Goal: Task Accomplishment & Management: Manage account settings

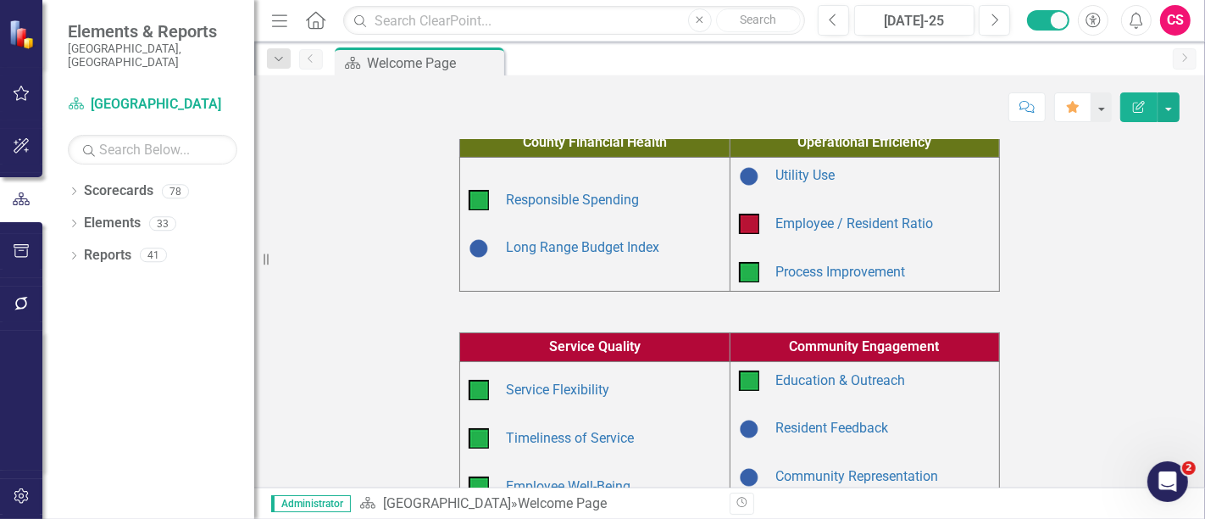
scroll to position [163, 0]
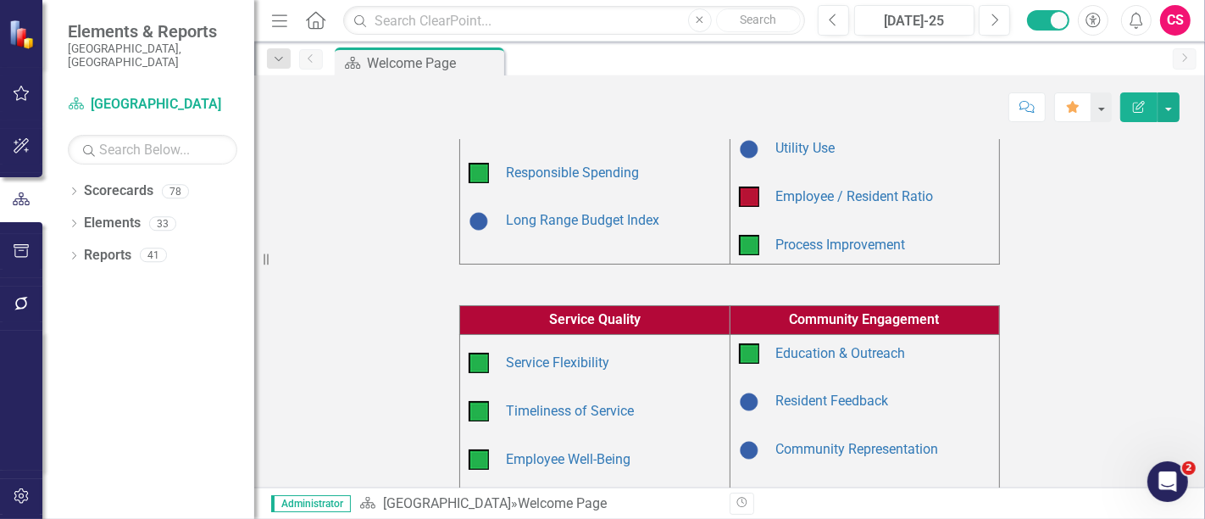
scroll to position [190, 0]
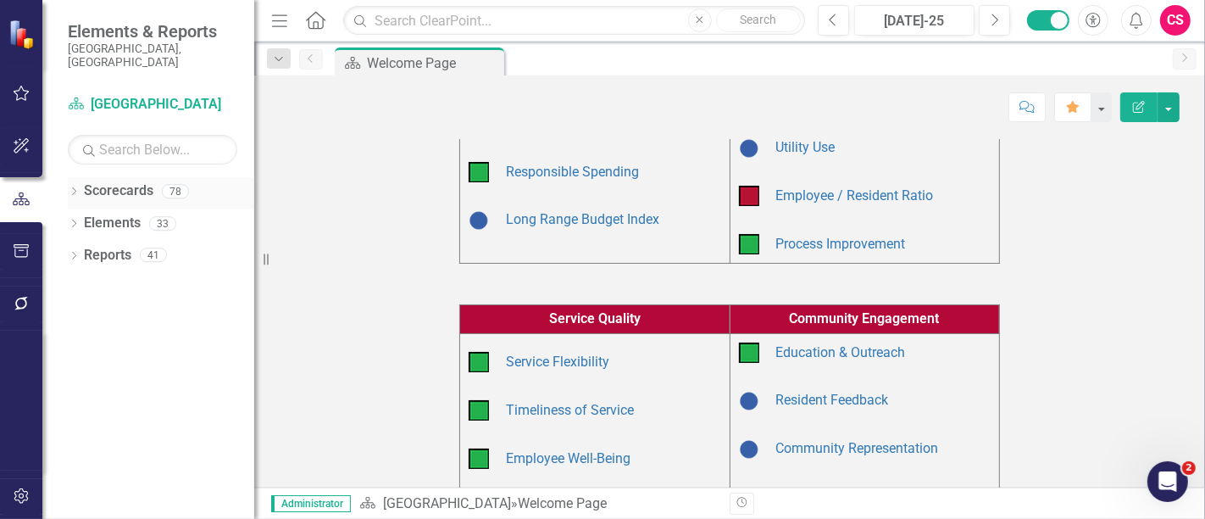
click at [118, 181] on link "Scorecards" at bounding box center [118, 190] width 69 height 19
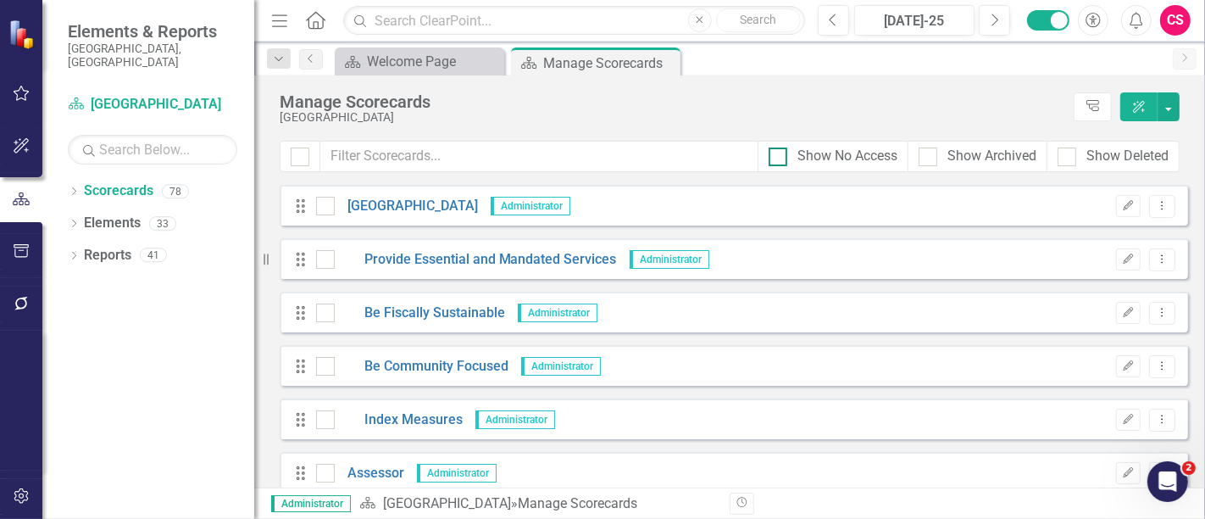
click at [852, 158] on div "Show No Access" at bounding box center [847, 156] width 100 height 19
click at [780, 158] on input "Show No Access" at bounding box center [774, 152] width 11 height 11
checkbox input "true"
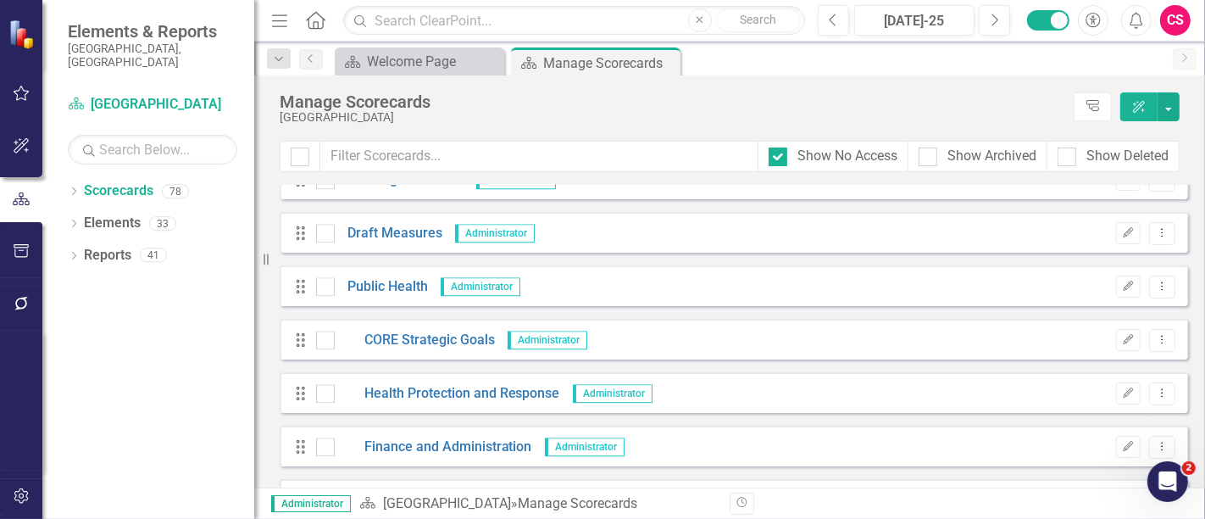
scroll to position [3859, 0]
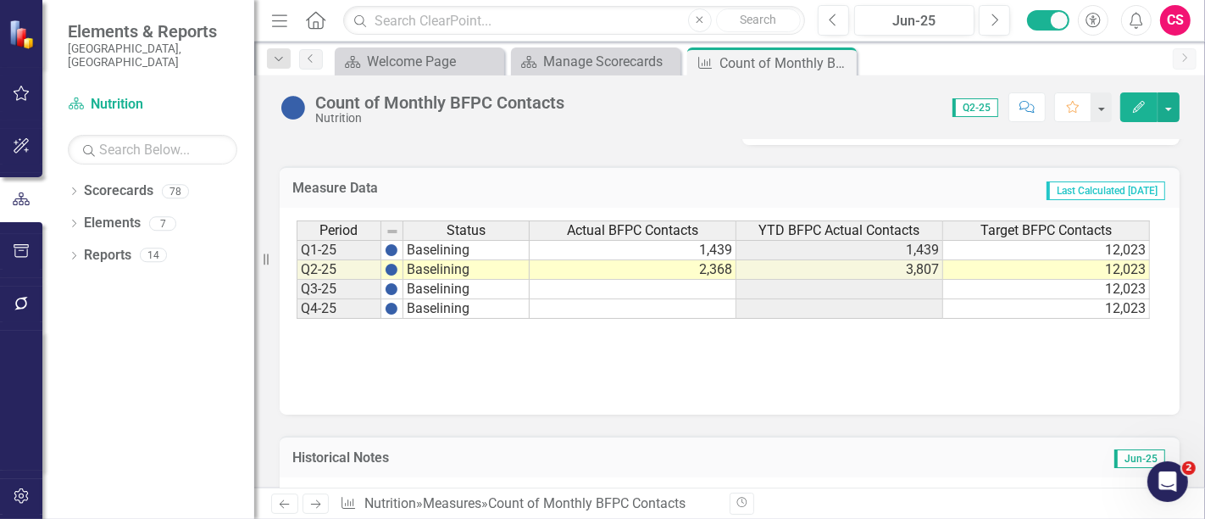
scroll to position [766, 0]
click at [1057, 192] on span "Last Calculated [DATE]" at bounding box center [1106, 191] width 119 height 19
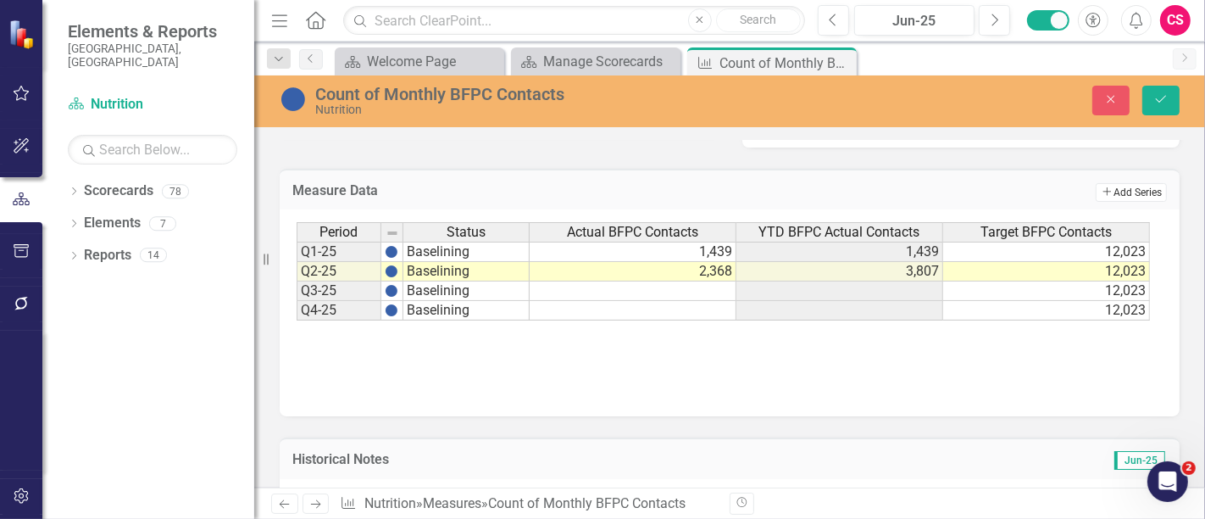
click at [1097, 195] on button "Add Add Series" at bounding box center [1131, 192] width 71 height 19
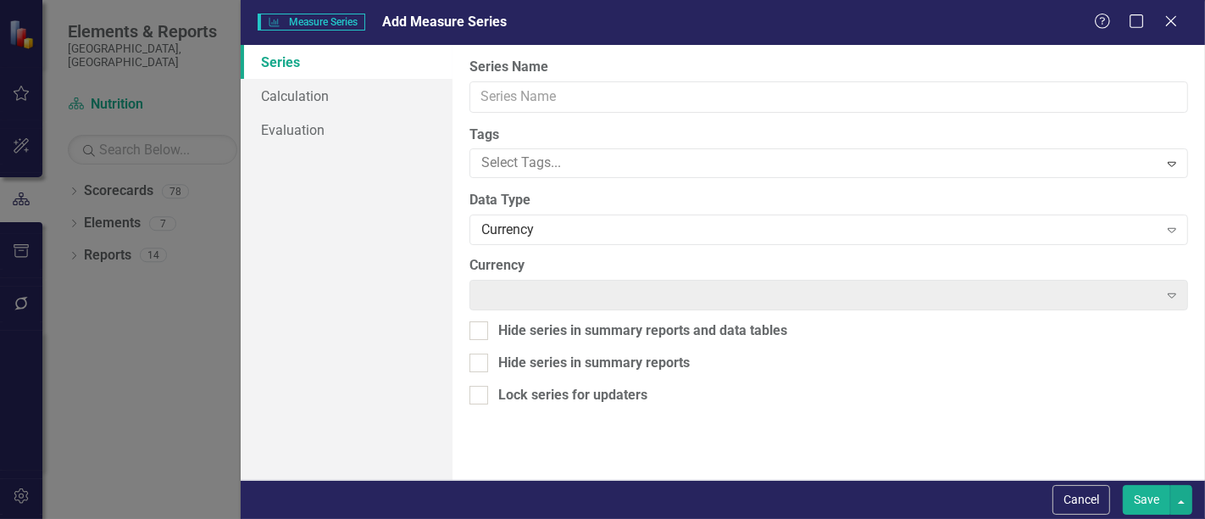
drag, startPoint x: 697, startPoint y: 119, endPoint x: 648, endPoint y: 101, distance: 51.5
click at [648, 101] on div "Measure Series Measure Series Add Measure Series Help Maximize Close Series Cal…" at bounding box center [602, 259] width 1205 height 519
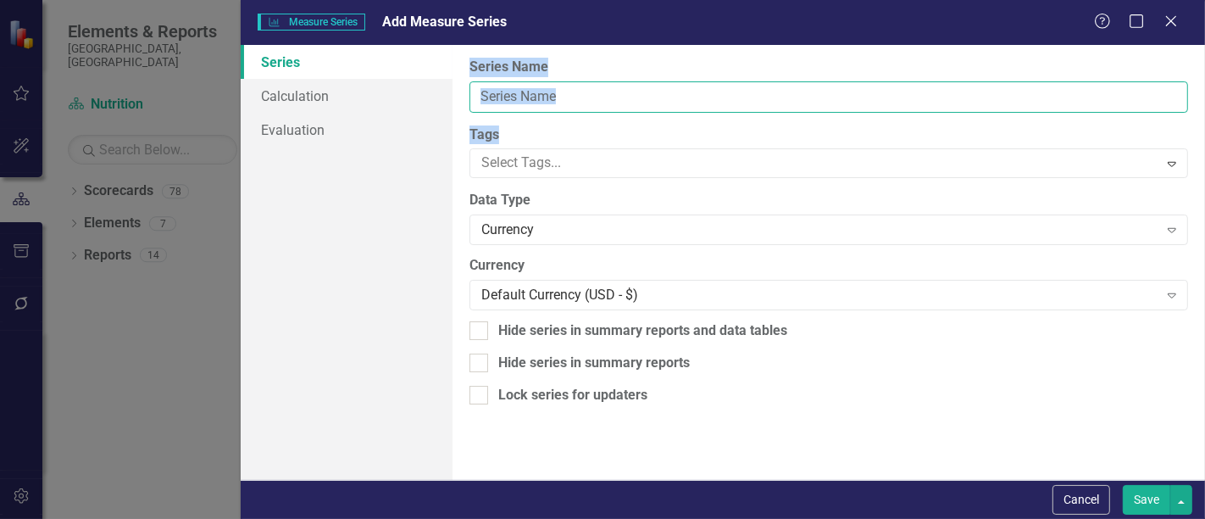
click at [648, 101] on input "Series Name" at bounding box center [828, 96] width 719 height 31
type input "Q1"
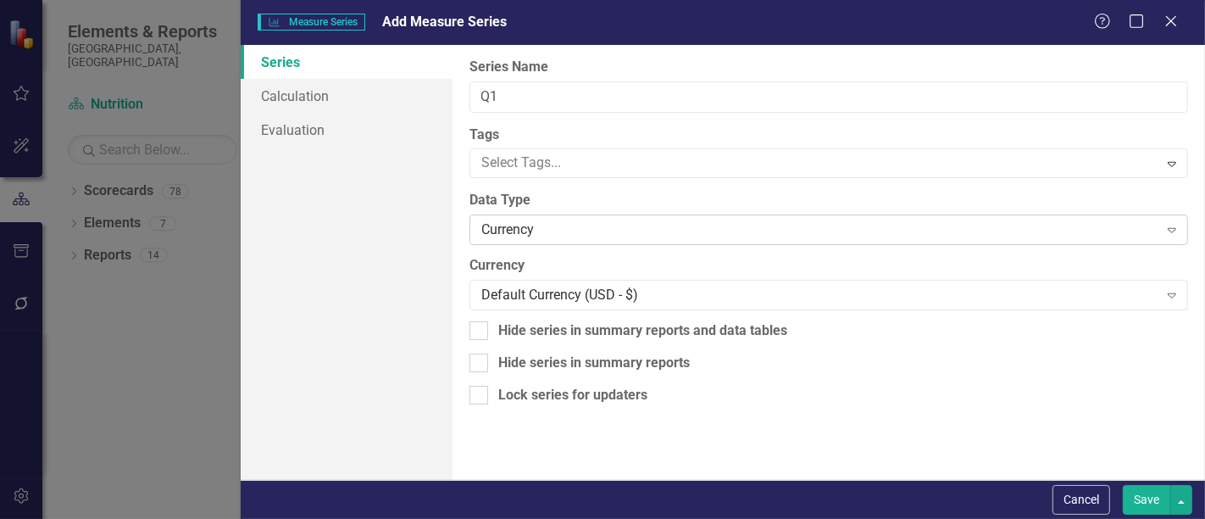
click at [493, 221] on div "Currency" at bounding box center [819, 229] width 676 height 19
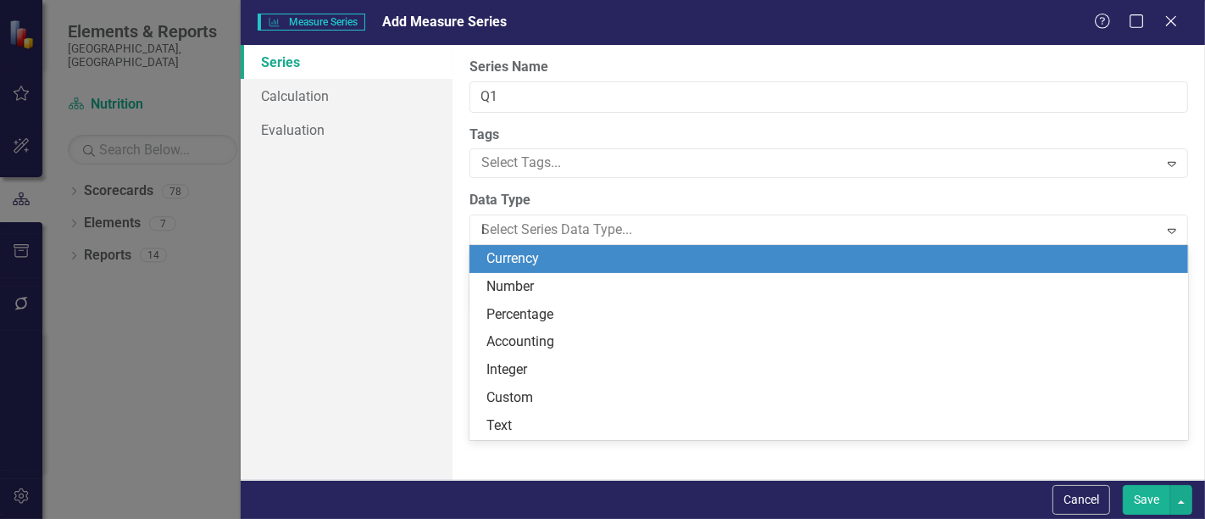
type input "in"
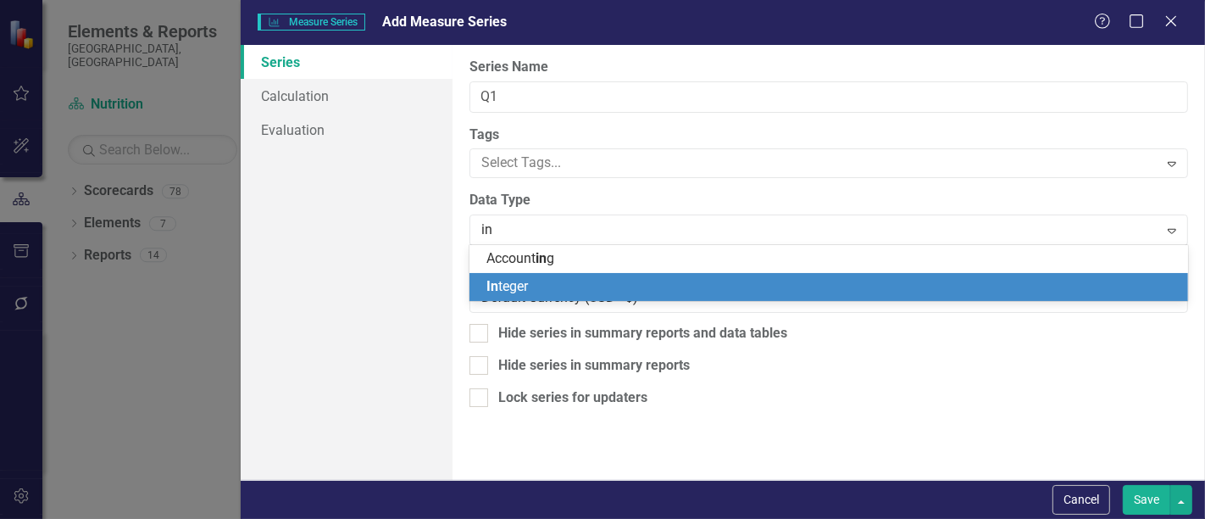
click at [515, 286] on span "In teger" at bounding box center [507, 286] width 42 height 16
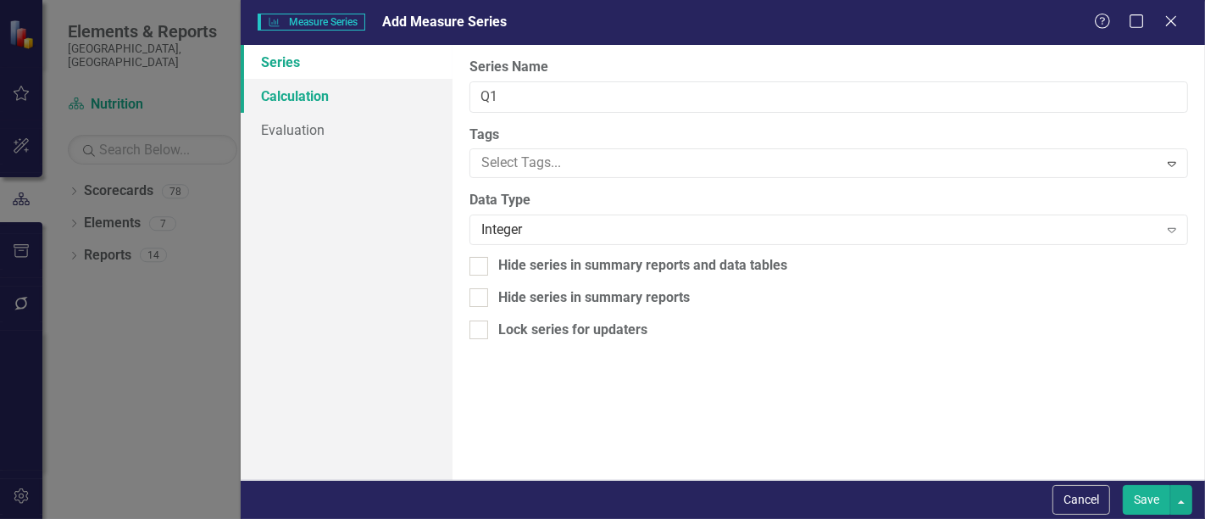
click at [403, 79] on link "Calculation" at bounding box center [347, 96] width 212 height 34
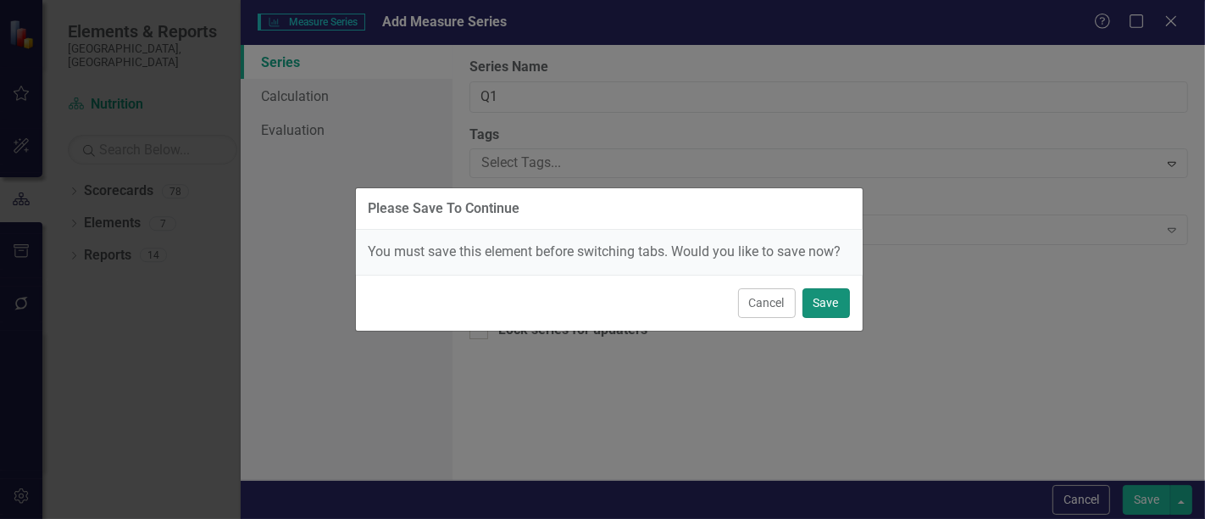
click at [826, 297] on button "Save" at bounding box center [826, 303] width 47 height 30
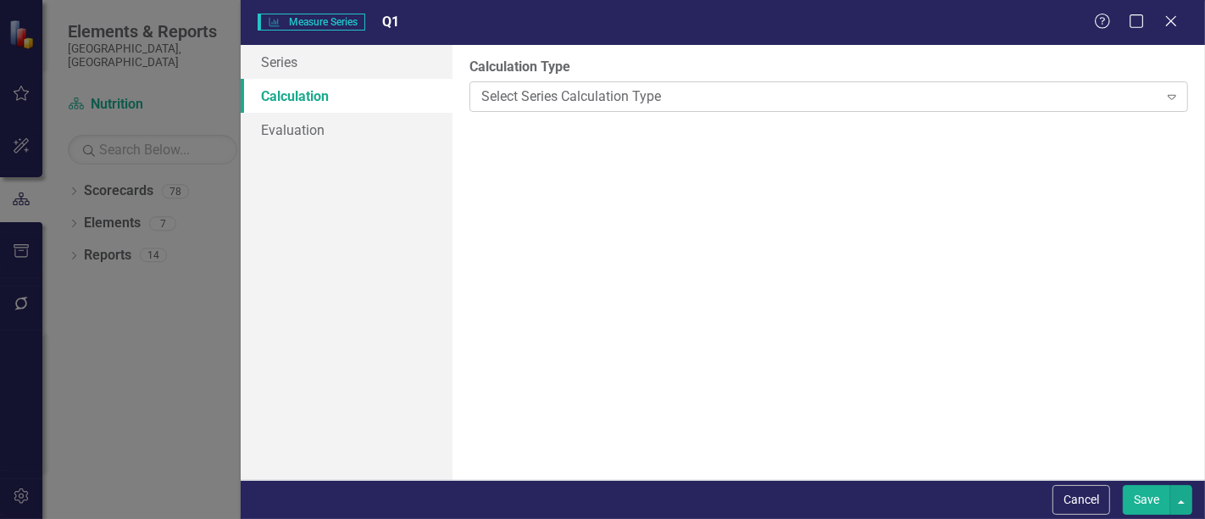
click at [697, 81] on div "Select Series Calculation Type Expand" at bounding box center [828, 96] width 719 height 31
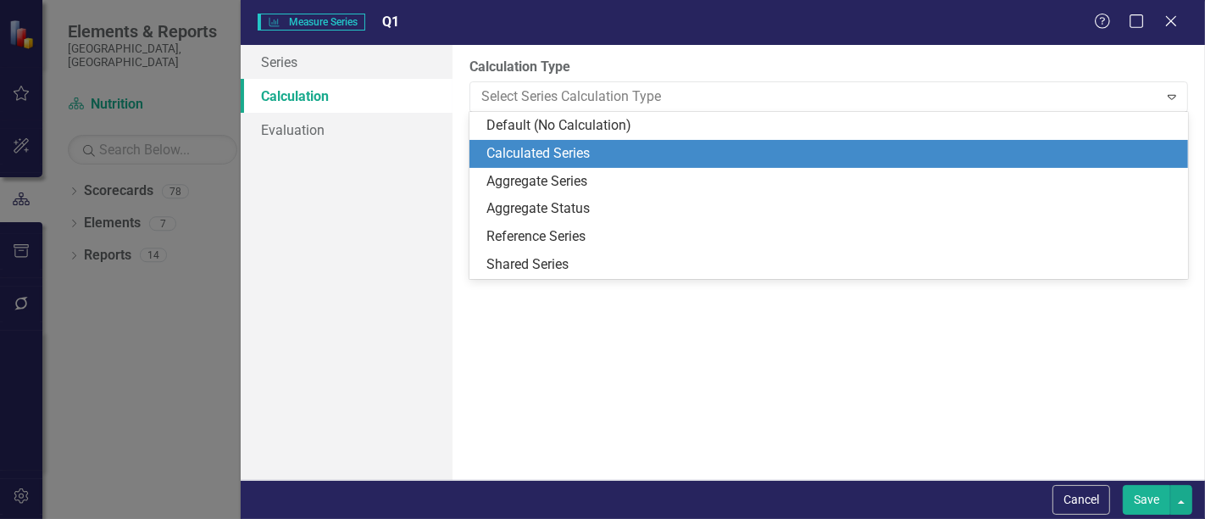
click at [665, 146] on div "Calculated Series" at bounding box center [832, 153] width 692 height 19
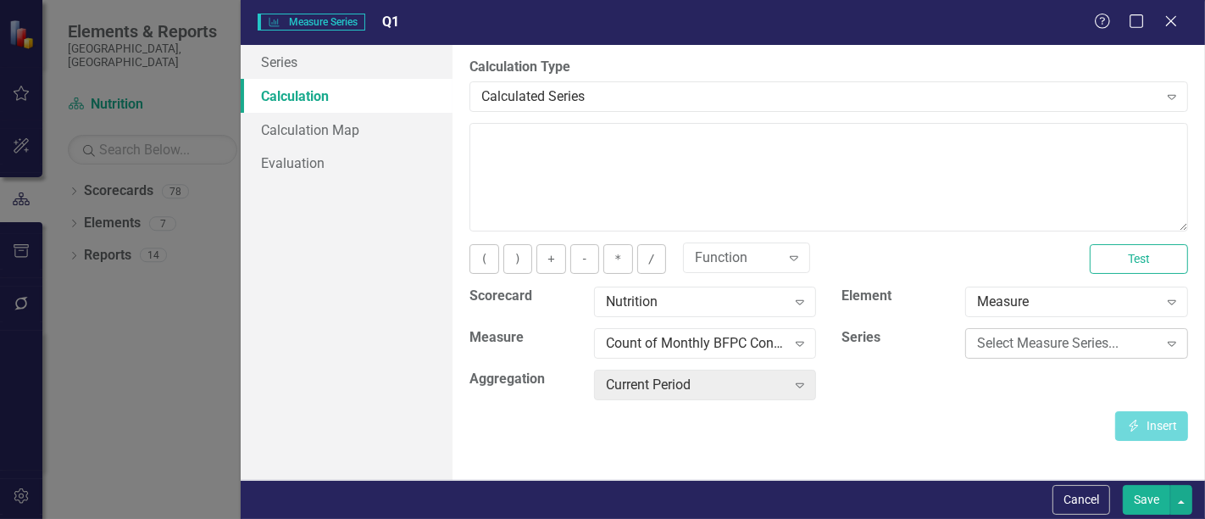
click at [1010, 340] on div "Select Measure Series..." at bounding box center [1067, 343] width 181 height 19
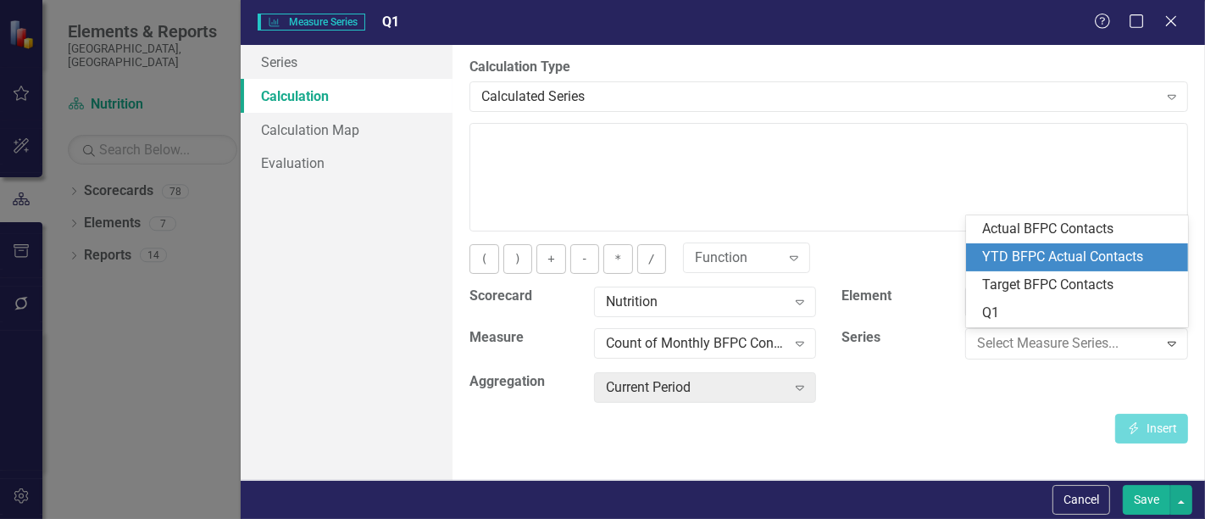
click at [1058, 263] on div "YTD BFPC Actual Contacts" at bounding box center [1081, 256] width 196 height 19
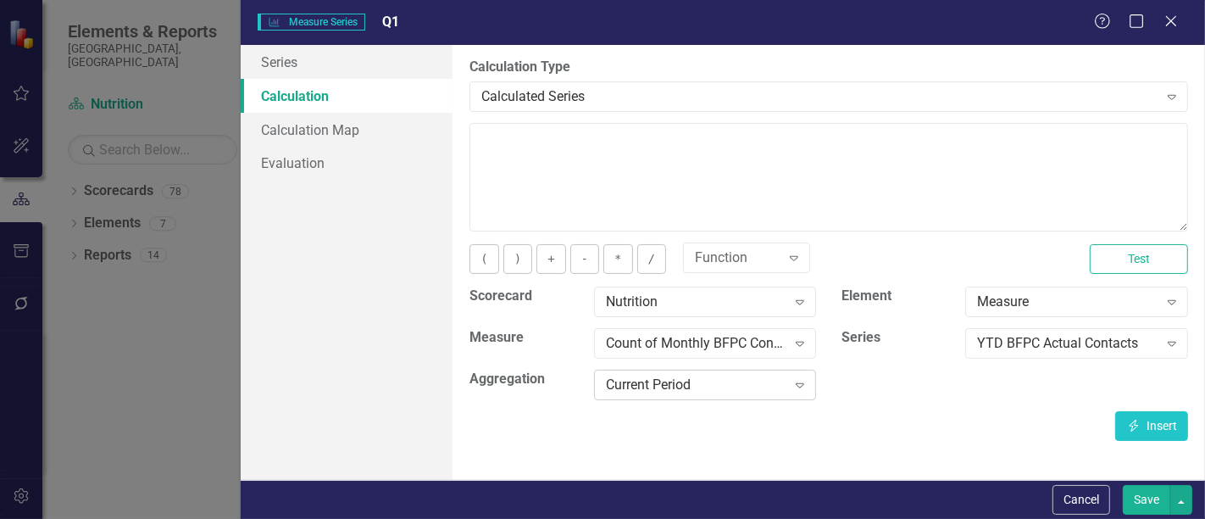
click at [758, 380] on div "Current Period" at bounding box center [696, 384] width 181 height 19
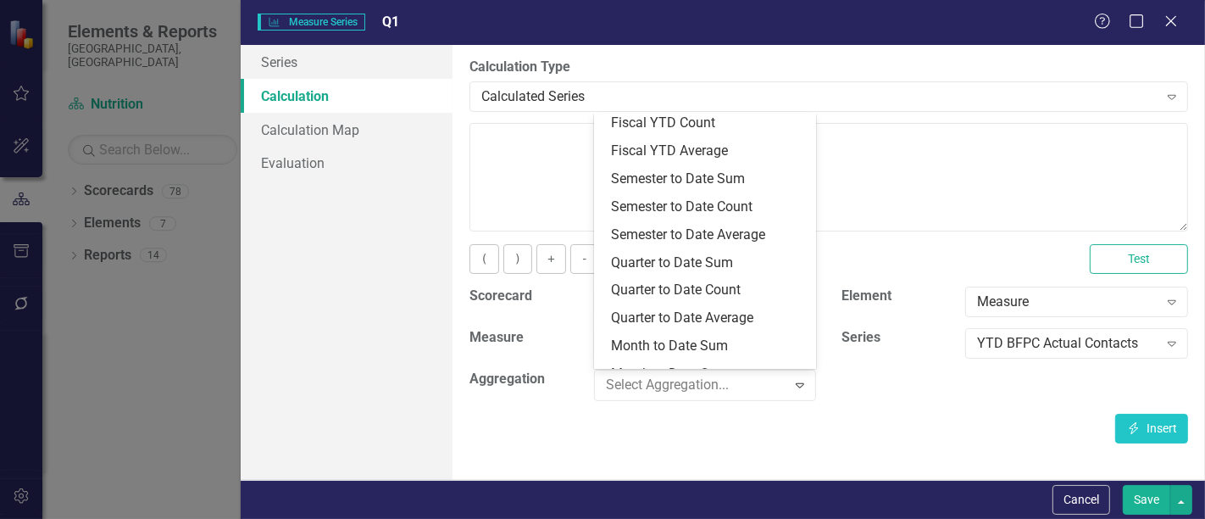
scroll to position [256, 0]
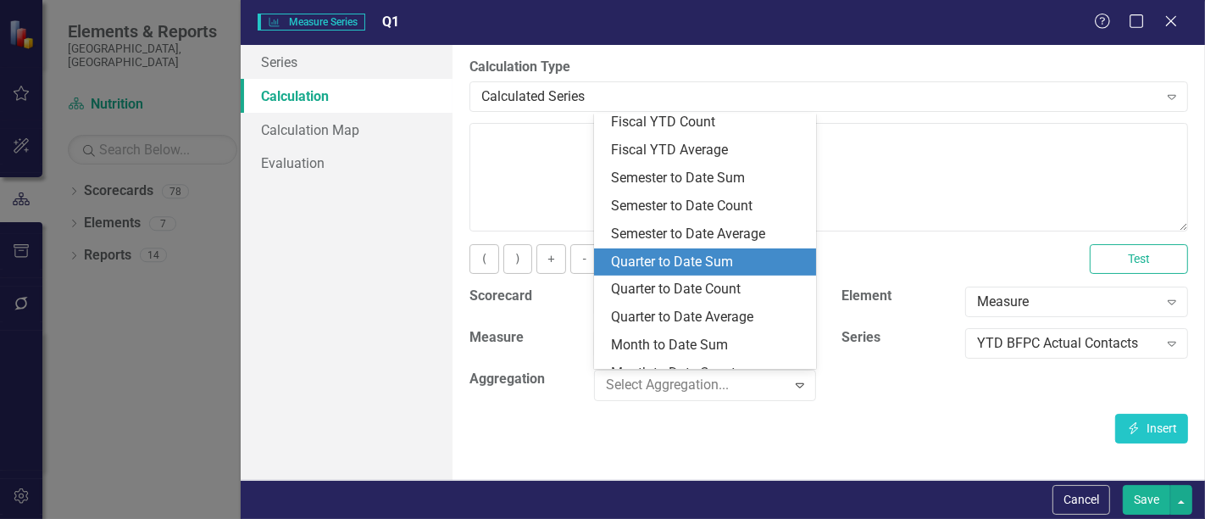
click at [743, 253] on div "Quarter to Date Sum" at bounding box center [709, 262] width 196 height 19
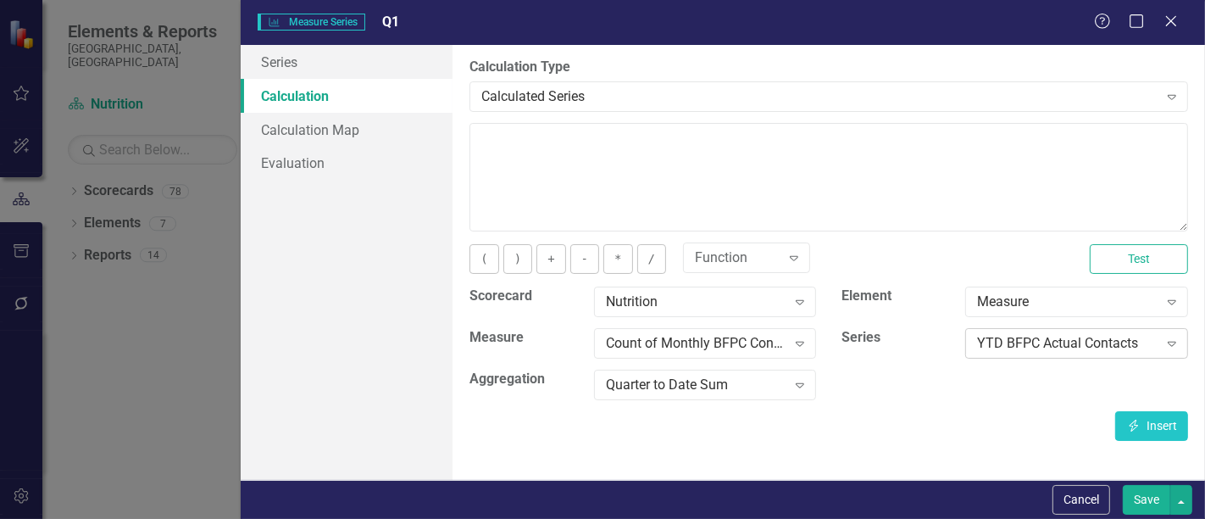
click at [1053, 335] on div "YTD BFPC Actual Contacts" at bounding box center [1067, 343] width 181 height 19
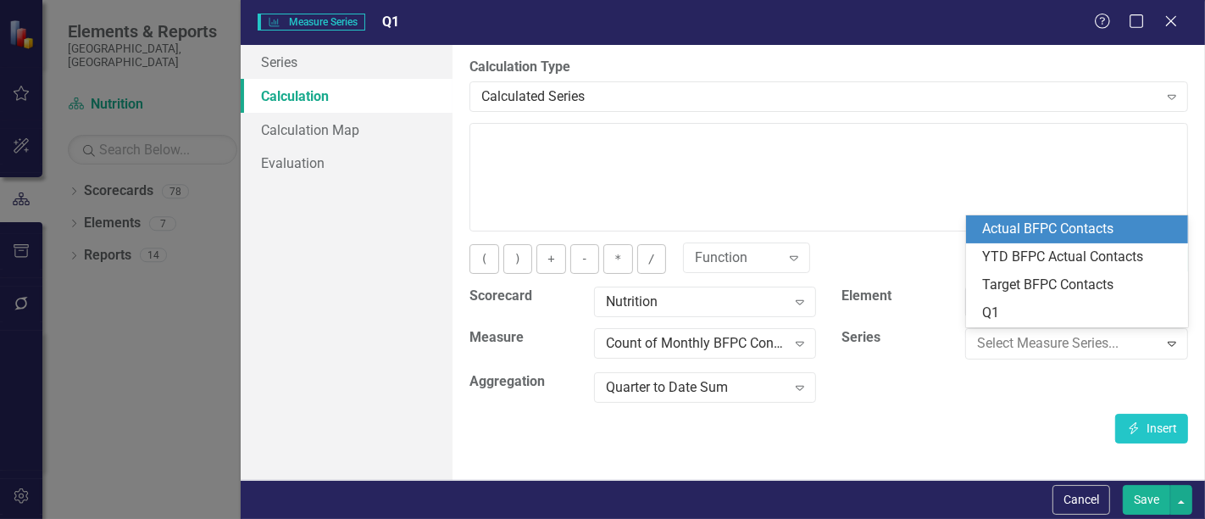
click at [1054, 233] on div "Actual BFPC Contacts" at bounding box center [1081, 228] width 196 height 19
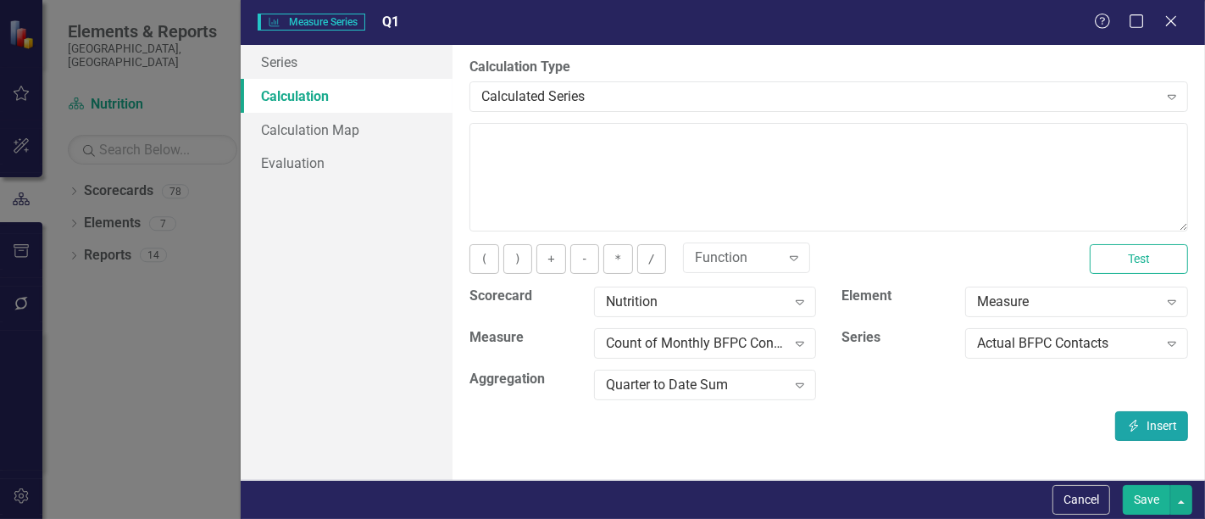
click at [1186, 426] on button "Insert Insert" at bounding box center [1151, 426] width 73 height 30
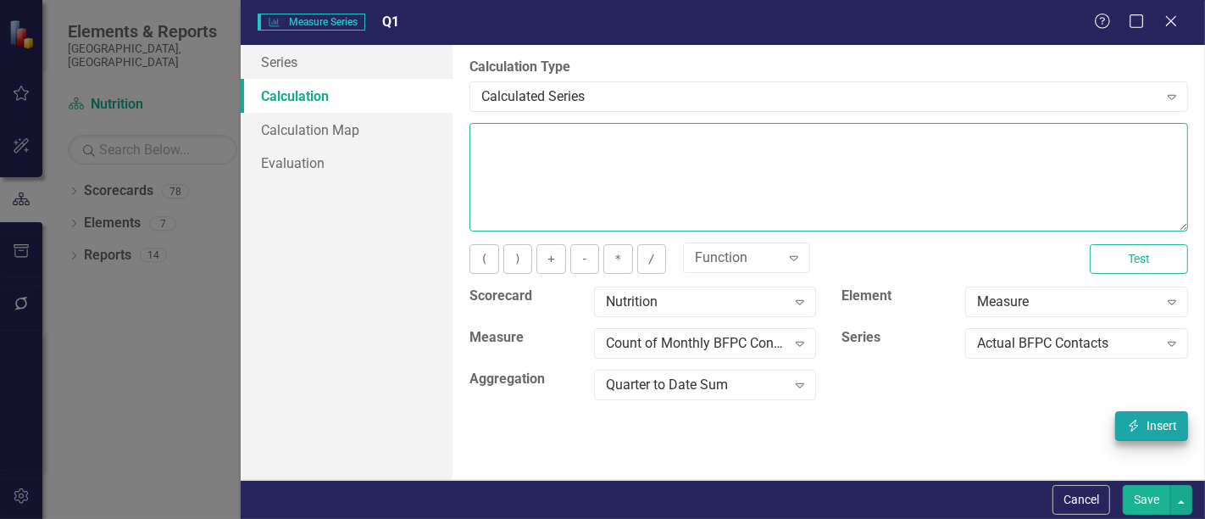
type textarea "[m1916957][Actual BFPC Contacts][QuarterToDateSum]"
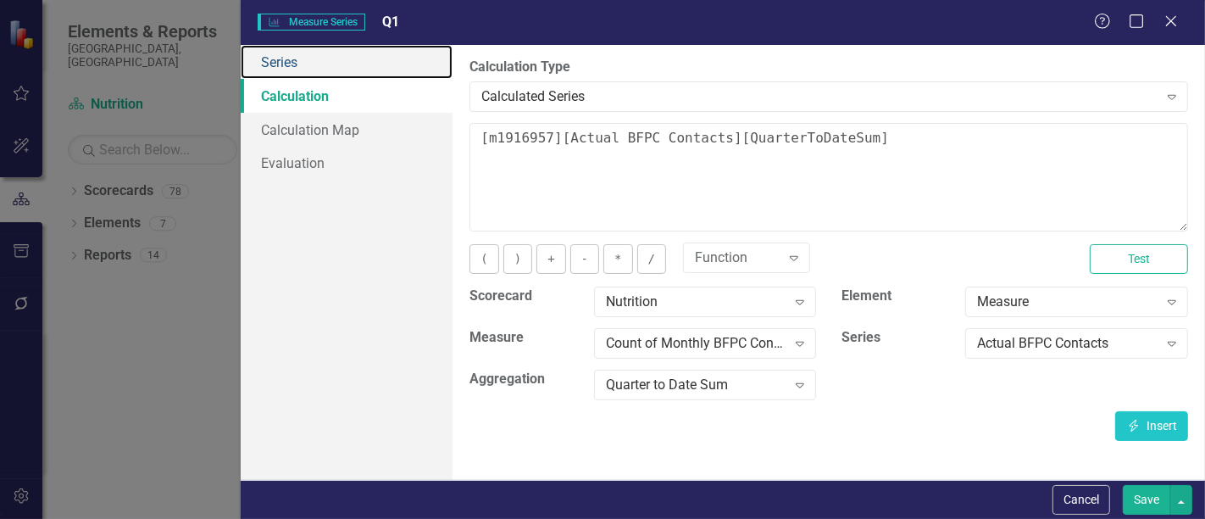
drag, startPoint x: 336, startPoint y: 53, endPoint x: 603, endPoint y: 97, distance: 269.7
click at [336, 54] on link "Series" at bounding box center [347, 62] width 212 height 34
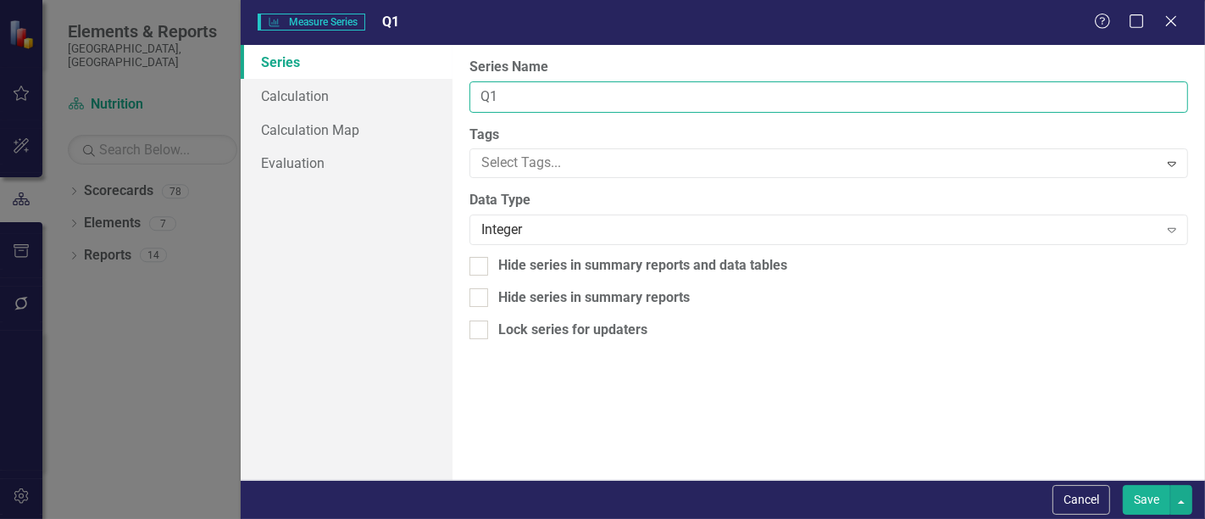
click at [612, 97] on input "Q1" at bounding box center [828, 96] width 719 height 31
type input "QTD"
click at [1123, 485] on button "Save" at bounding box center [1146, 500] width 47 height 30
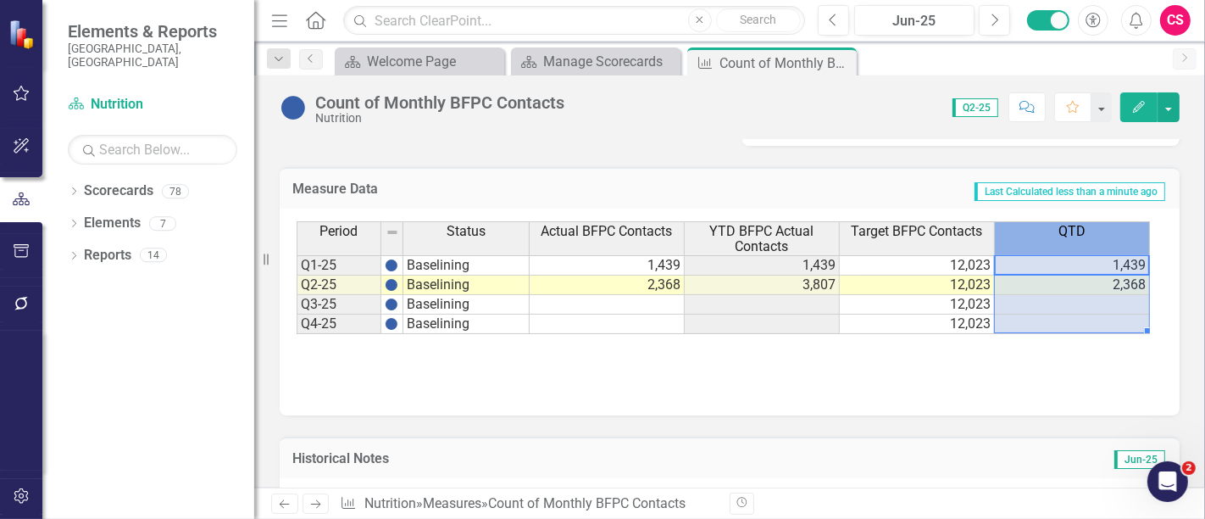
click at [1096, 238] on th "QTD" at bounding box center [1072, 238] width 155 height 34
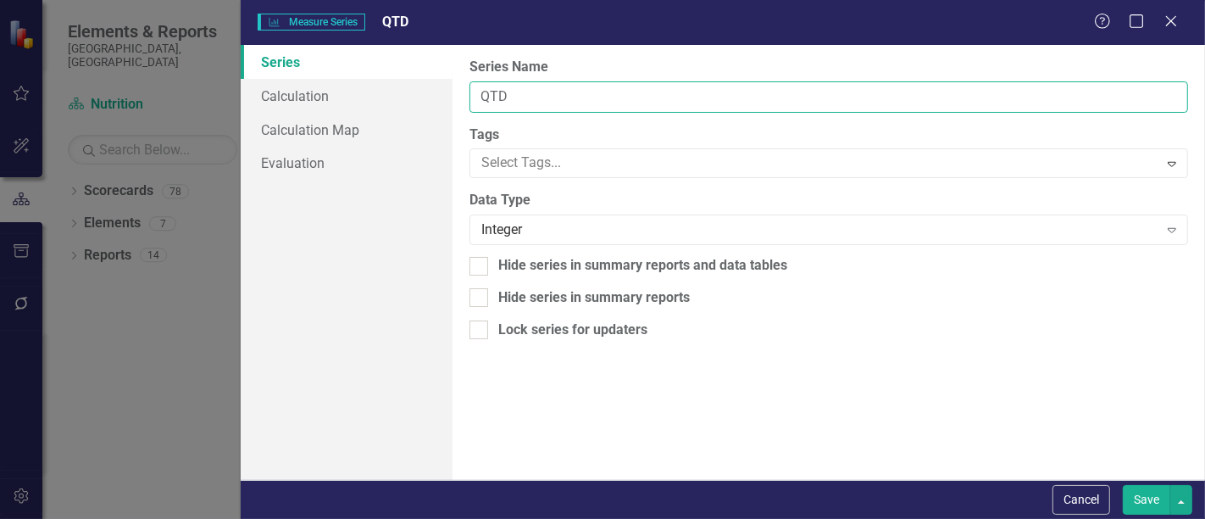
click at [603, 86] on input "QTD" at bounding box center [828, 96] width 719 height 31
type input "Q1"
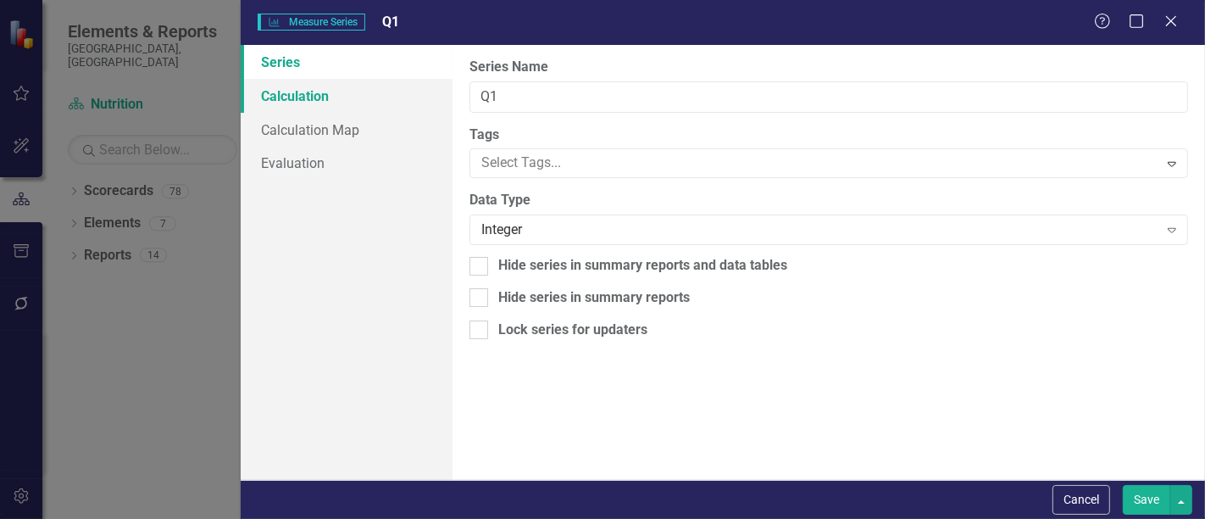
click at [377, 88] on link "Calculation" at bounding box center [347, 96] width 212 height 34
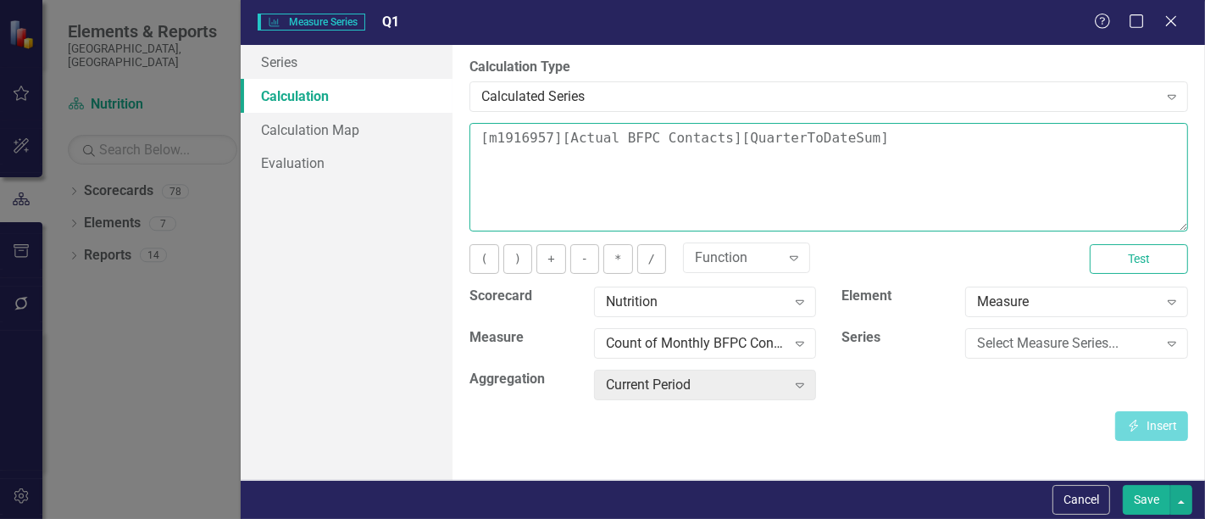
click at [842, 187] on textarea "[m1916957][Actual BFPC Contacts][QuarterToDateSum]" at bounding box center [828, 177] width 719 height 108
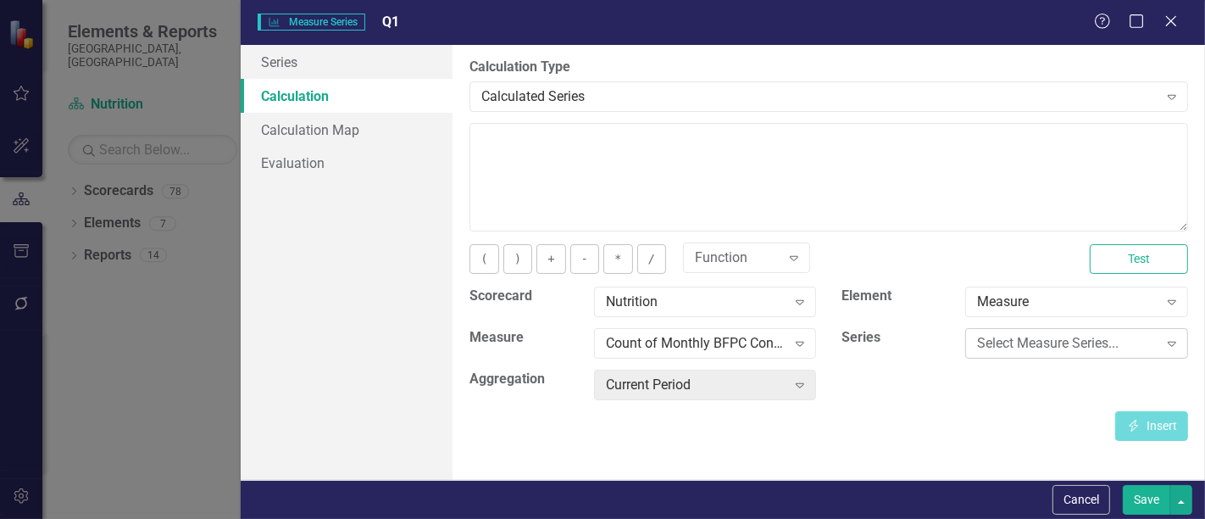
click at [1085, 349] on div "Select Measure Series..." at bounding box center [1067, 343] width 181 height 19
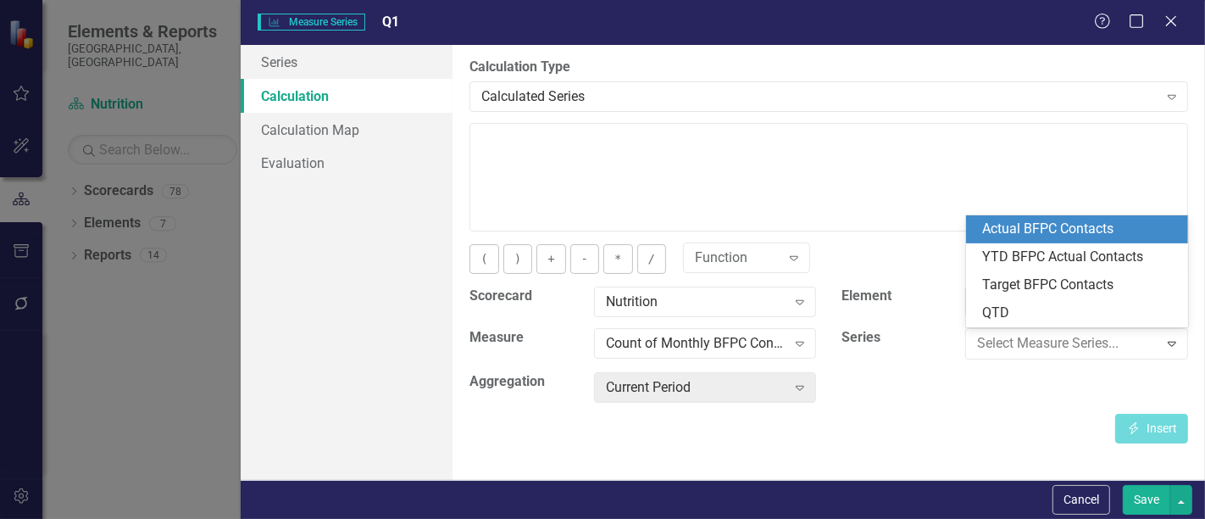
click at [1064, 225] on div "Actual BFPC Contacts" at bounding box center [1081, 228] width 196 height 19
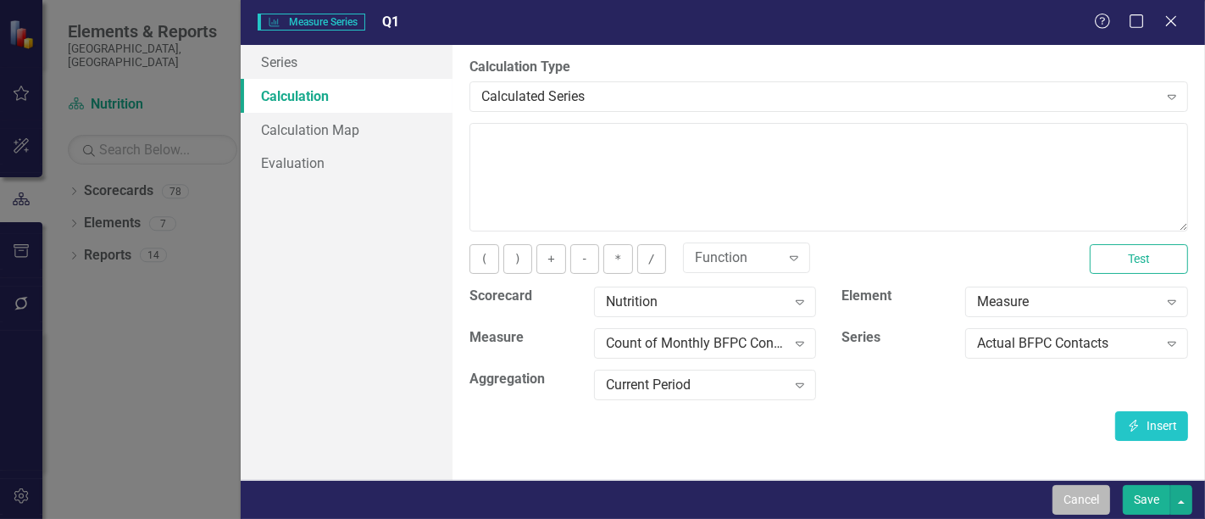
click at [1095, 503] on button "Cancel" at bounding box center [1082, 500] width 58 height 30
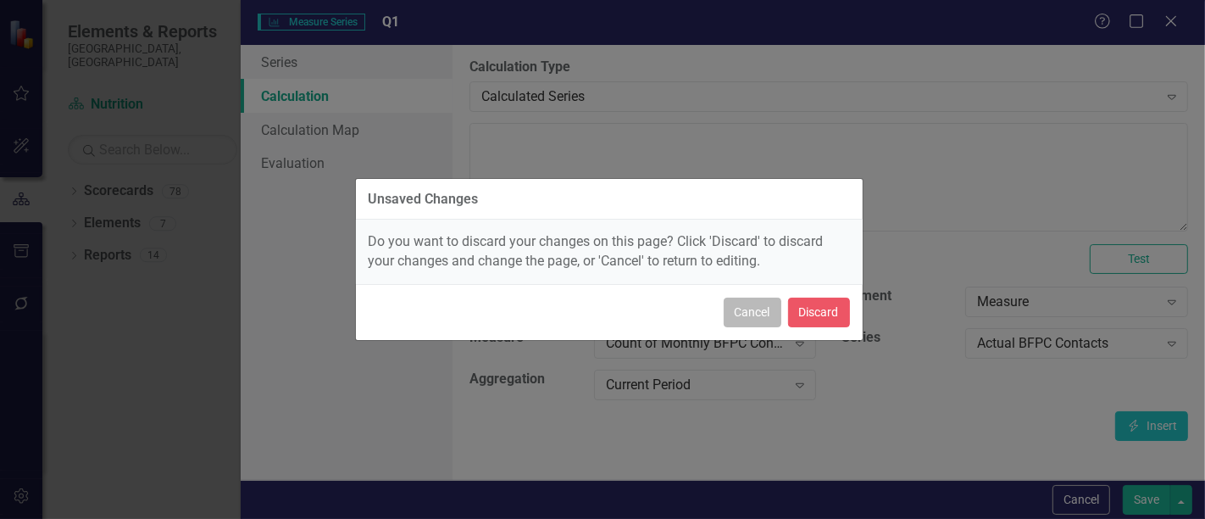
click at [756, 312] on button "Cancel" at bounding box center [753, 312] width 58 height 30
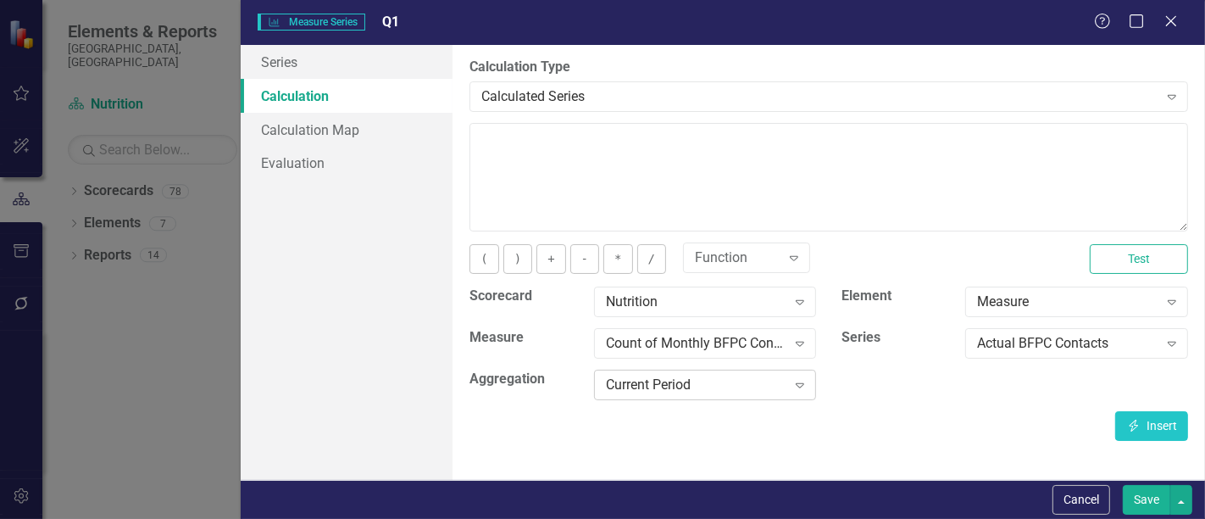
click at [736, 393] on div "Current Period Expand" at bounding box center [705, 384] width 223 height 31
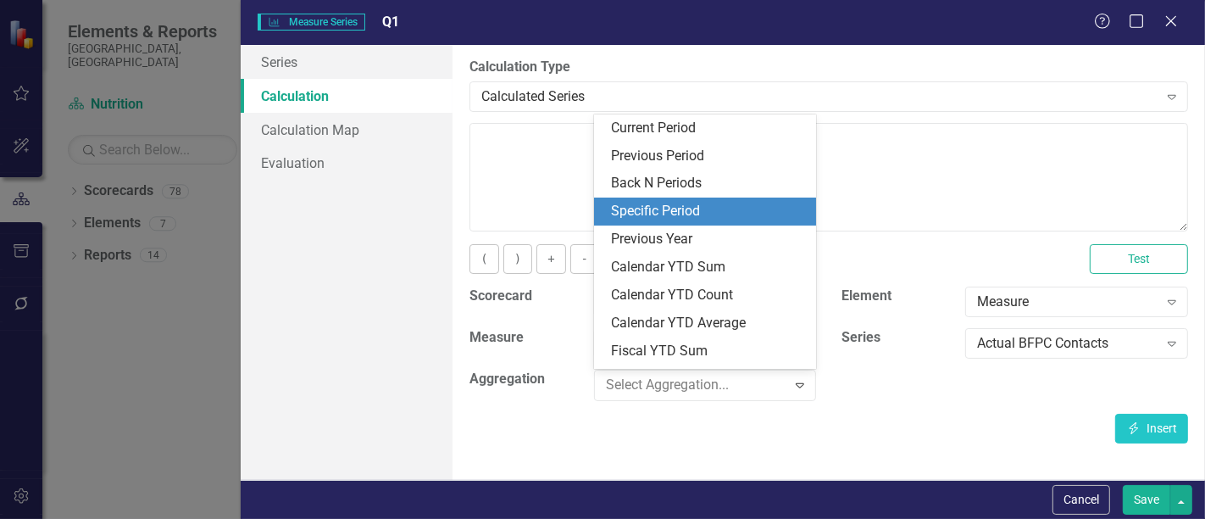
click at [725, 209] on div "Specific Period" at bounding box center [709, 211] width 196 height 19
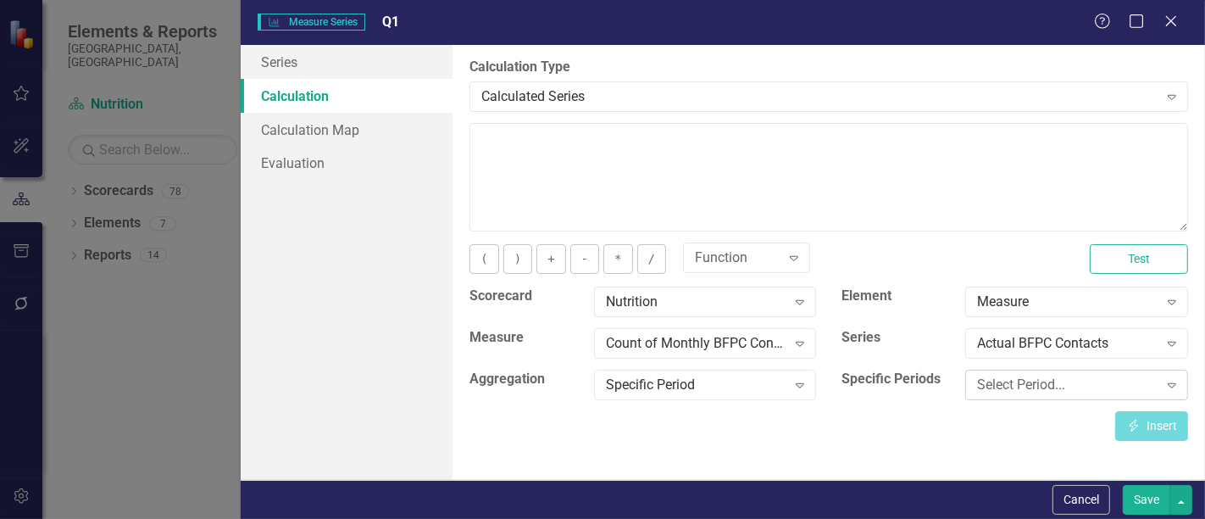
click at [1053, 386] on div "Select Period..." at bounding box center [1067, 384] width 181 height 19
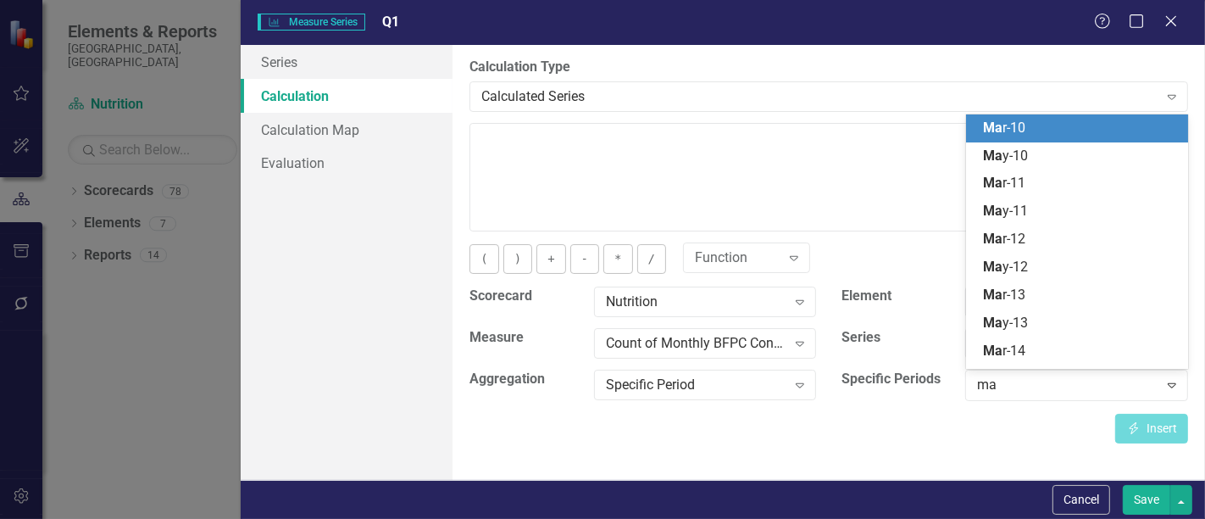
type input "mar"
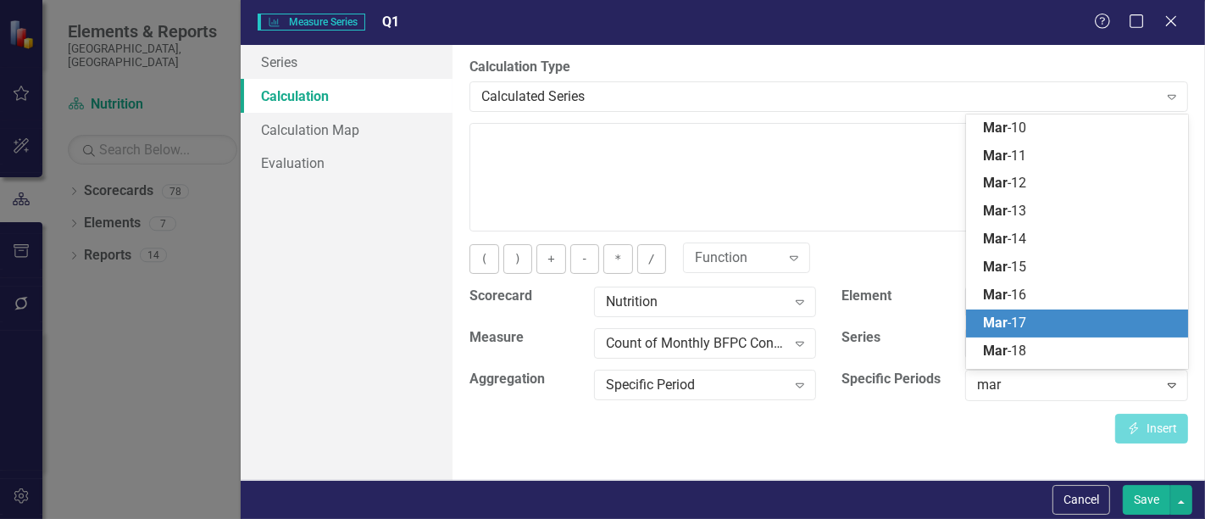
scroll to position [247, 0]
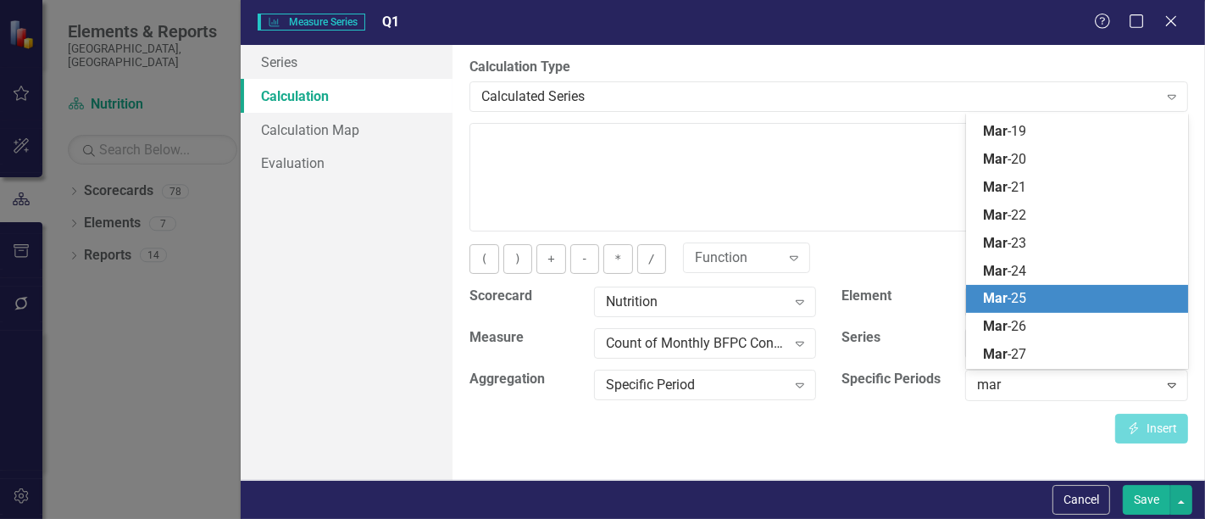
click at [1060, 300] on div "Mar -25" at bounding box center [1081, 298] width 196 height 19
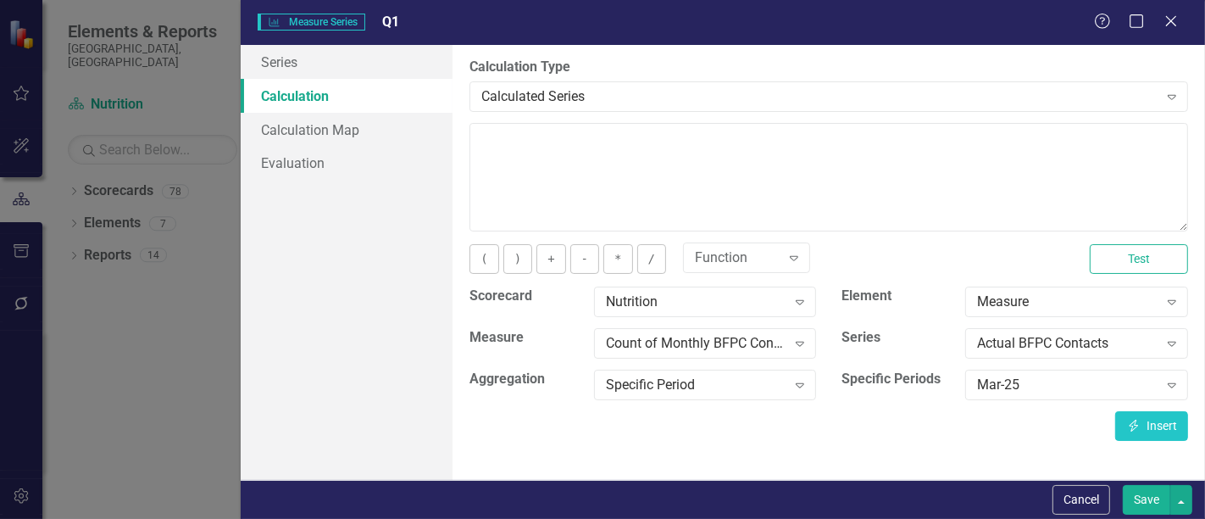
click at [986, 431] on div "Insert Insert" at bounding box center [828, 426] width 719 height 30
click at [1144, 434] on button "Insert Insert" at bounding box center [1151, 426] width 73 height 30
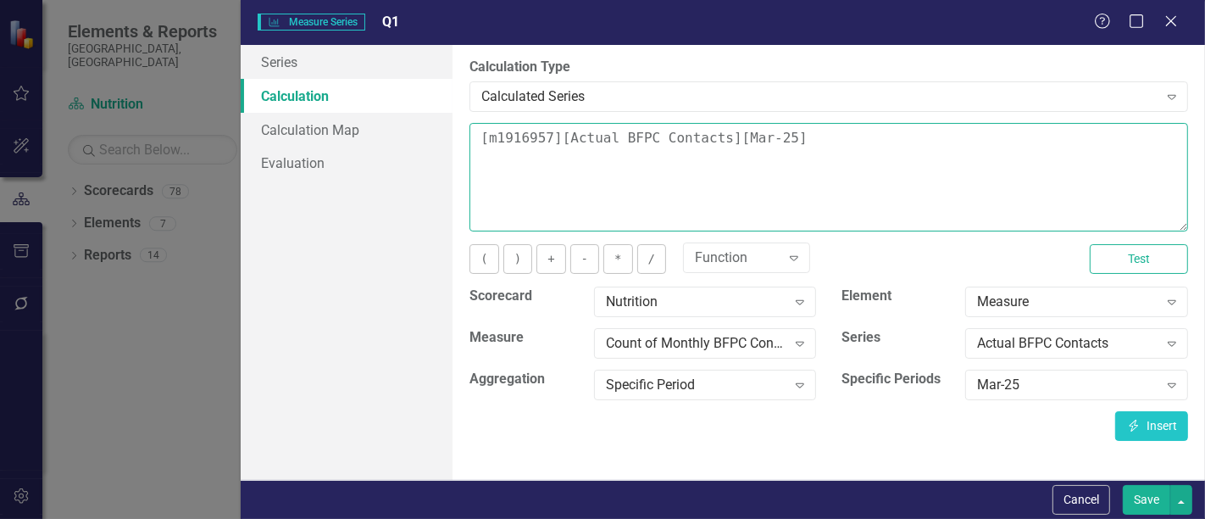
click at [479, 137] on textarea "[m1916957][Actual BFPC Contacts][Mar-25]" at bounding box center [828, 177] width 719 height 108
click at [1047, 157] on textarea "CASE WHEN [m1916957][Actual BFPC Contacts][Mar-25]" at bounding box center [828, 177] width 719 height 108
drag, startPoint x: 558, startPoint y: 134, endPoint x: 438, endPoint y: 119, distance: 120.4
click at [438, 119] on div "Series Calculation Calculation Map Evaluation From this page, you can edit the …" at bounding box center [723, 262] width 964 height 435
type textarea "[m1916957][Actual BFPC Contacts][Mar-25]"
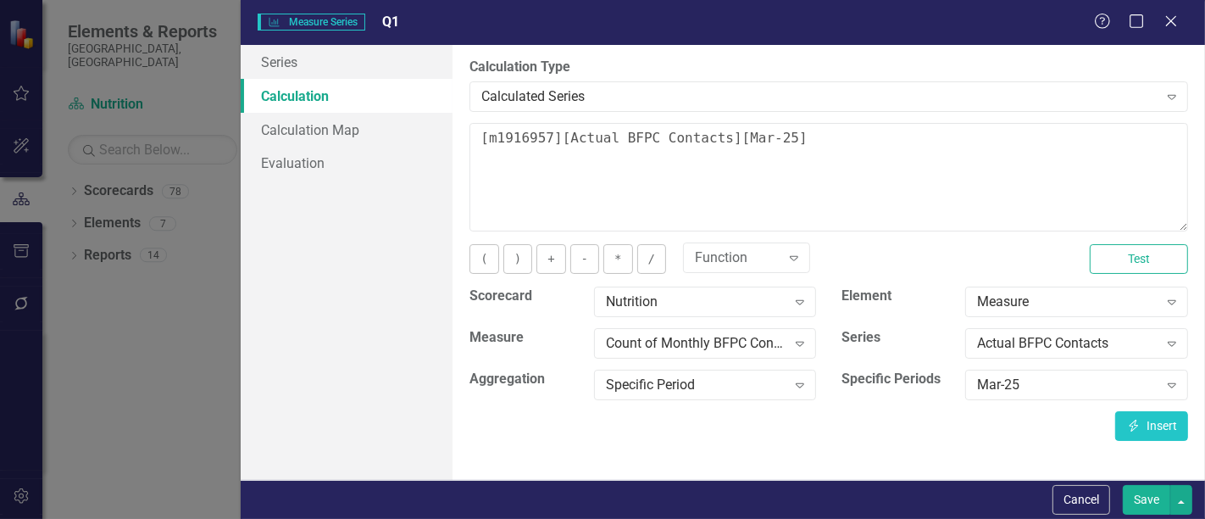
click at [1147, 504] on button "Save" at bounding box center [1146, 500] width 47 height 30
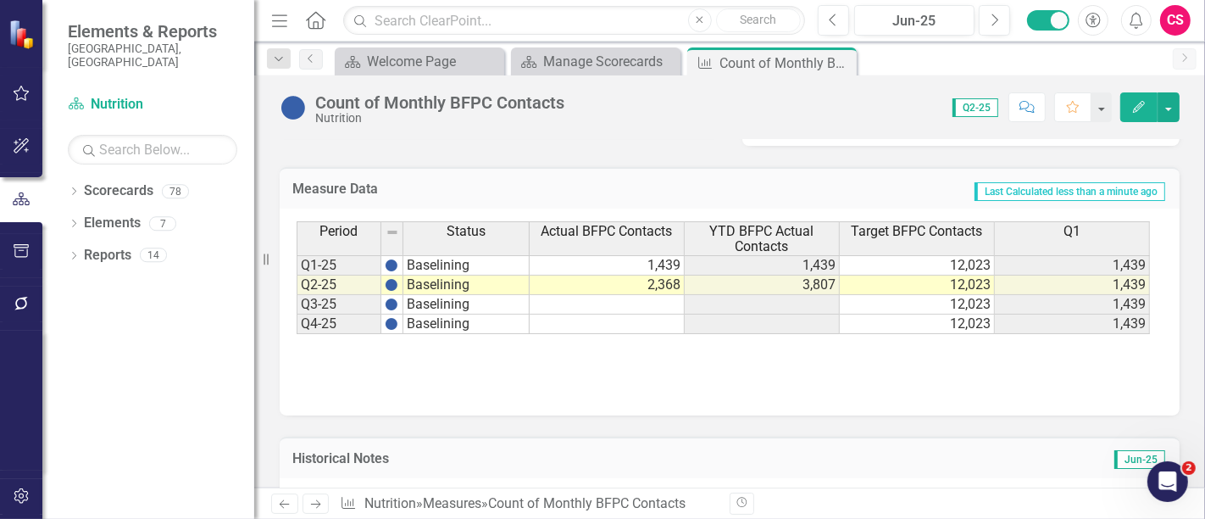
click at [1096, 197] on td "Last Calculated less than a minute ago" at bounding box center [864, 191] width 605 height 22
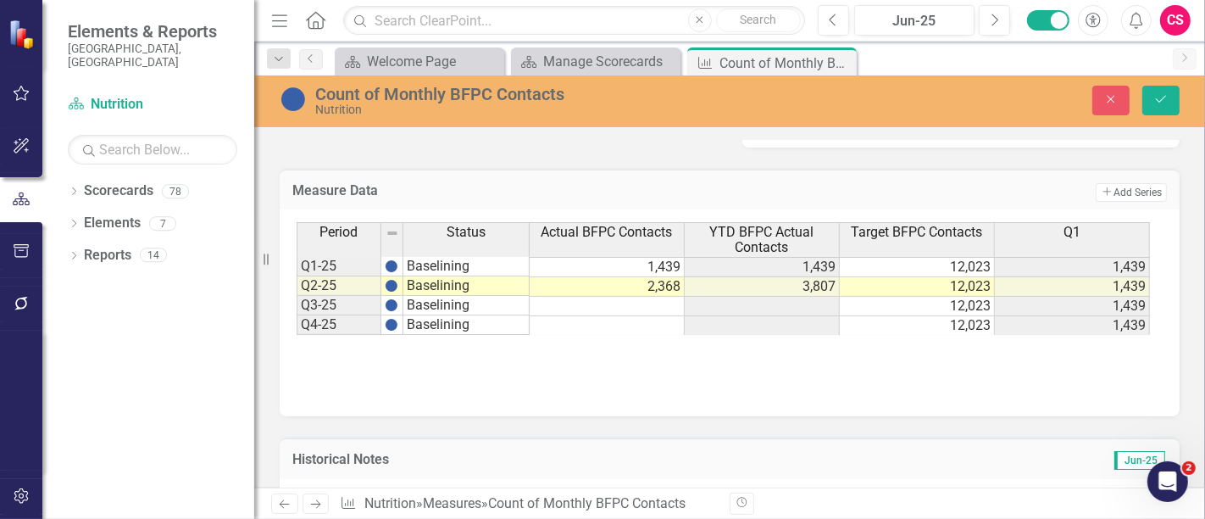
click at [1096, 197] on button "Add Add Series" at bounding box center [1131, 192] width 71 height 19
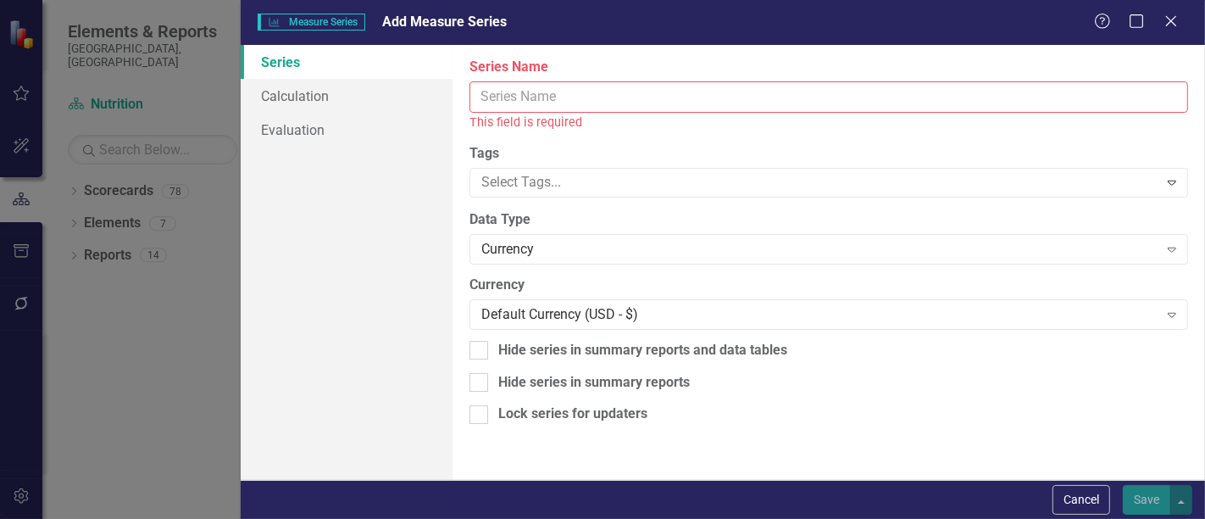
click at [814, 98] on input "Series Name" at bounding box center [828, 96] width 719 height 31
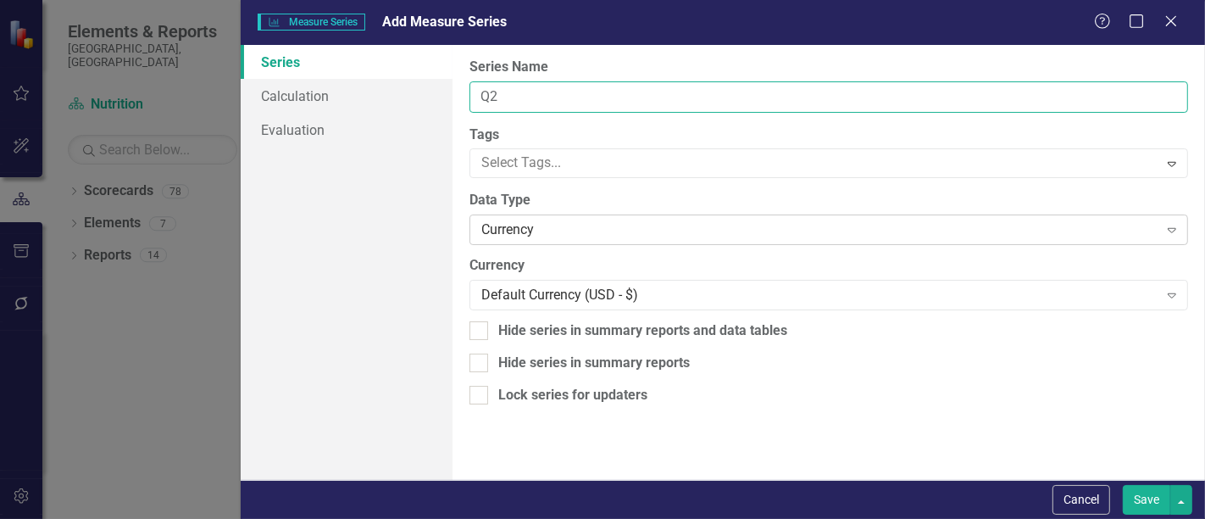
type input "Q2"
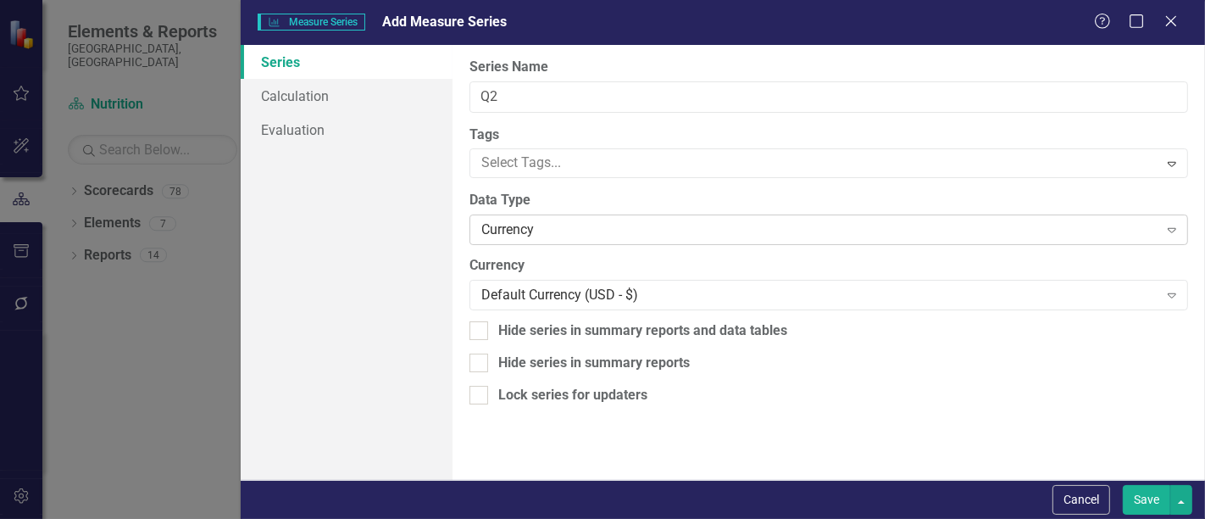
click at [485, 231] on div "Currency" at bounding box center [819, 229] width 676 height 19
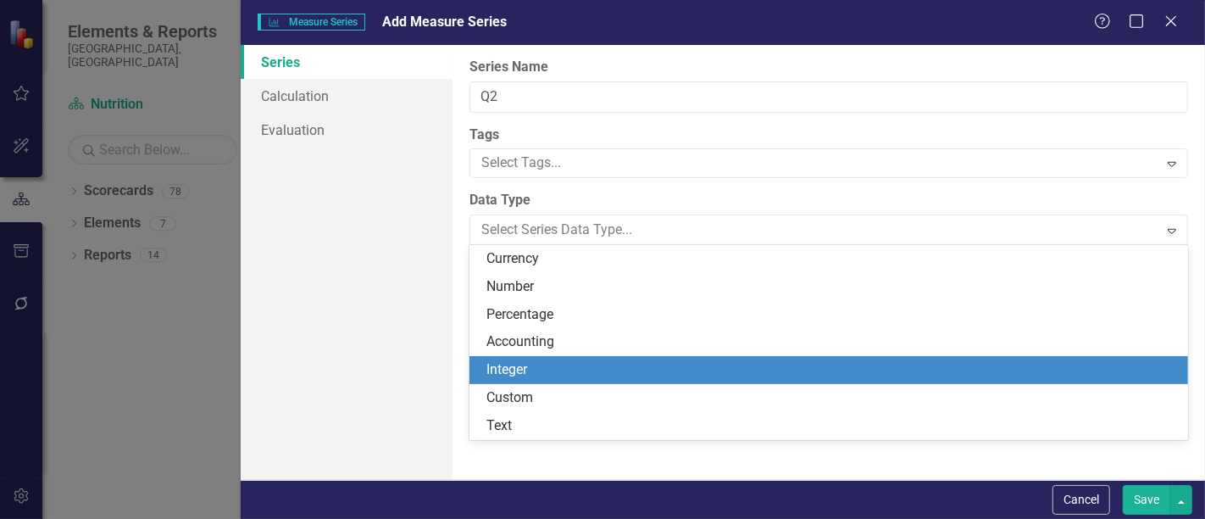
click at [520, 358] on div "Integer" at bounding box center [828, 370] width 719 height 28
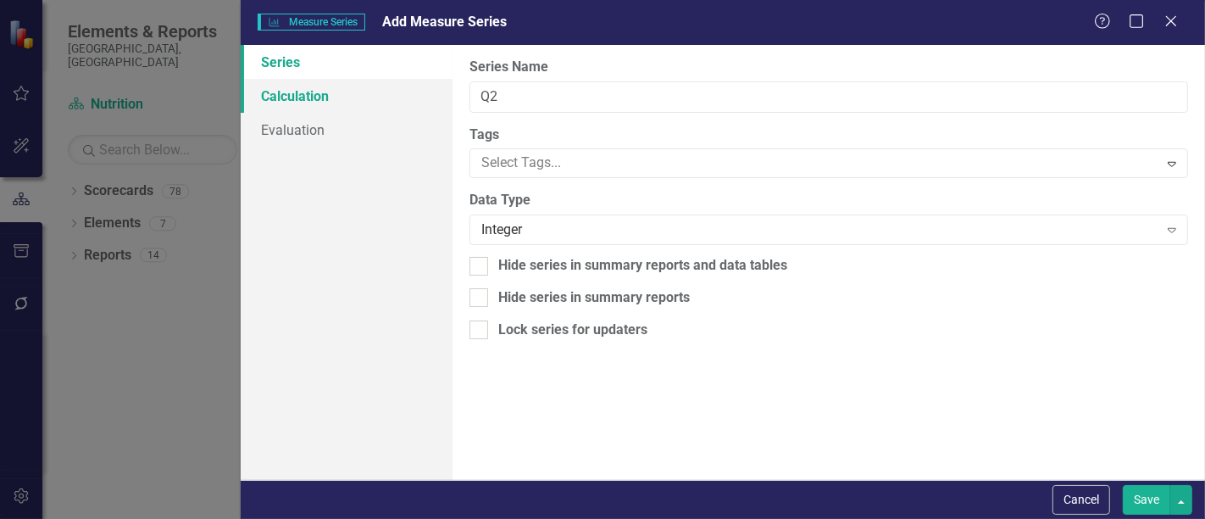
click at [410, 97] on link "Calculation" at bounding box center [347, 96] width 212 height 34
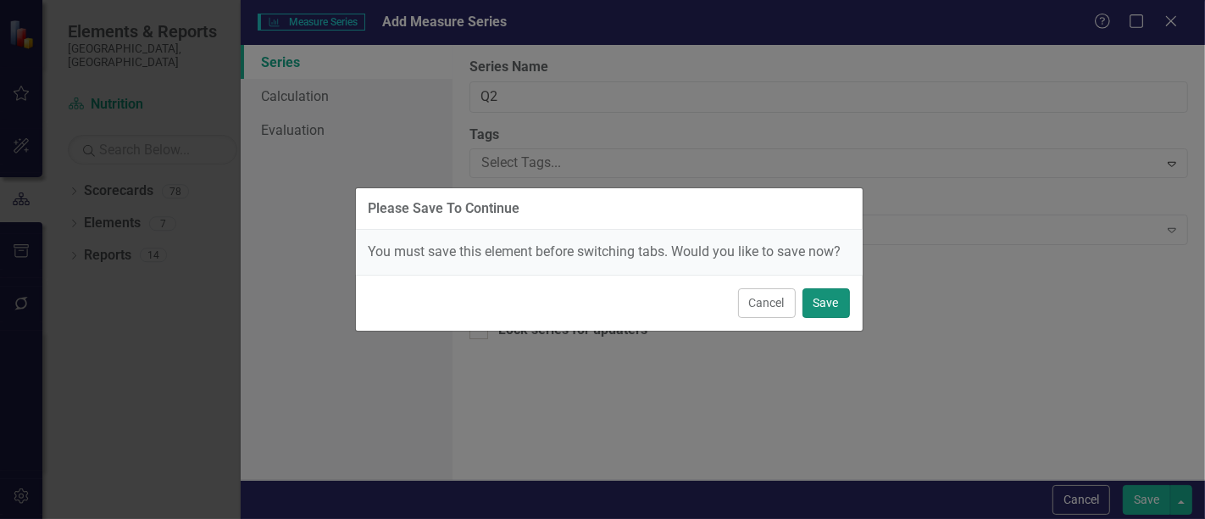
click at [812, 308] on button "Save" at bounding box center [826, 303] width 47 height 30
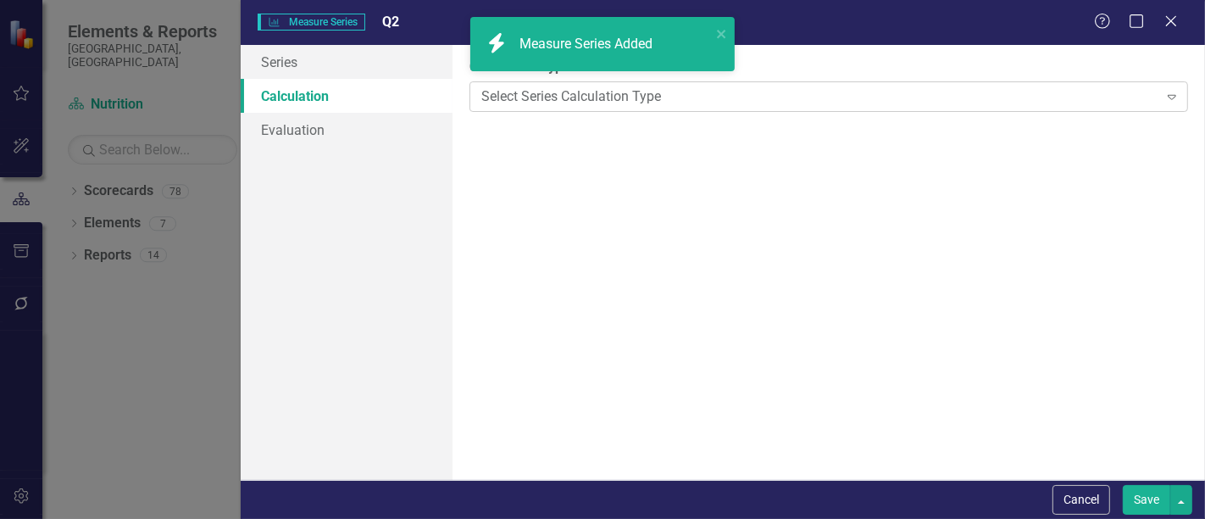
click at [599, 96] on div "Select Series Calculation Type" at bounding box center [819, 95] width 676 height 19
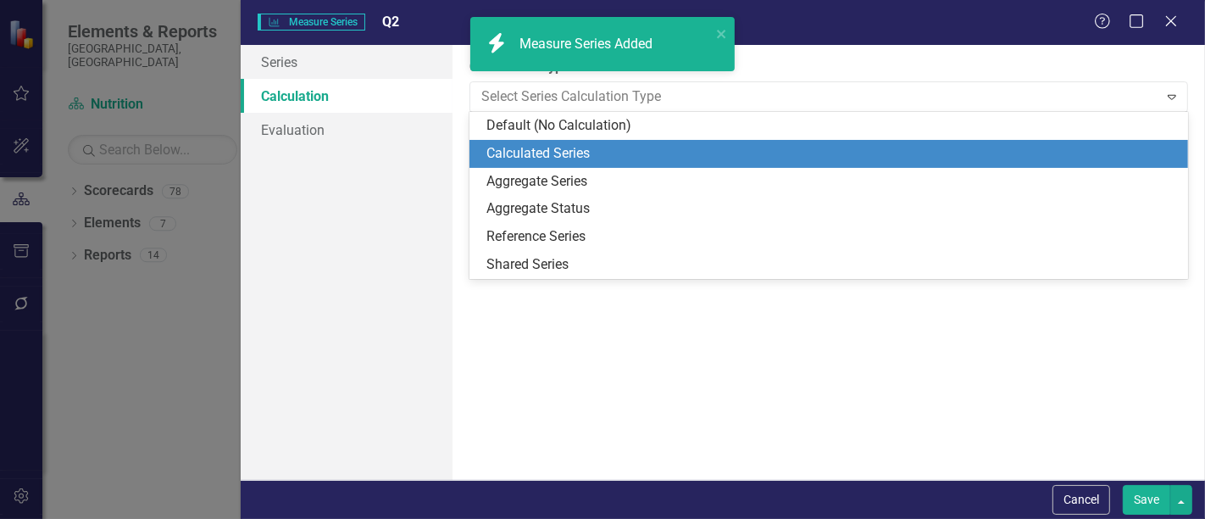
click at [588, 146] on div "Calculated Series" at bounding box center [832, 153] width 692 height 19
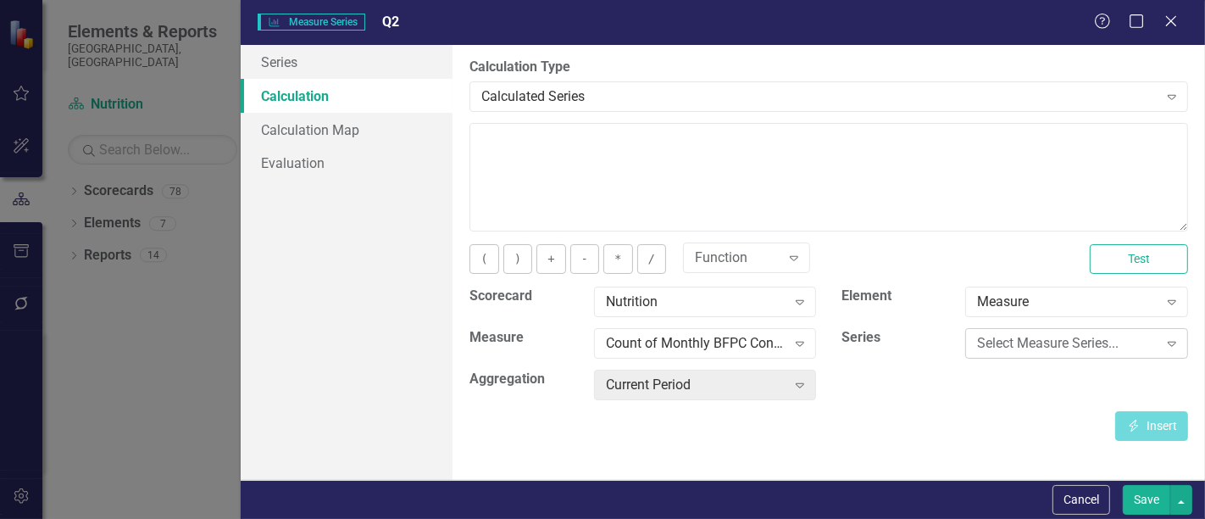
click at [1029, 340] on div "Select Measure Series..." at bounding box center [1067, 343] width 181 height 19
type input "j"
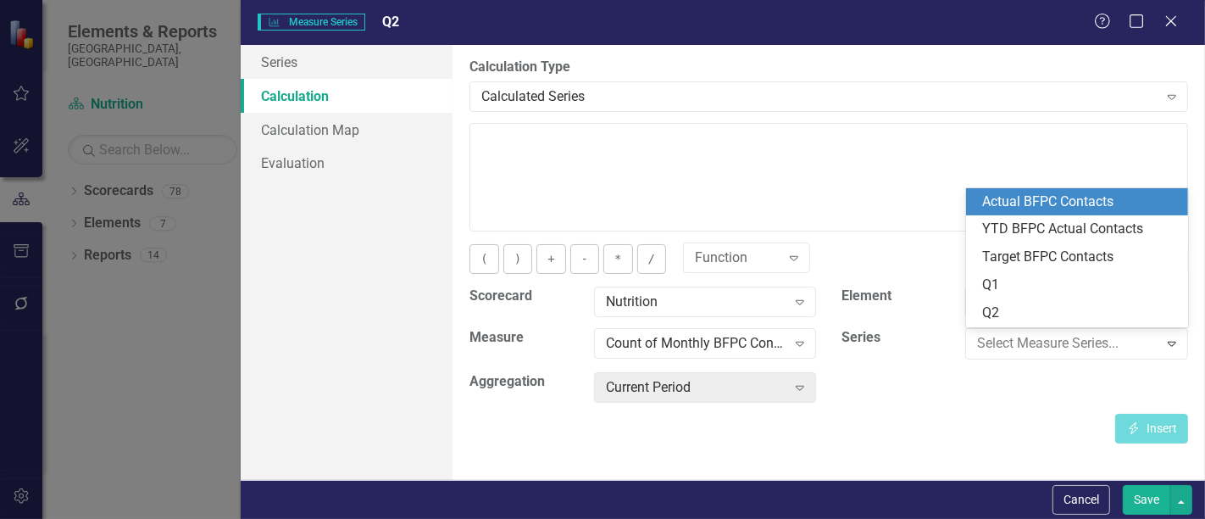
click at [1058, 198] on div "Actual BFPC Contacts" at bounding box center [1081, 201] width 196 height 19
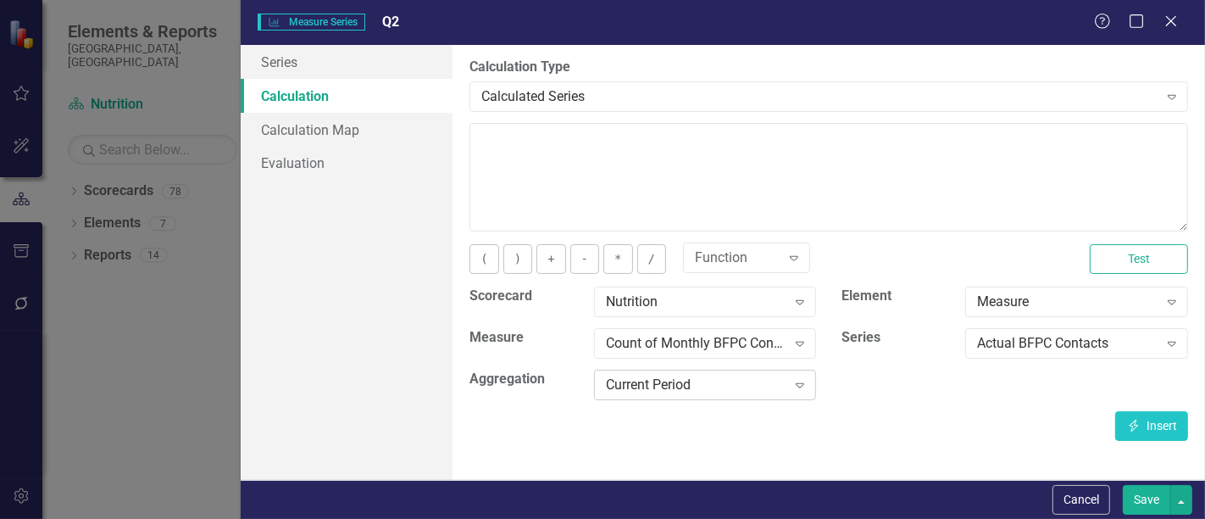
click at [748, 379] on div "Current Period" at bounding box center [696, 384] width 181 height 19
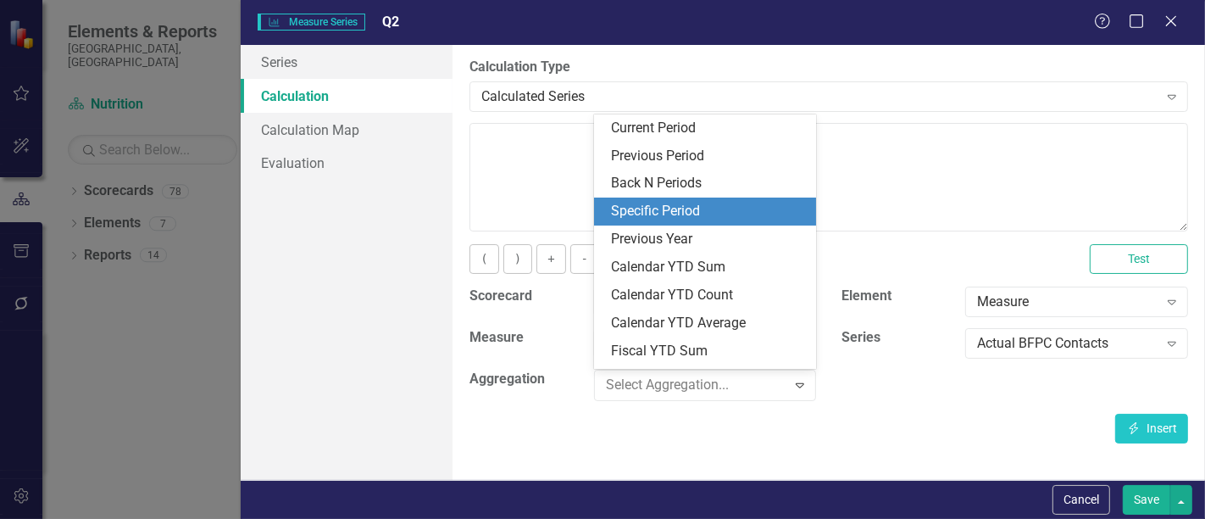
click at [757, 209] on div "Specific Period" at bounding box center [709, 211] width 196 height 19
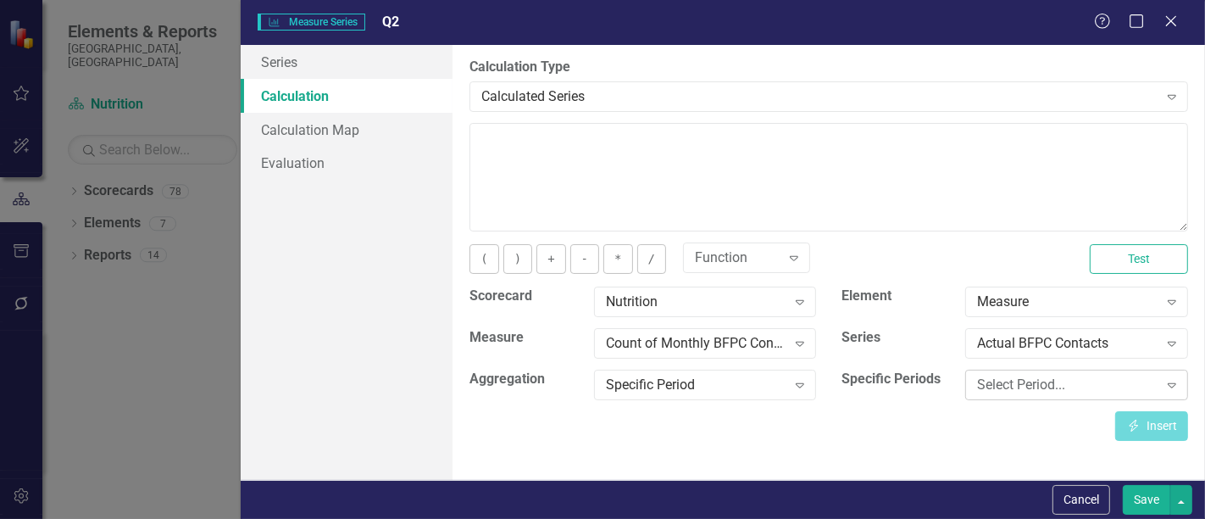
click at [1005, 391] on div "Select Period..." at bounding box center [1067, 384] width 181 height 19
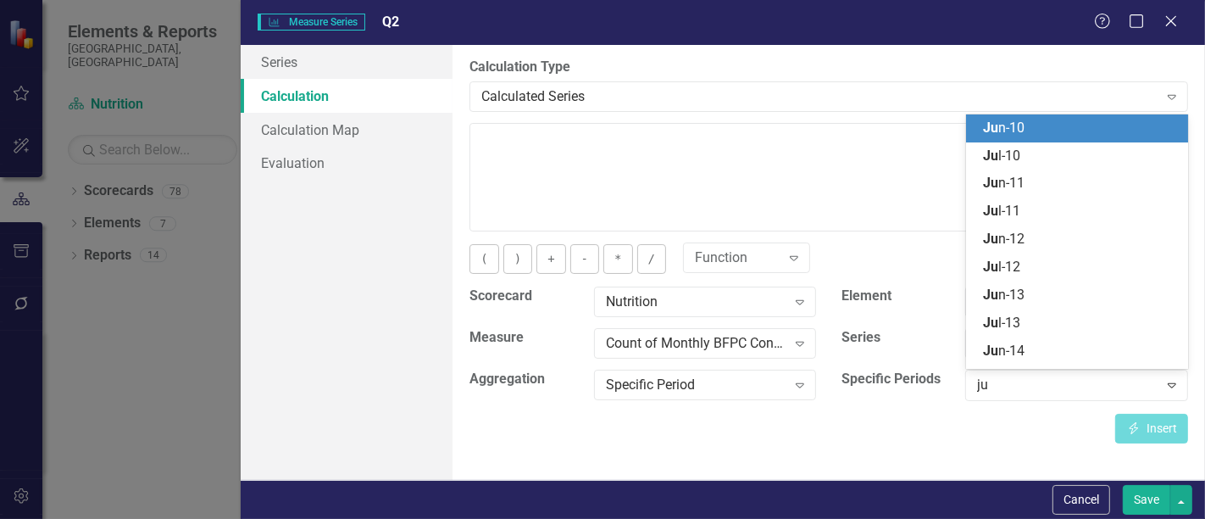
type input "jun"
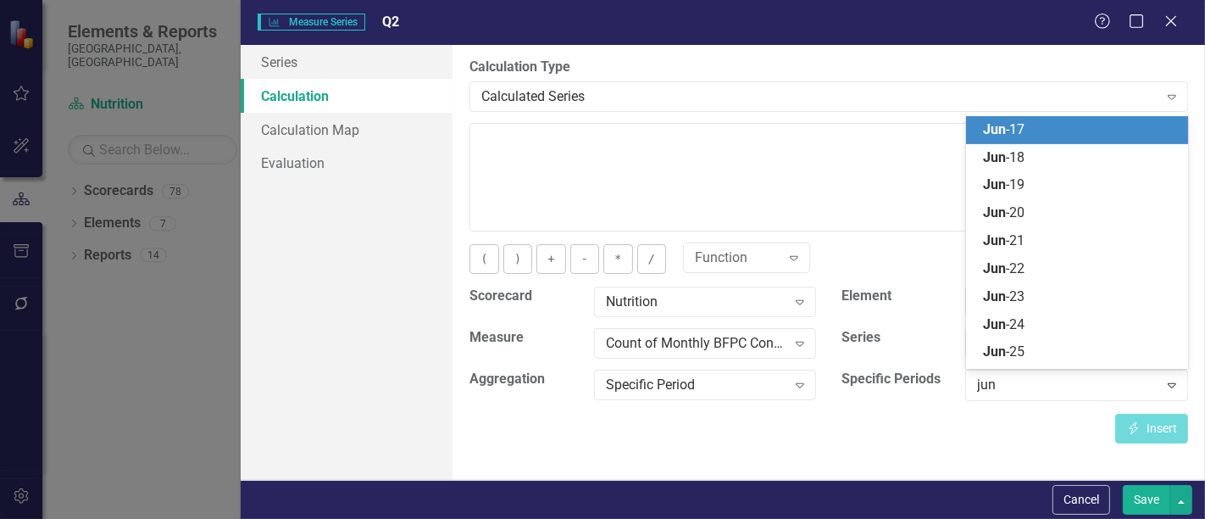
scroll to position [193, 0]
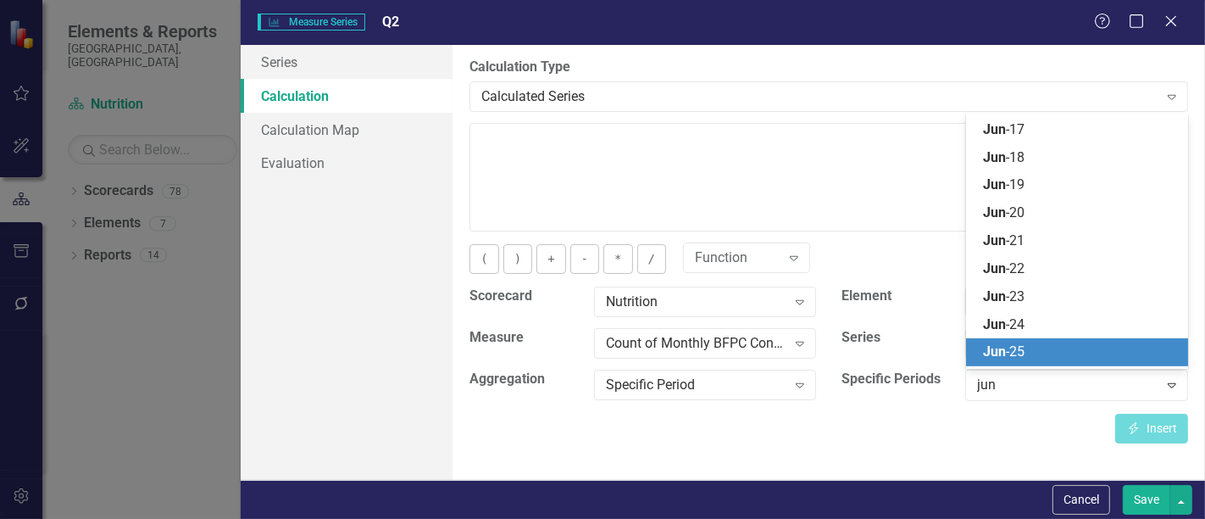
click at [1029, 347] on div "Jun -25" at bounding box center [1081, 351] width 196 height 19
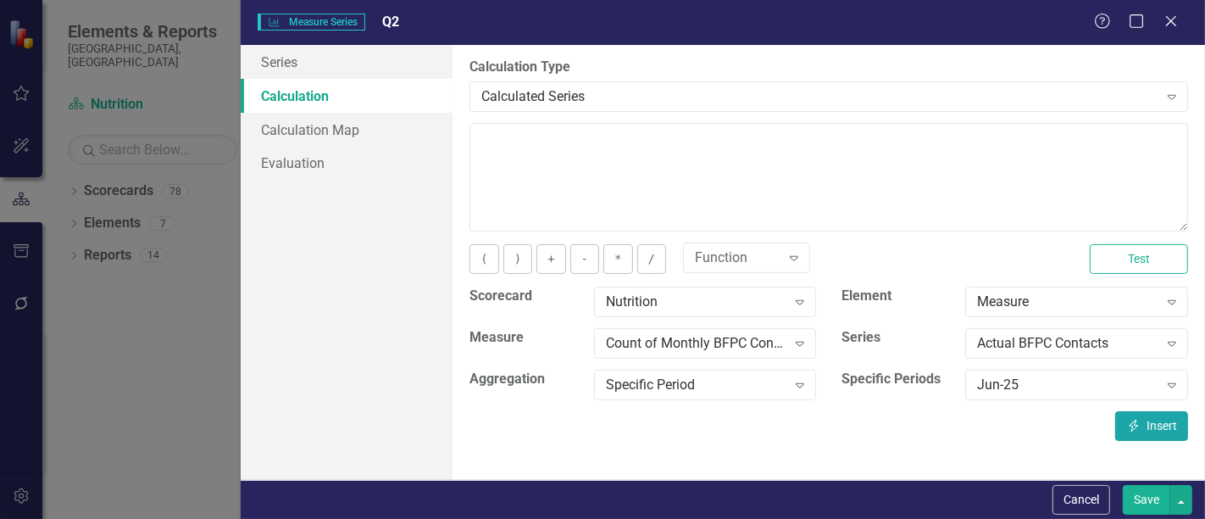
click at [1135, 422] on icon "button" at bounding box center [1134, 425] width 9 height 12
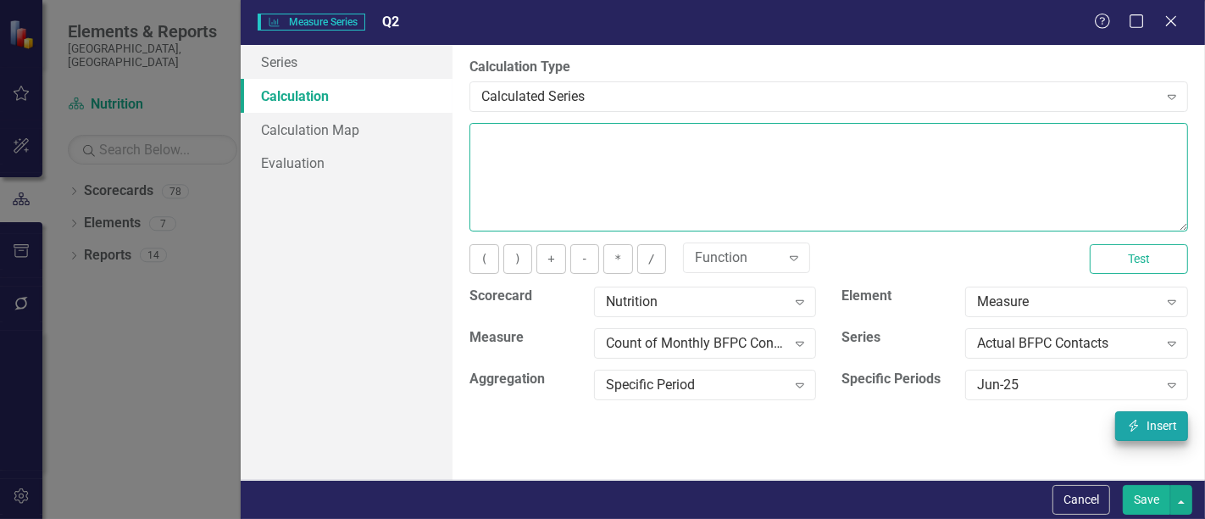
type textarea "[m1916957][Actual BFPC Contacts][Jun-25]"
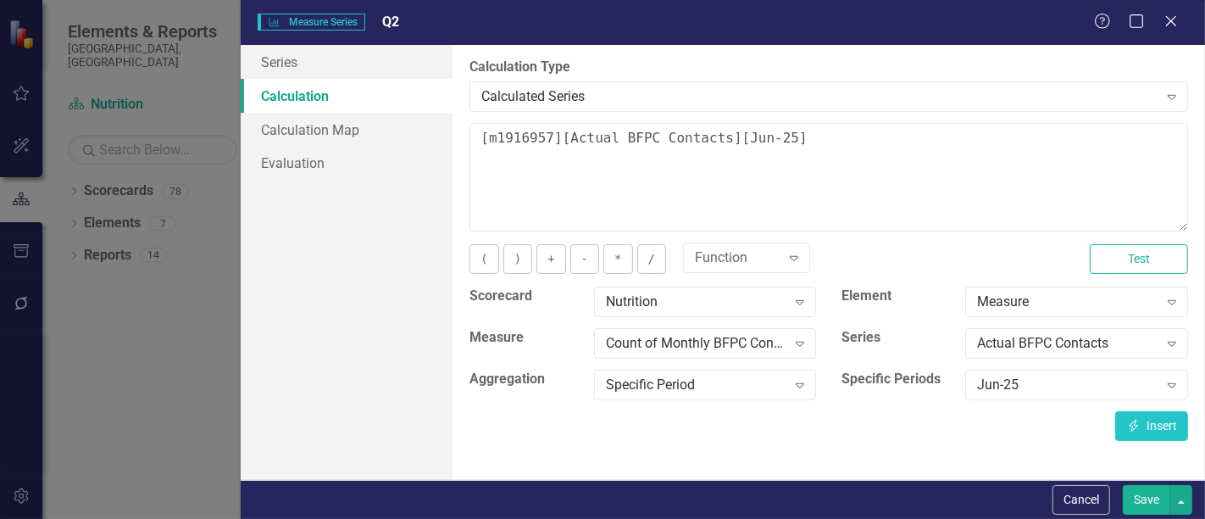
click at [1144, 518] on div "Cancel Save" at bounding box center [723, 499] width 964 height 39
click at [1146, 506] on button "Save" at bounding box center [1146, 500] width 47 height 30
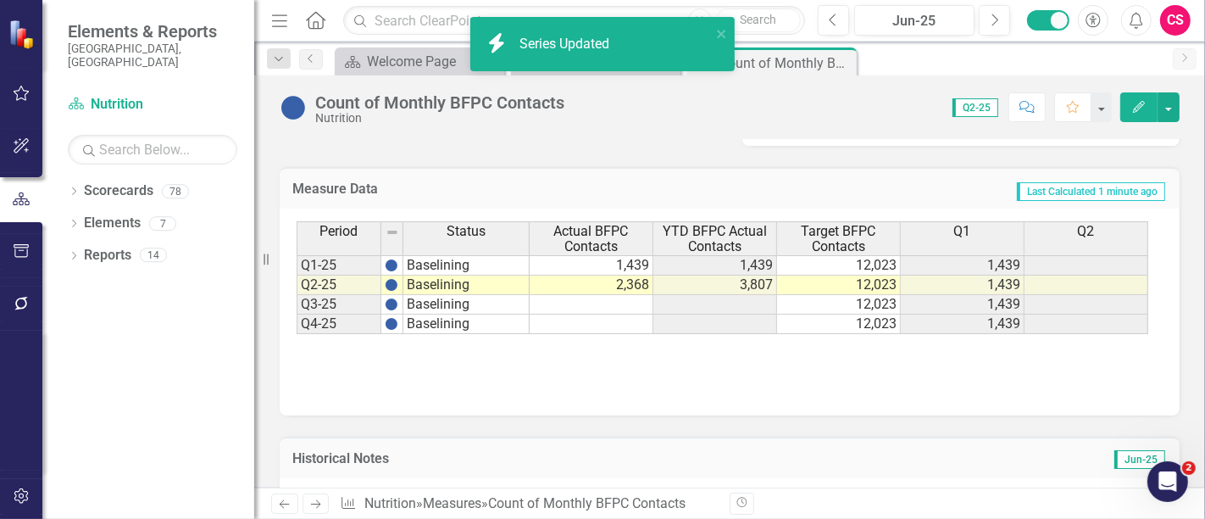
click at [936, 189] on td "Last Calculated 1 minute ago" at bounding box center [888, 191] width 557 height 22
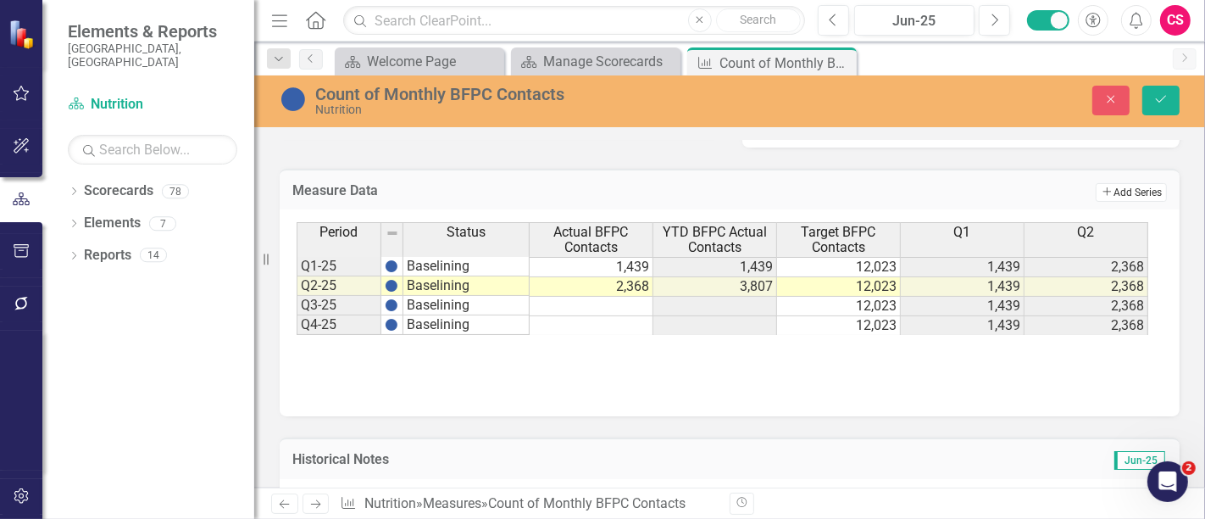
click at [1136, 192] on button "Add Add Series" at bounding box center [1131, 192] width 71 height 19
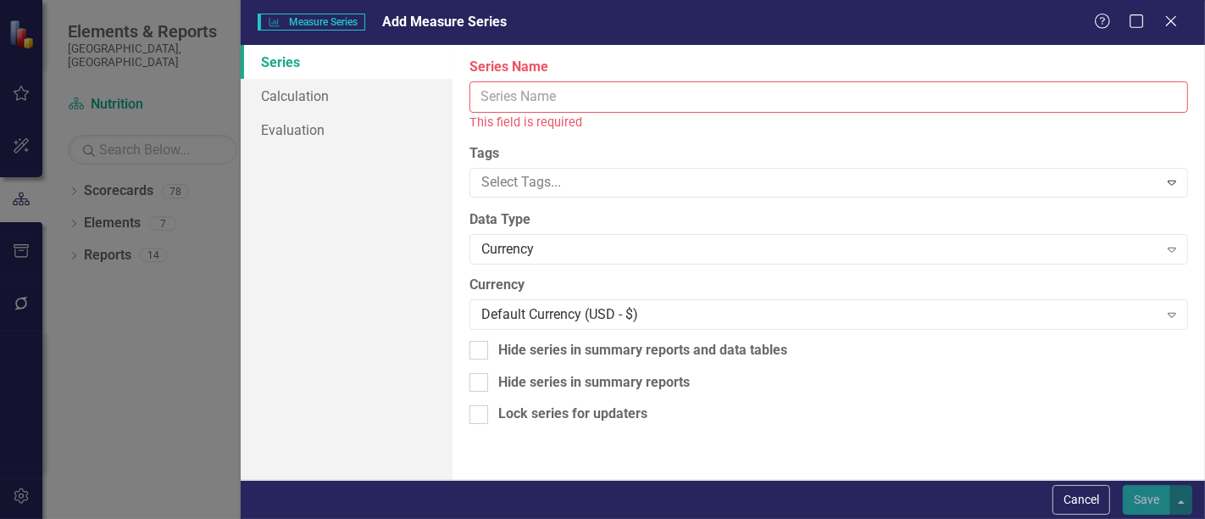
click at [625, 98] on input "Series Name" at bounding box center [828, 96] width 719 height 31
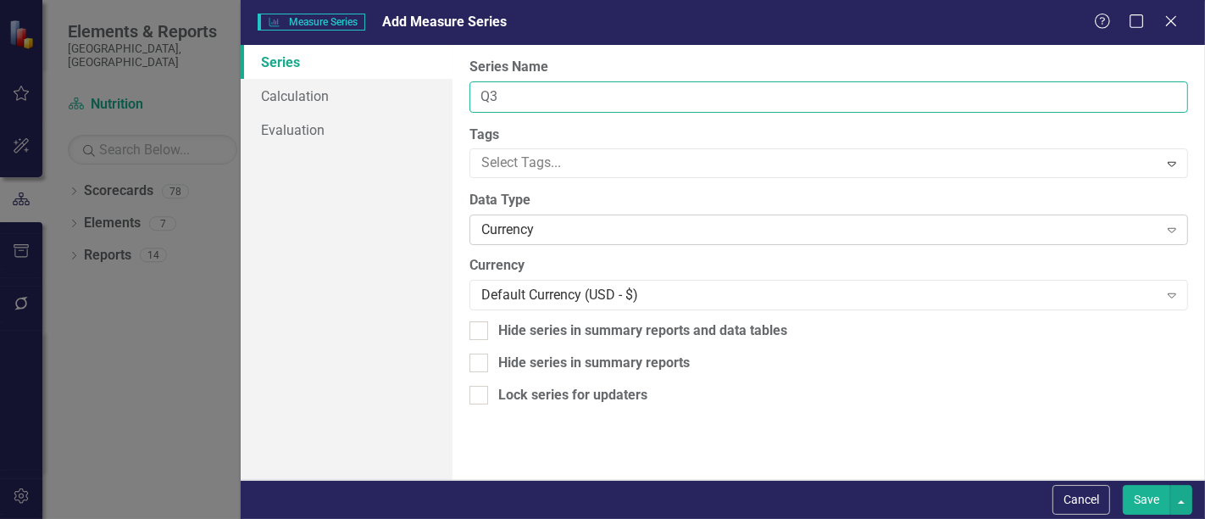
type input "Q3"
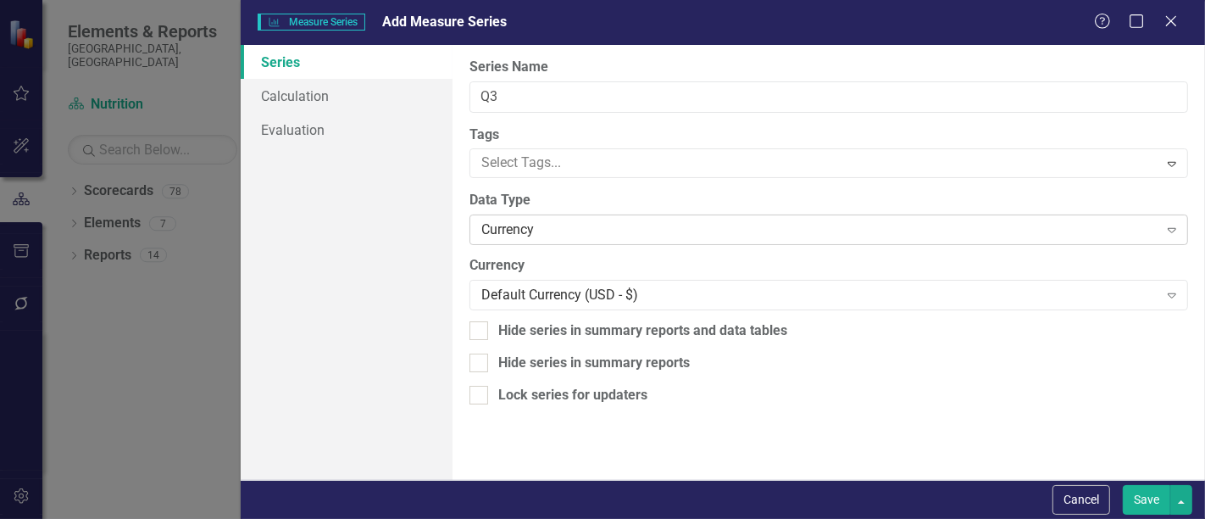
click at [508, 238] on div "Currency" at bounding box center [819, 229] width 676 height 19
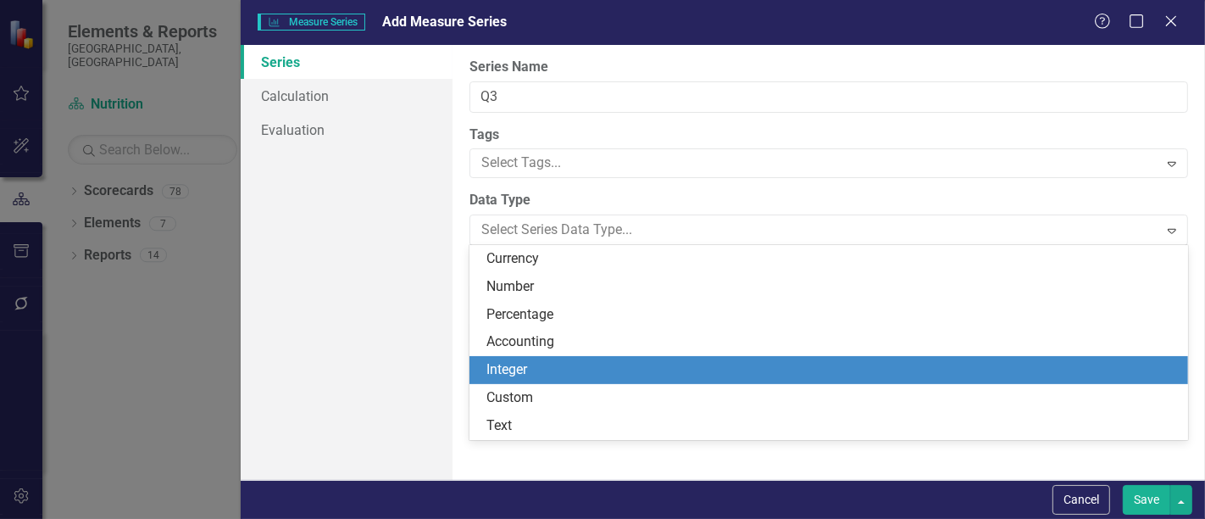
click at [527, 369] on div "Integer" at bounding box center [832, 369] width 692 height 19
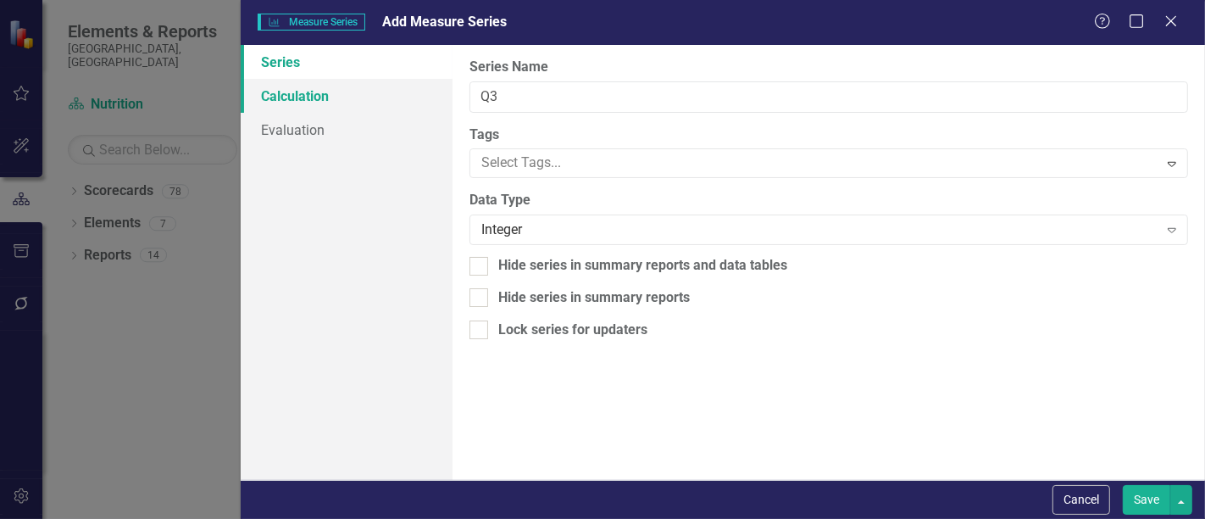
click at [372, 95] on link "Calculation" at bounding box center [347, 96] width 212 height 34
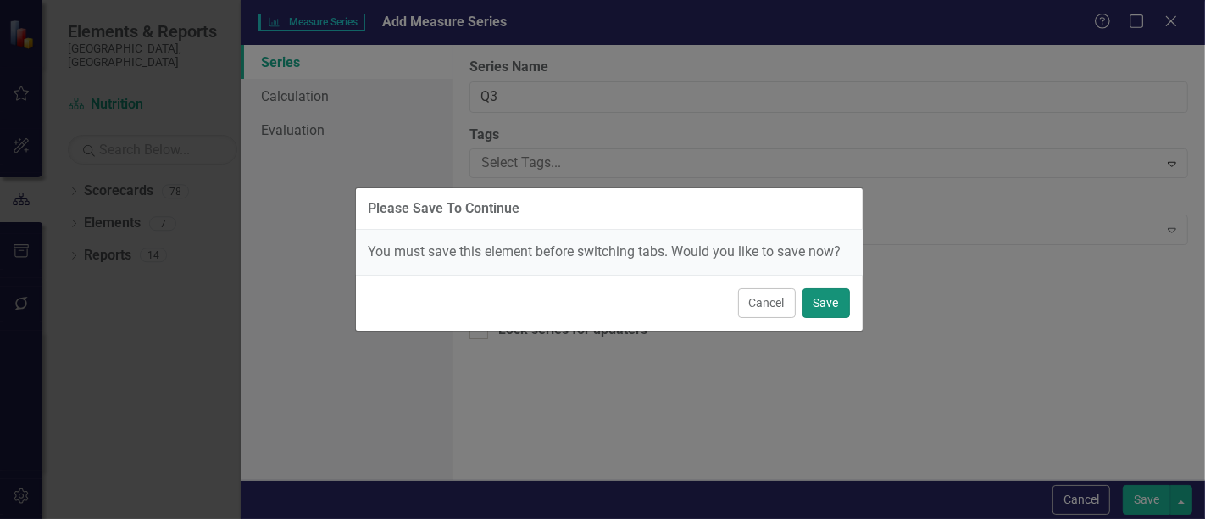
click at [811, 292] on button "Save" at bounding box center [826, 303] width 47 height 30
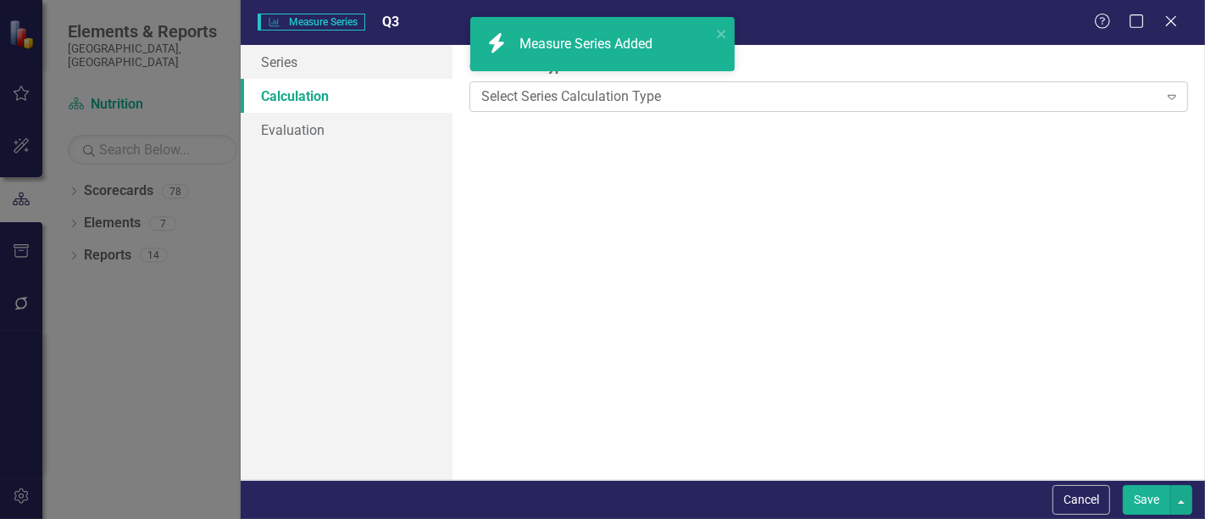
click at [736, 103] on div "Select Series Calculation Type" at bounding box center [819, 95] width 676 height 19
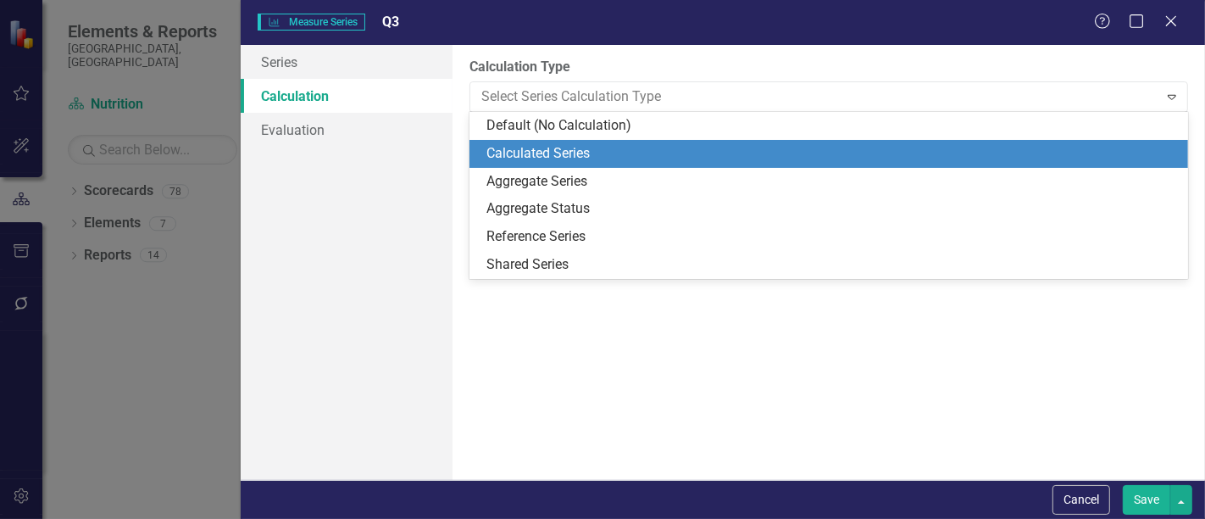
click at [646, 156] on div "Calculated Series" at bounding box center [832, 153] width 692 height 19
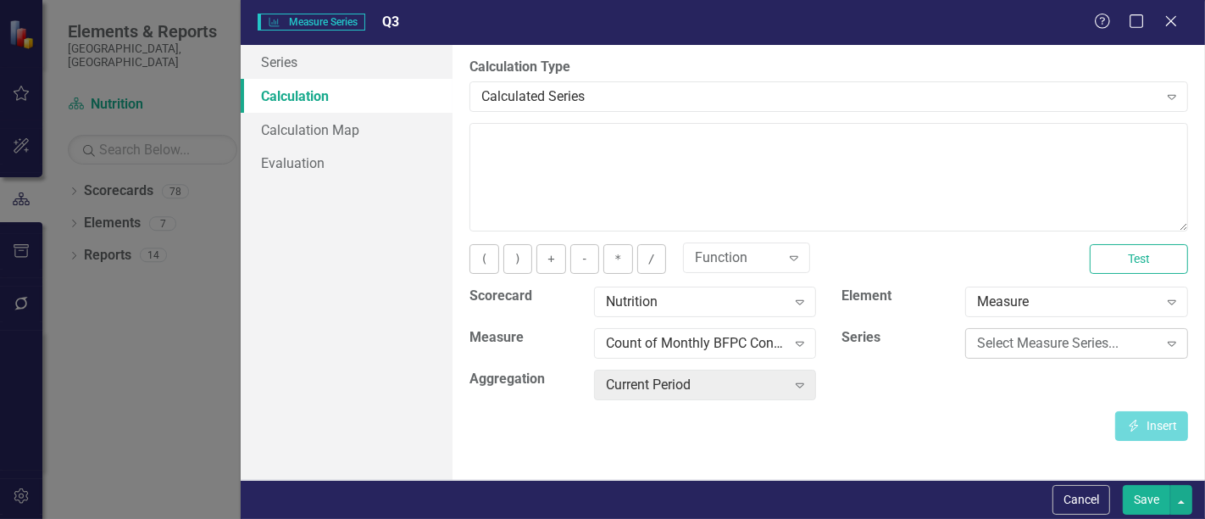
click at [1019, 328] on div "Select Measure Series... Expand" at bounding box center [1076, 343] width 223 height 31
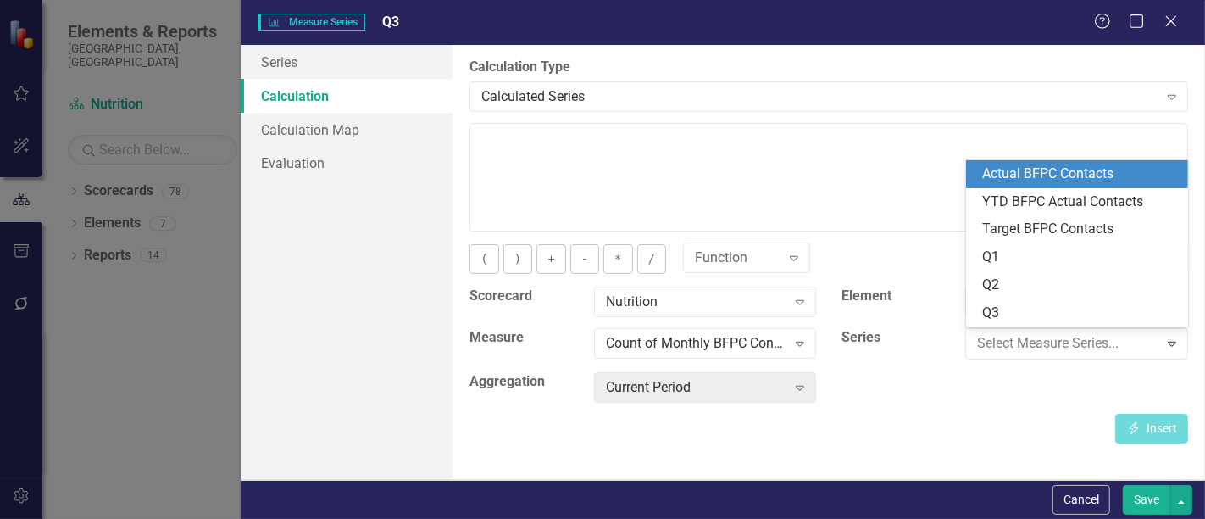
click at [1069, 164] on div "Actual BFPC Contacts" at bounding box center [1081, 173] width 196 height 19
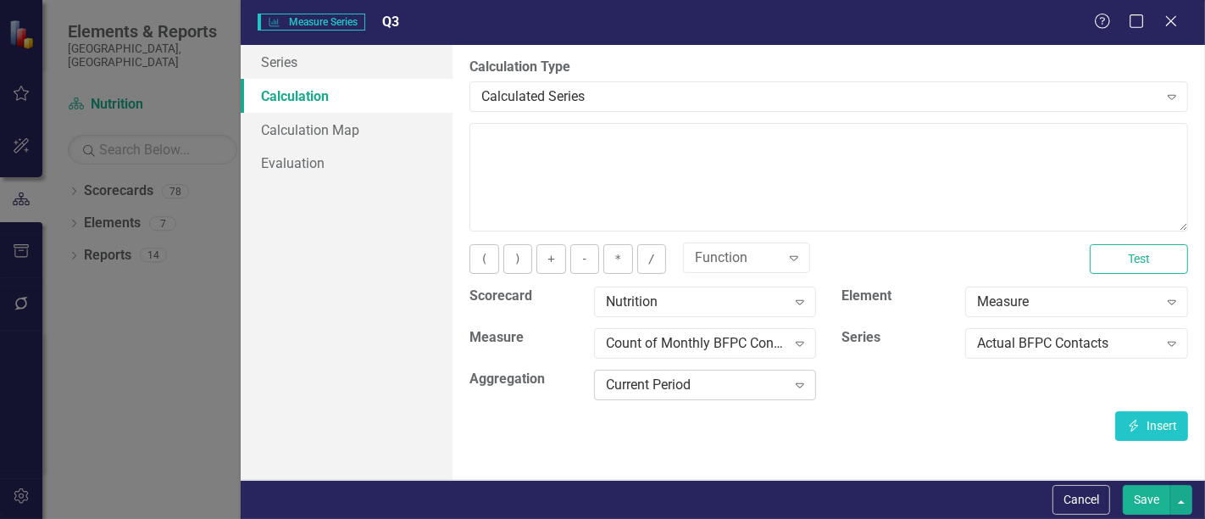
click at [673, 392] on div "Current Period" at bounding box center [696, 384] width 181 height 19
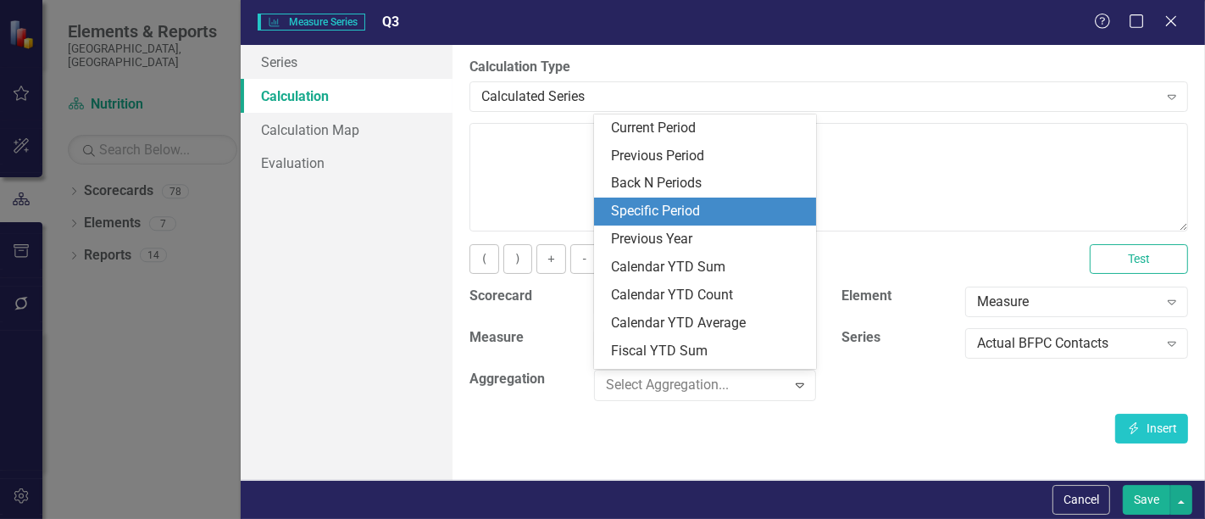
click at [731, 208] on div "Specific Period" at bounding box center [709, 211] width 196 height 19
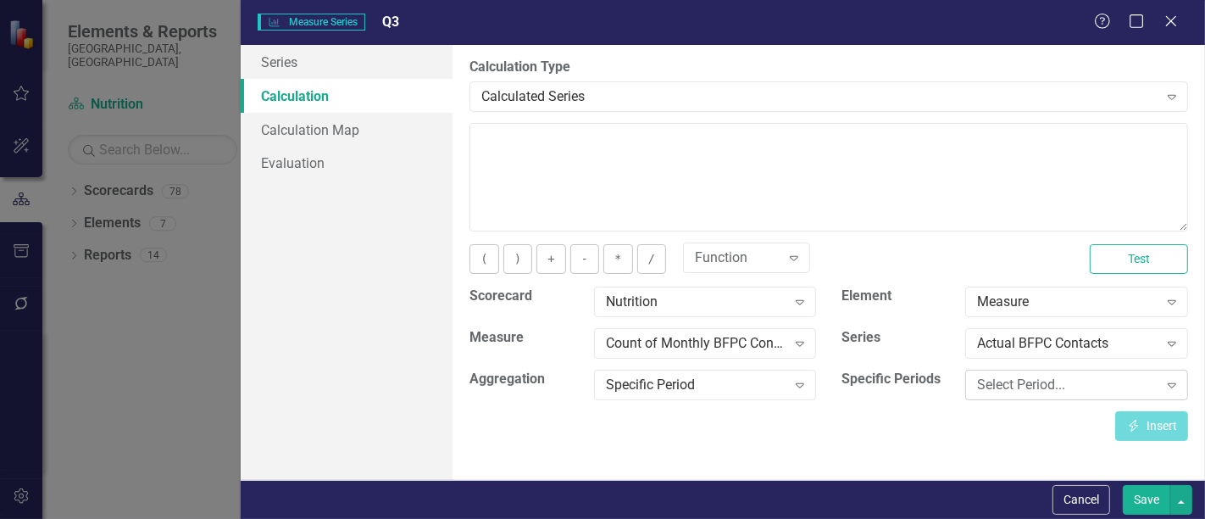
click at [1019, 369] on div "Select Period... Expand" at bounding box center [1076, 384] width 223 height 31
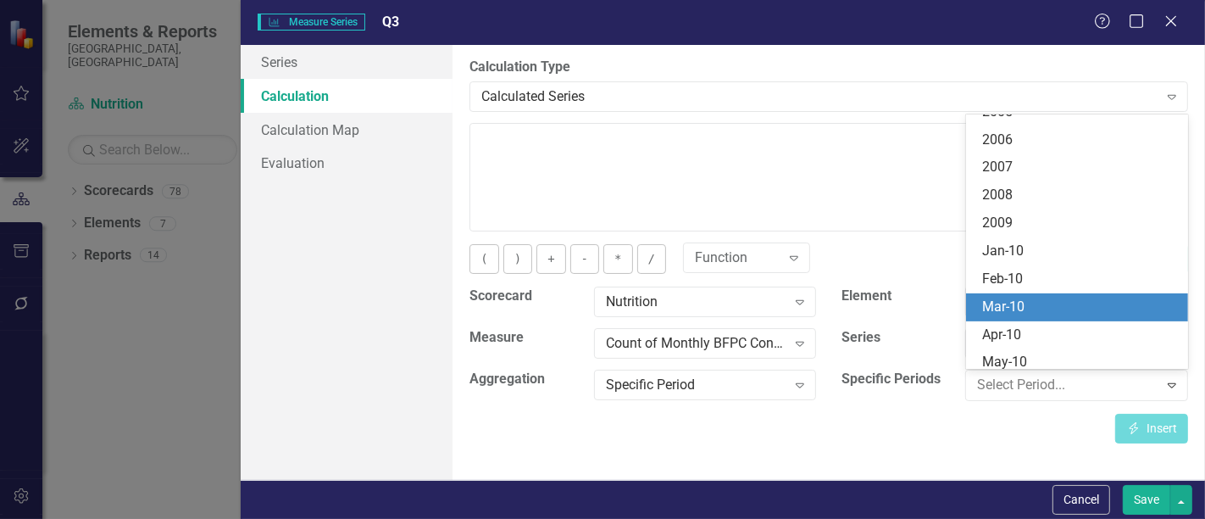
scroll to position [17, 0]
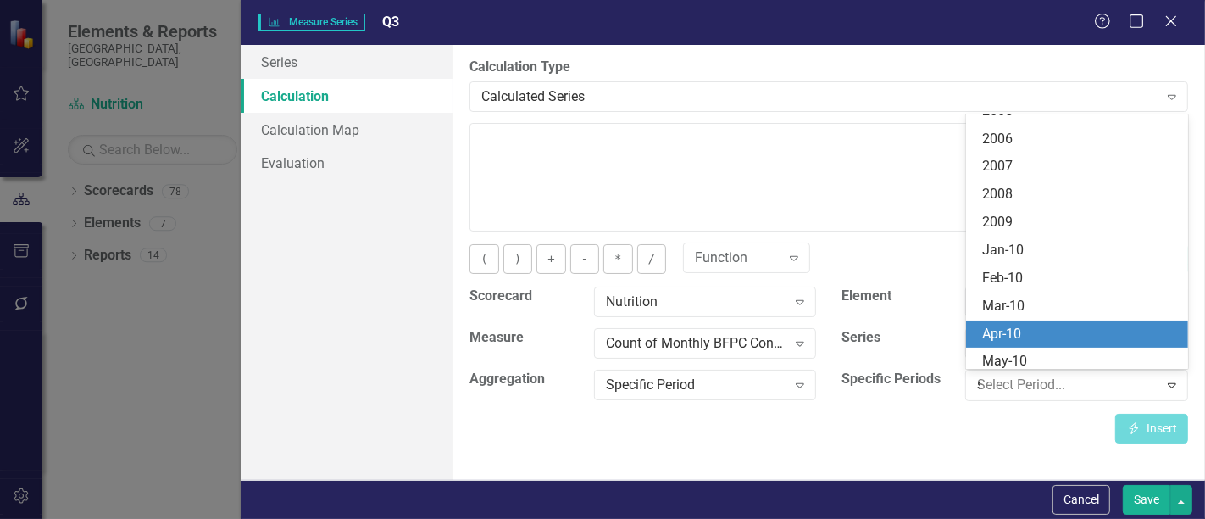
type input "se"
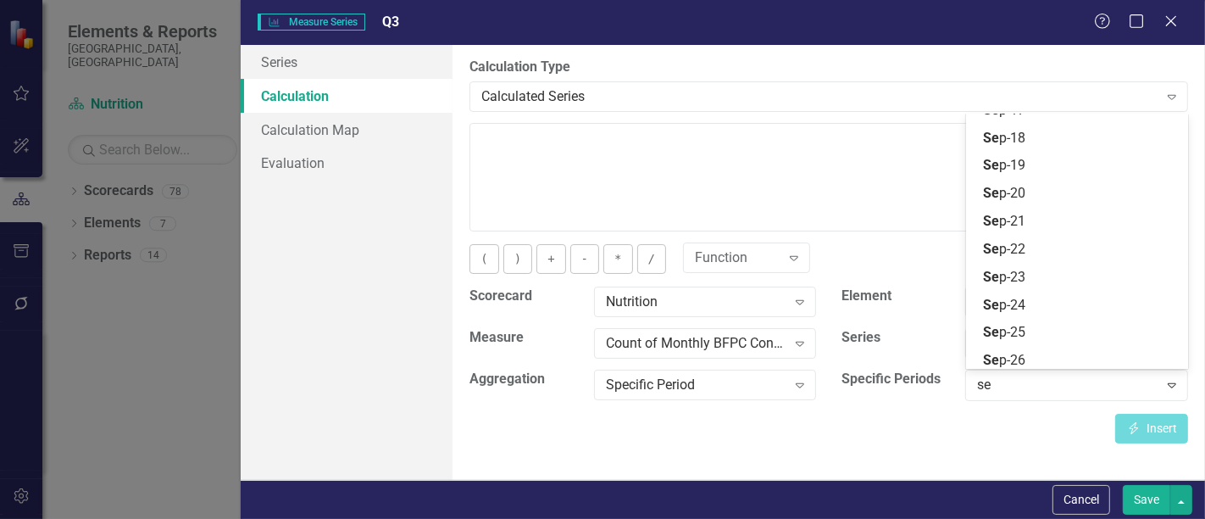
scroll to position [227, 0]
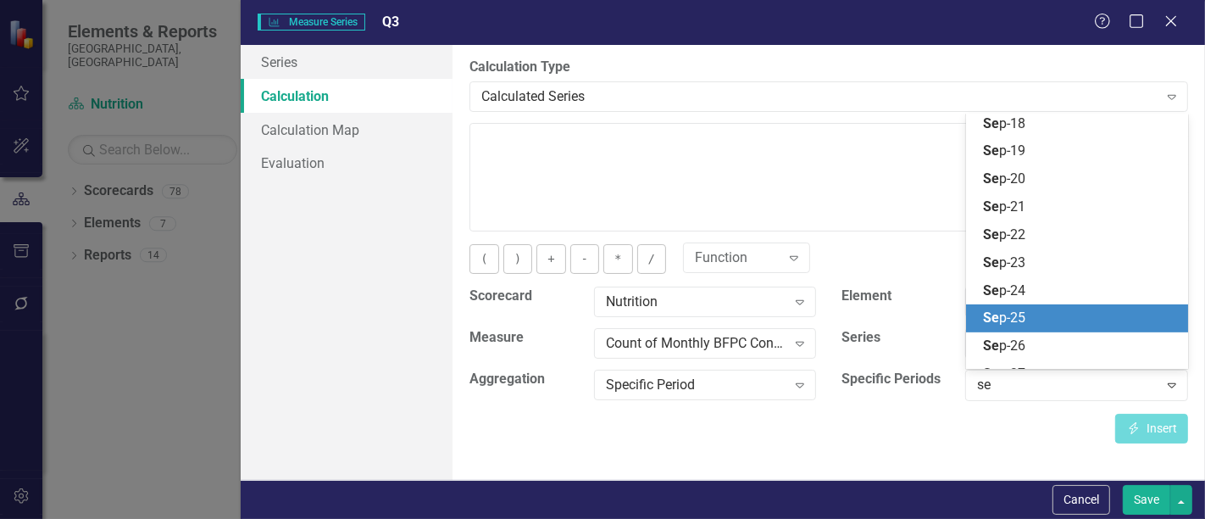
click at [1031, 308] on div "Se p-25" at bounding box center [1081, 317] width 196 height 19
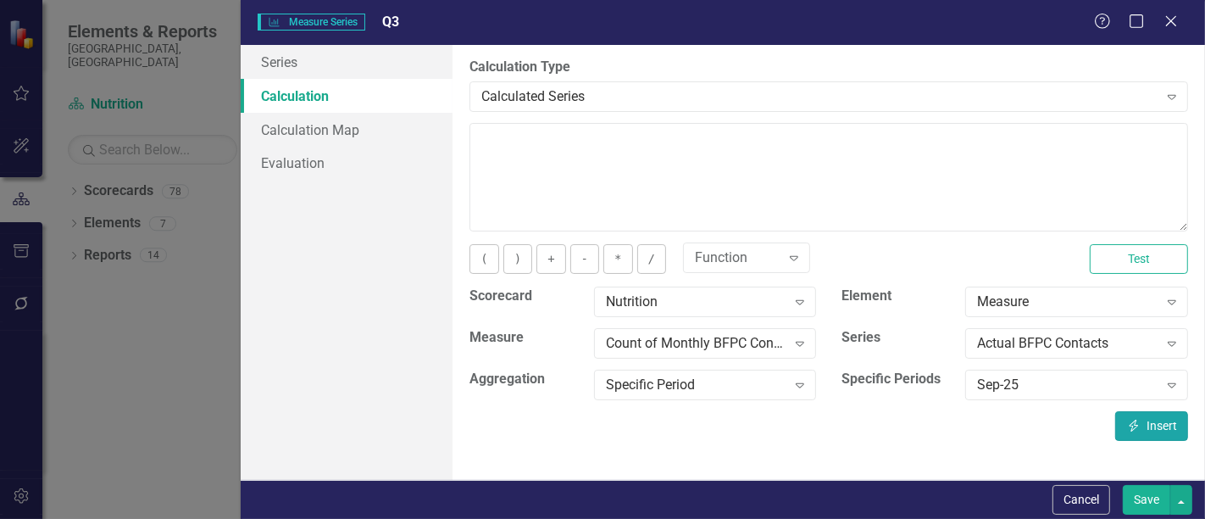
click at [1145, 432] on button "Insert Insert" at bounding box center [1151, 426] width 73 height 30
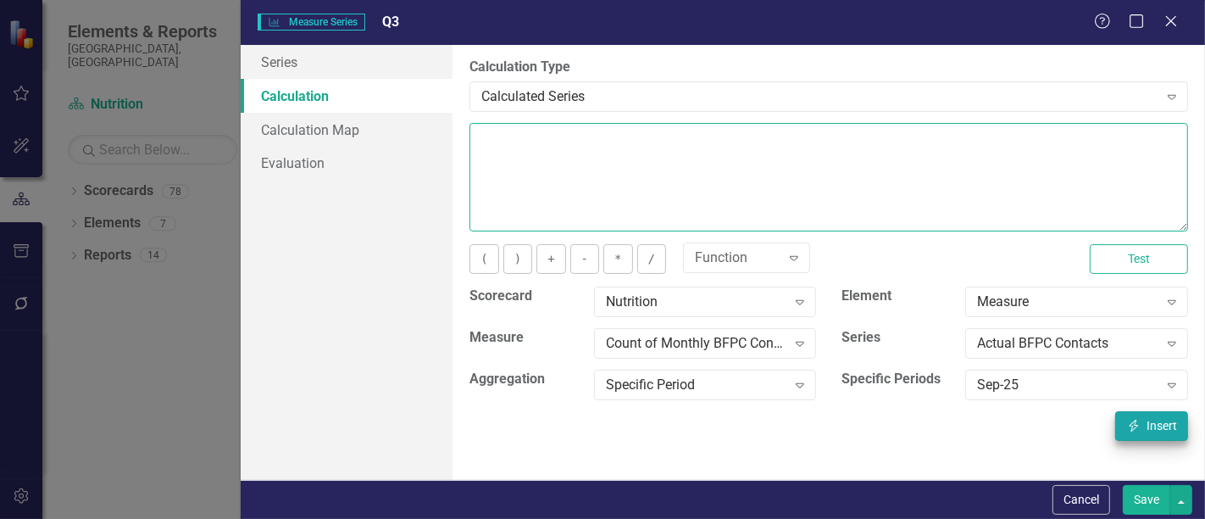
type textarea "[m1916957][Actual BFPC Contacts][Sep-25]"
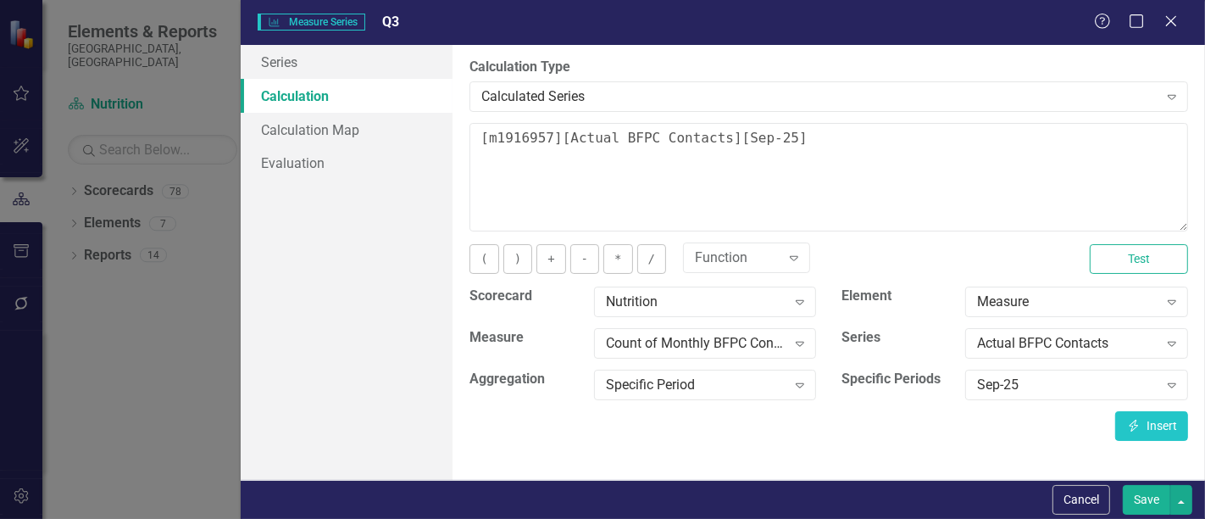
click at [1169, 505] on button "Save" at bounding box center [1146, 500] width 47 height 30
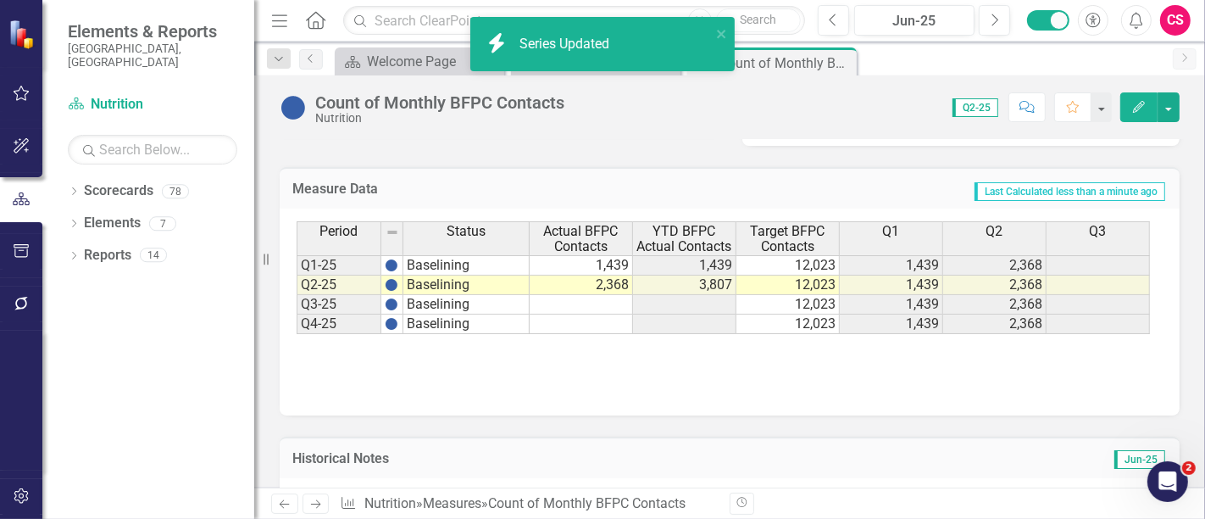
click at [1068, 199] on div "Measure Data Last Calculated less than a minute ago" at bounding box center [730, 188] width 900 height 42
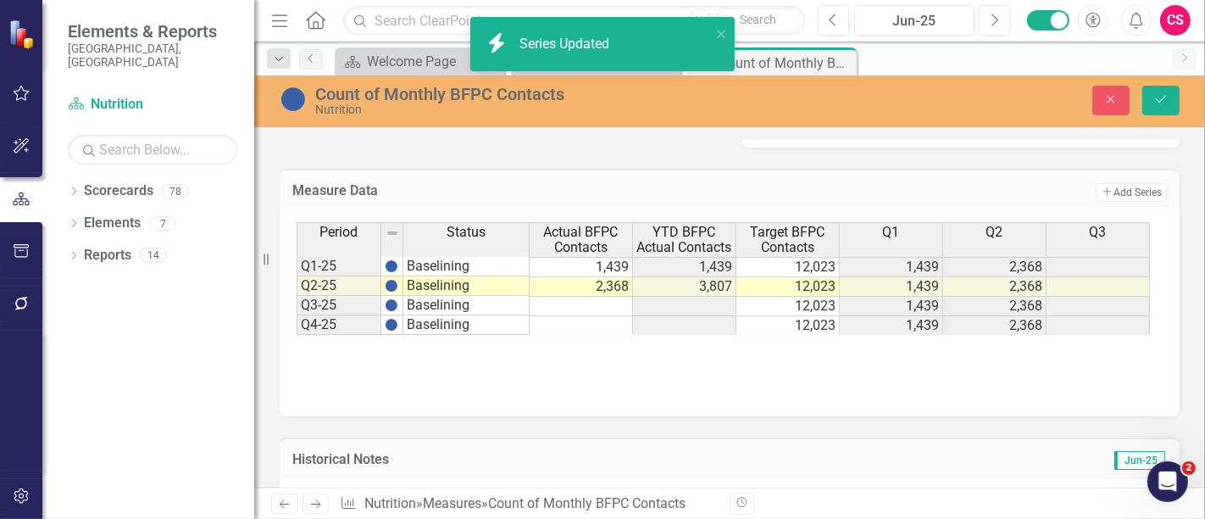
click at [1125, 191] on button "Add Add Series" at bounding box center [1131, 192] width 71 height 19
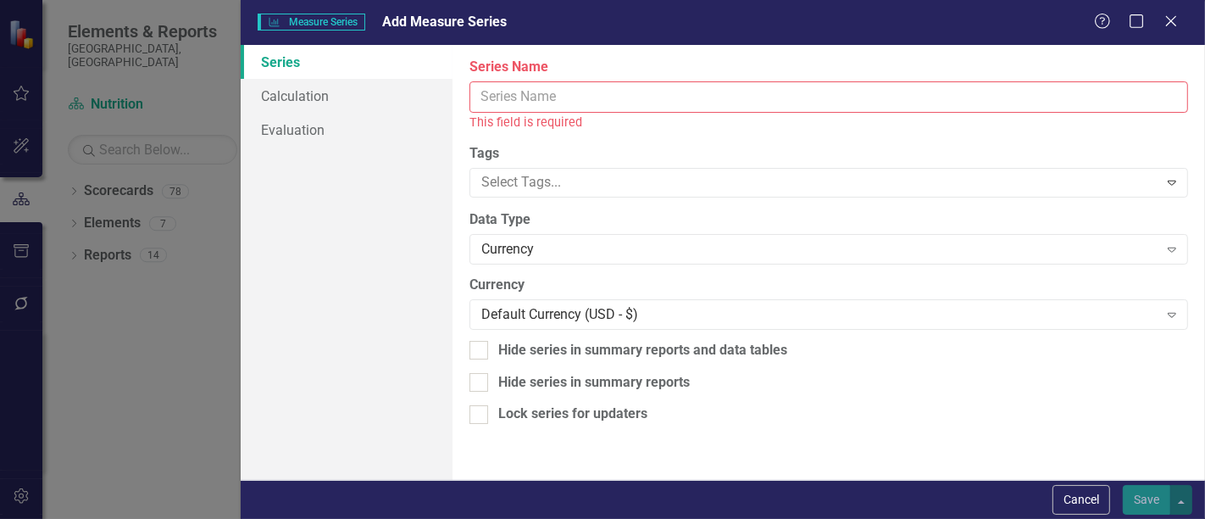
click at [540, 99] on input "Series Name" at bounding box center [828, 96] width 719 height 31
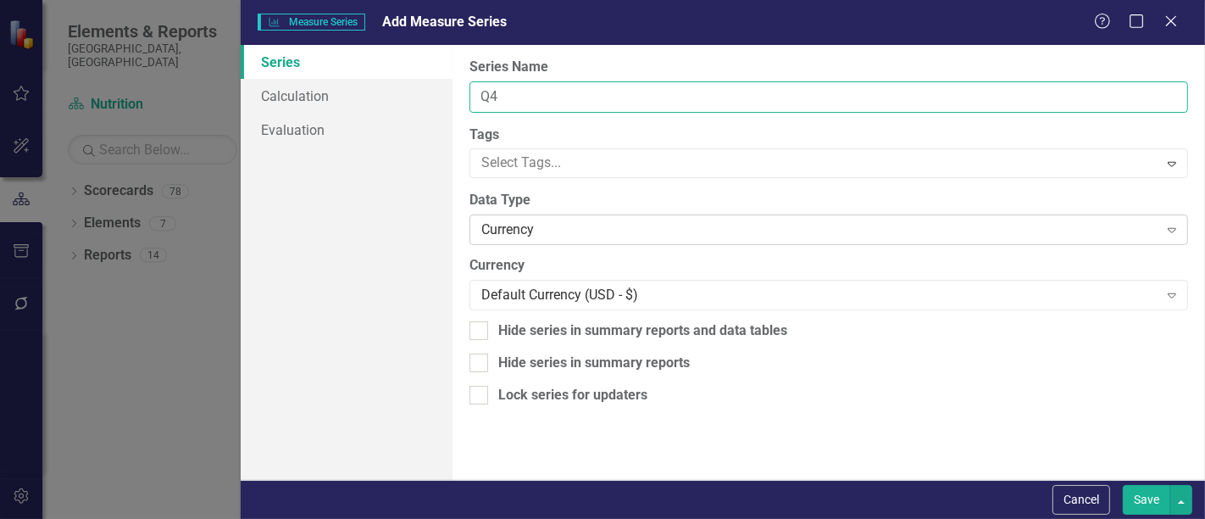
type input "Q4"
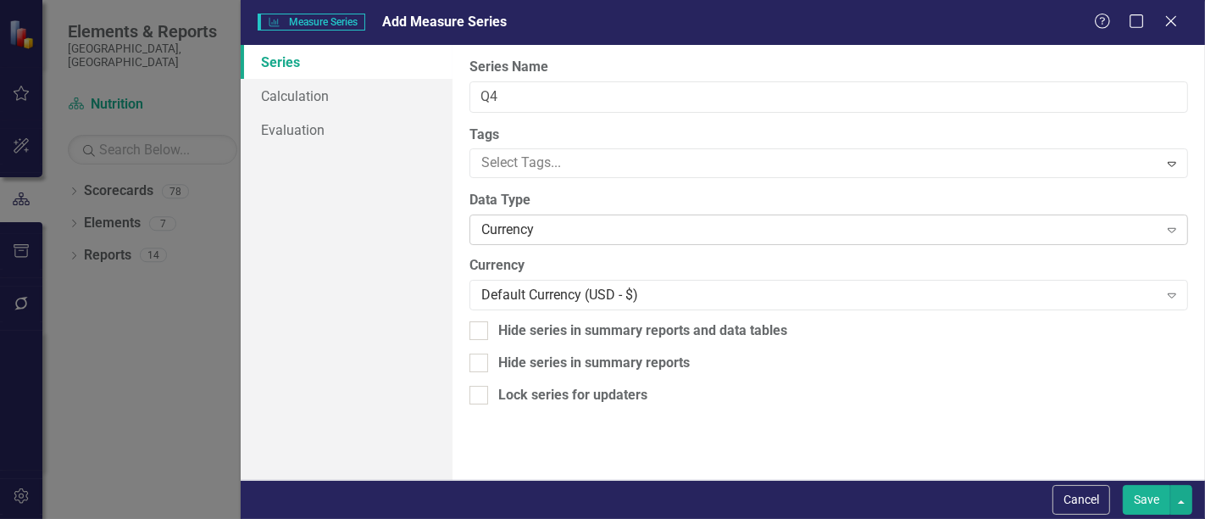
click at [510, 231] on div "Currency" at bounding box center [819, 229] width 676 height 19
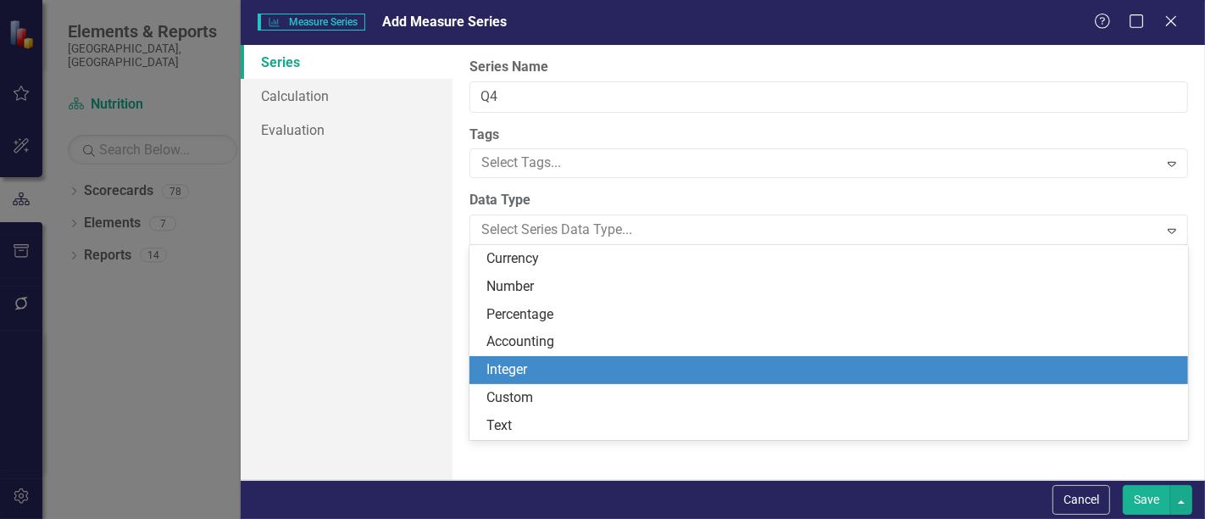
click at [542, 361] on div "Integer" at bounding box center [832, 369] width 692 height 19
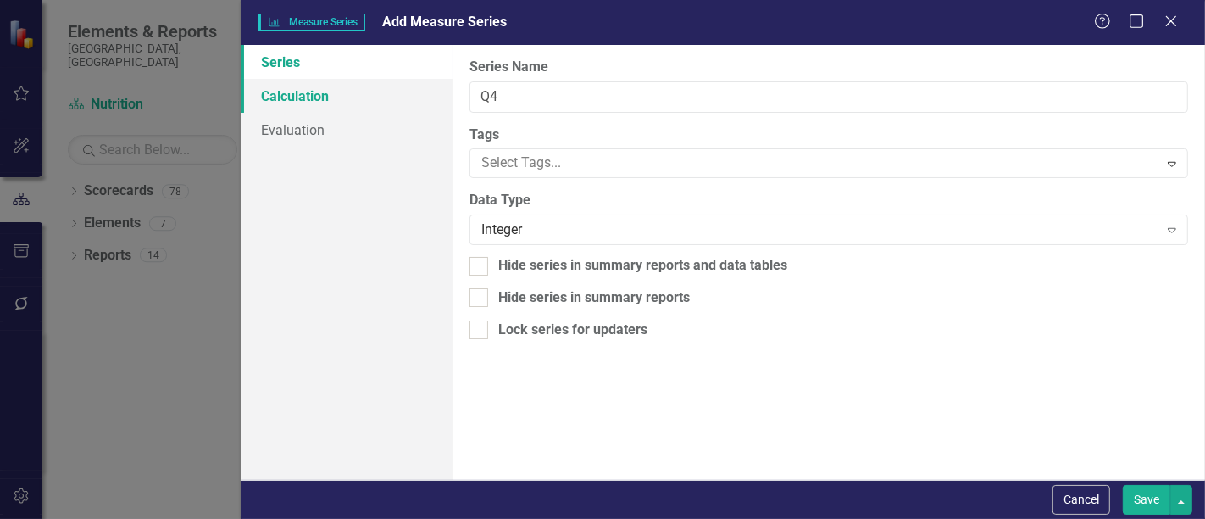
click at [374, 95] on link "Calculation" at bounding box center [347, 96] width 212 height 34
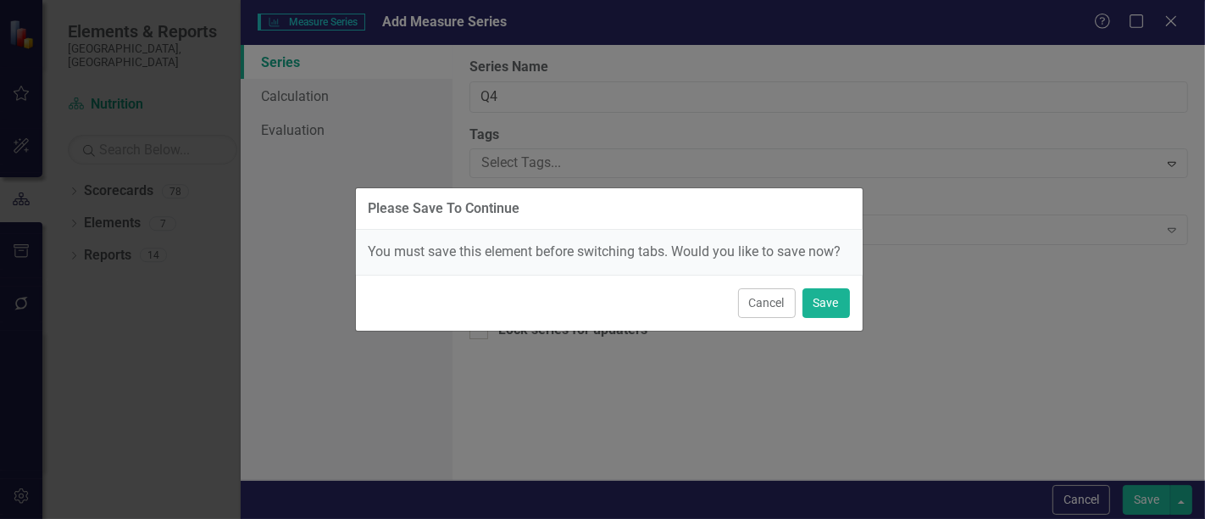
click at [819, 318] on div "Cancel Save" at bounding box center [609, 303] width 507 height 56
click at [830, 303] on button "Save" at bounding box center [826, 303] width 47 height 30
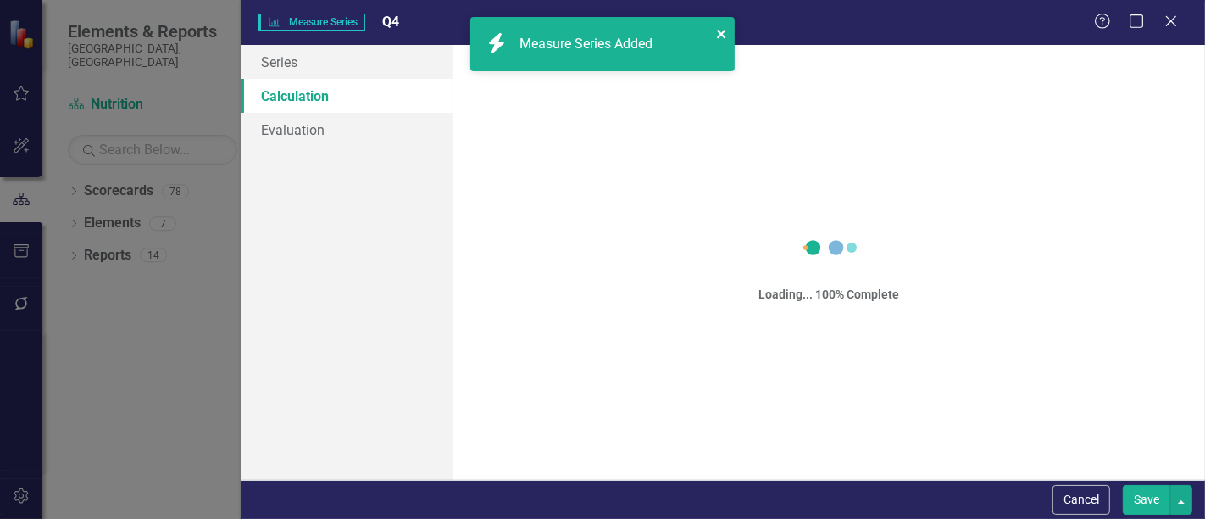
click at [722, 32] on icon "close" at bounding box center [721, 34] width 8 height 8
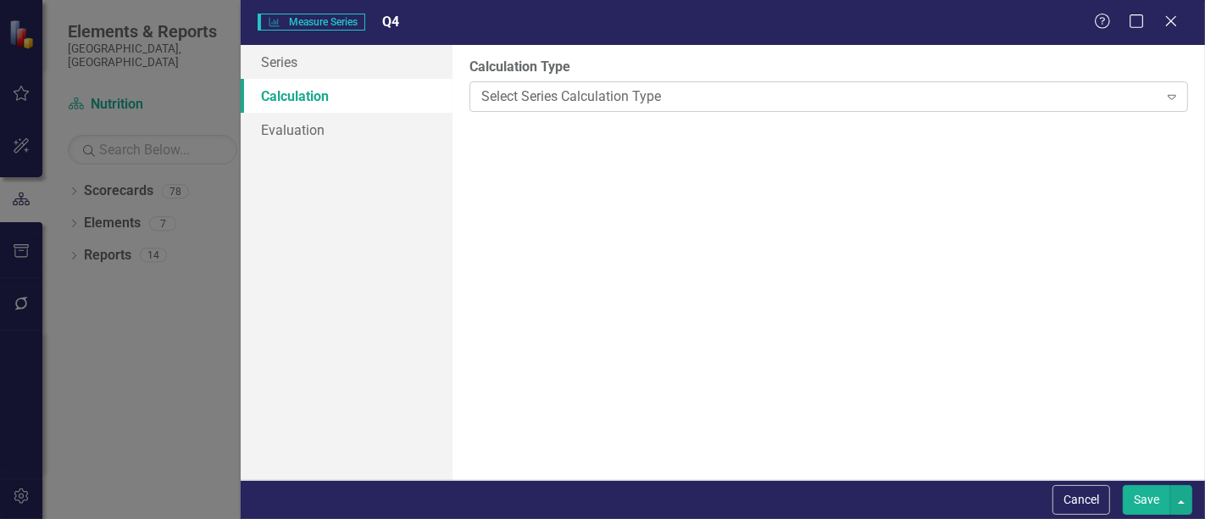
click at [697, 103] on div "Select Series Calculation Type" at bounding box center [819, 95] width 676 height 19
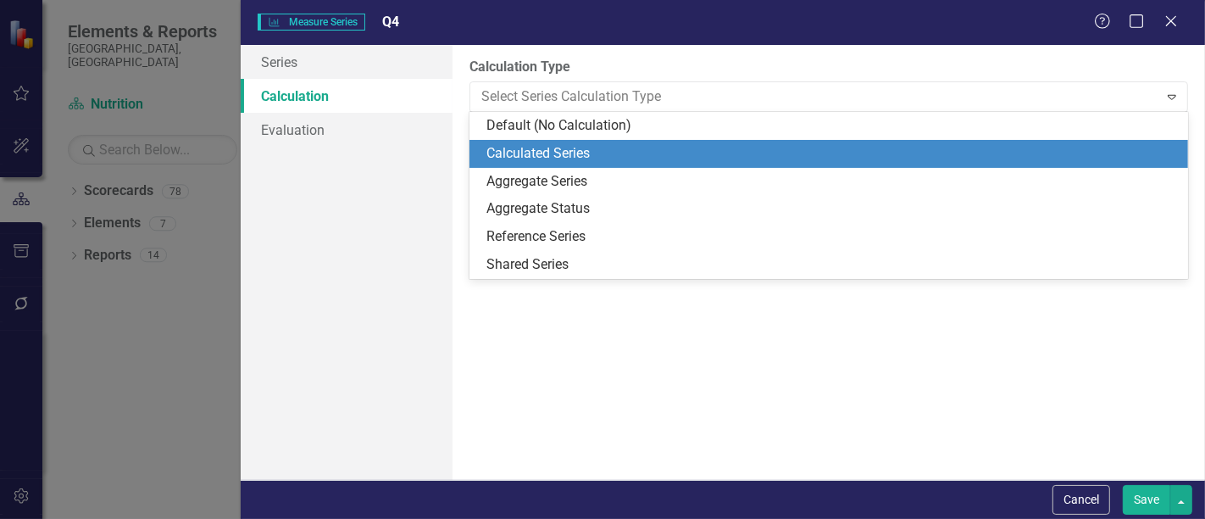
click at [657, 153] on div "Calculated Series" at bounding box center [832, 153] width 692 height 19
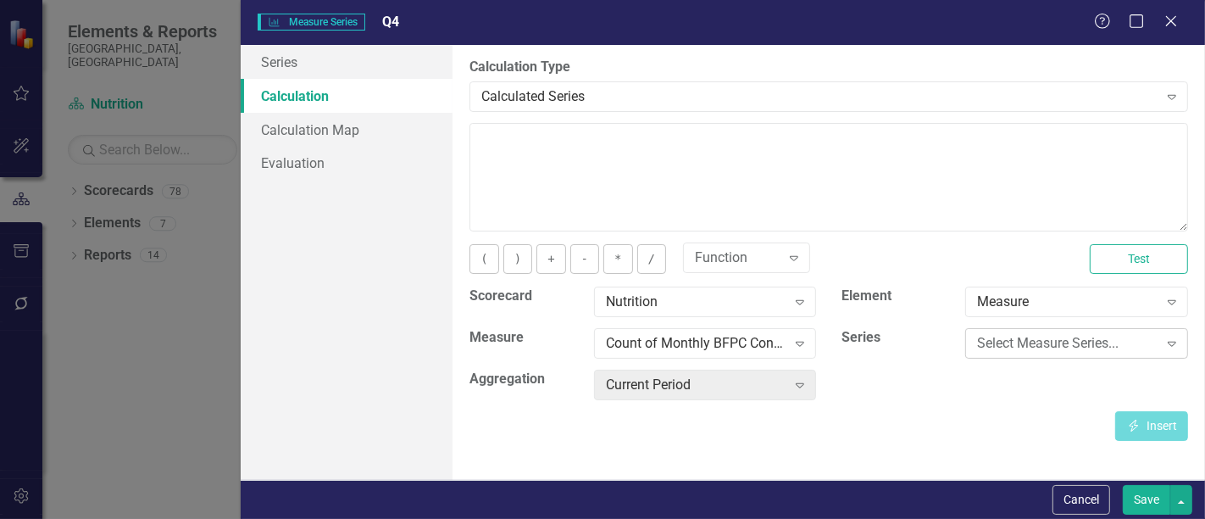
click at [997, 347] on div "Select Measure Series..." at bounding box center [1067, 343] width 181 height 19
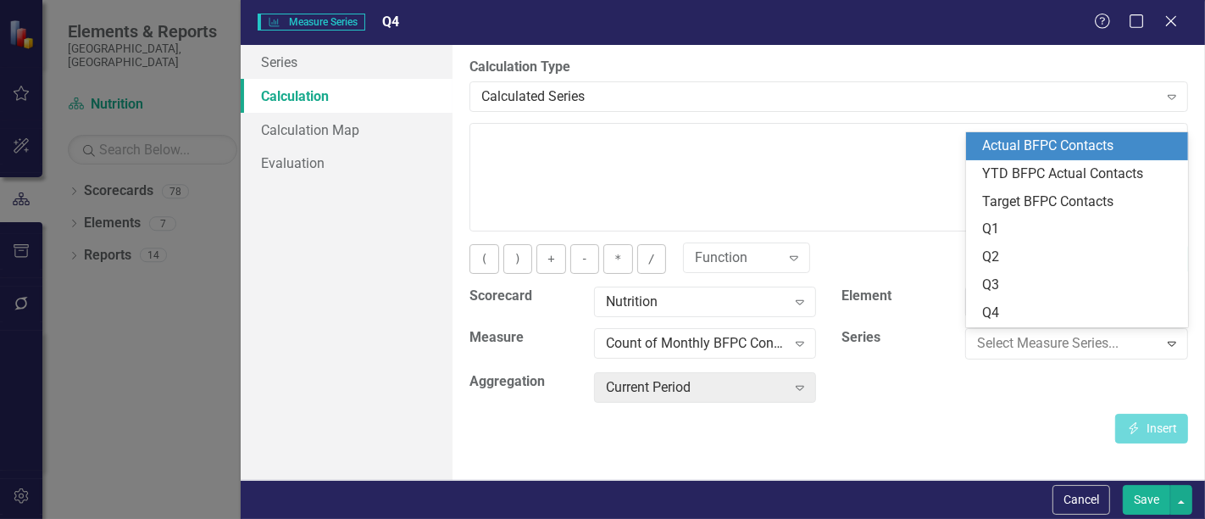
click at [1058, 149] on div "Actual BFPC Contacts" at bounding box center [1081, 145] width 196 height 19
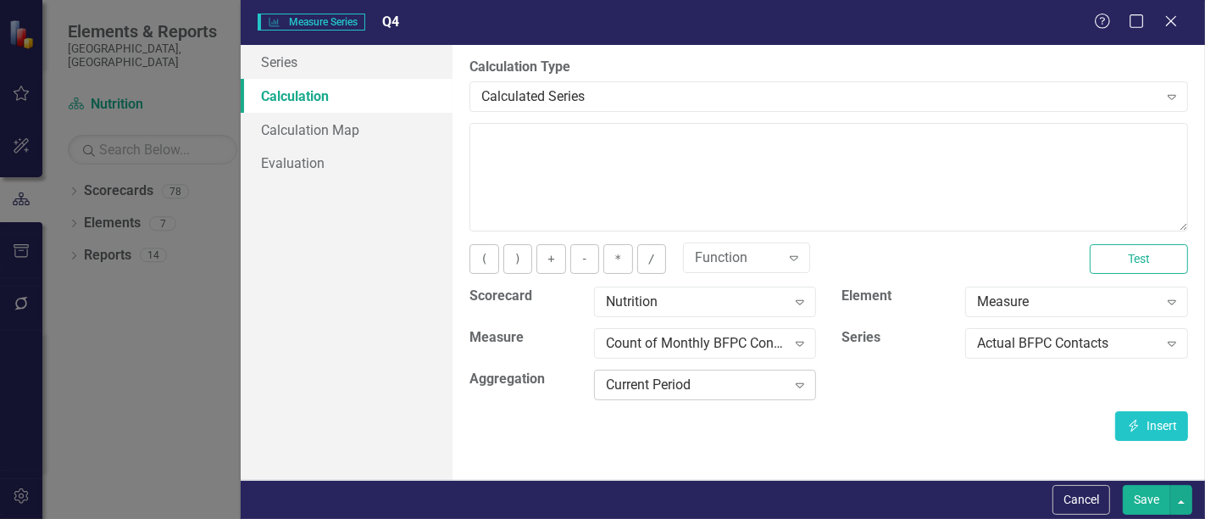
click at [723, 376] on div "Current Period" at bounding box center [696, 384] width 181 height 19
type input "d"
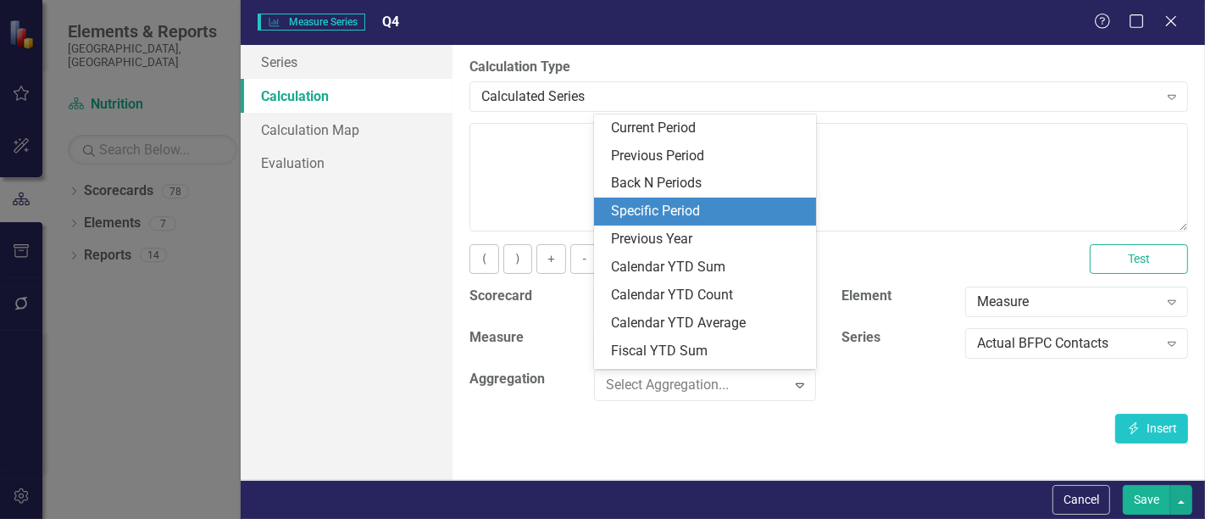
click at [725, 205] on div "Specific Period" at bounding box center [709, 211] width 196 height 19
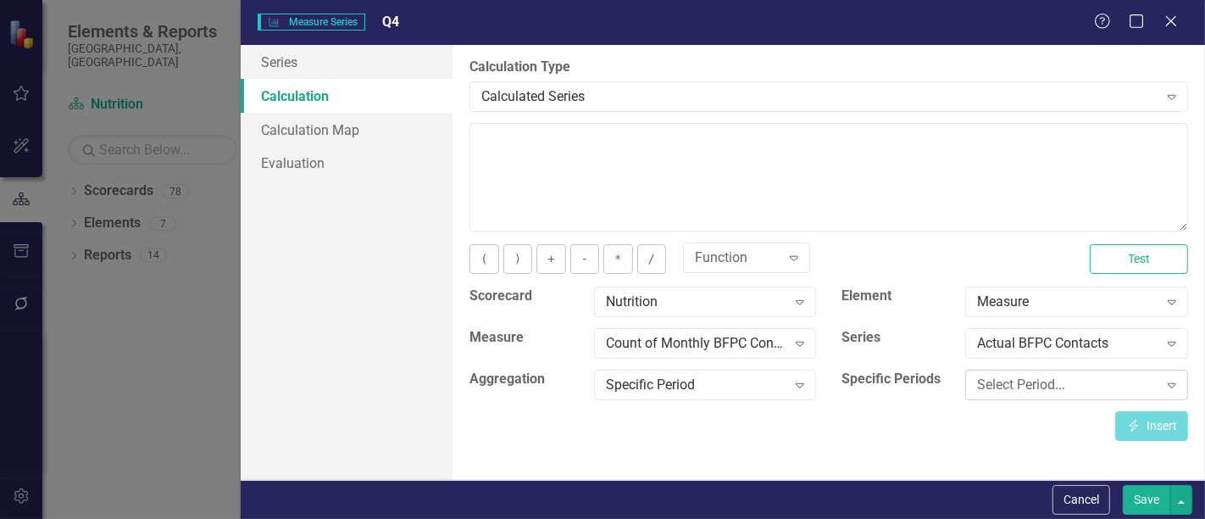
click at [1027, 373] on div "Select Period... Expand" at bounding box center [1076, 384] width 223 height 31
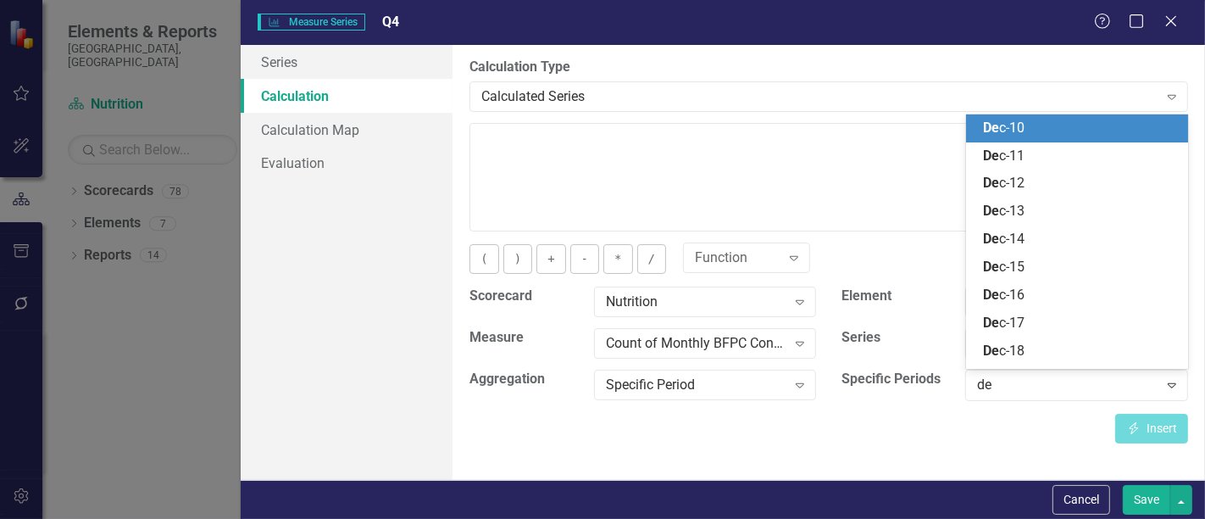
type input "dec"
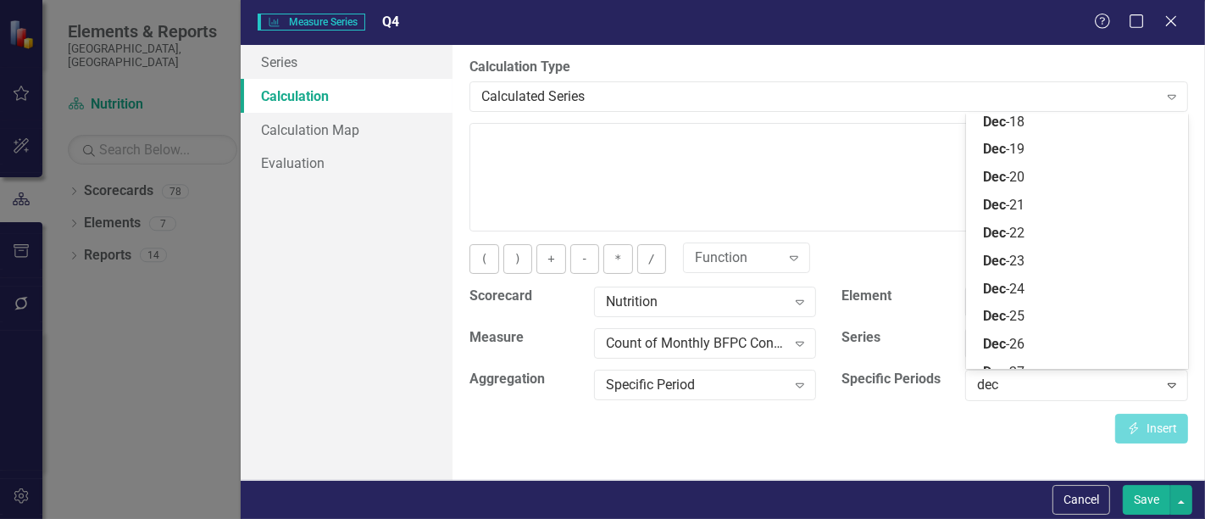
scroll to position [230, 0]
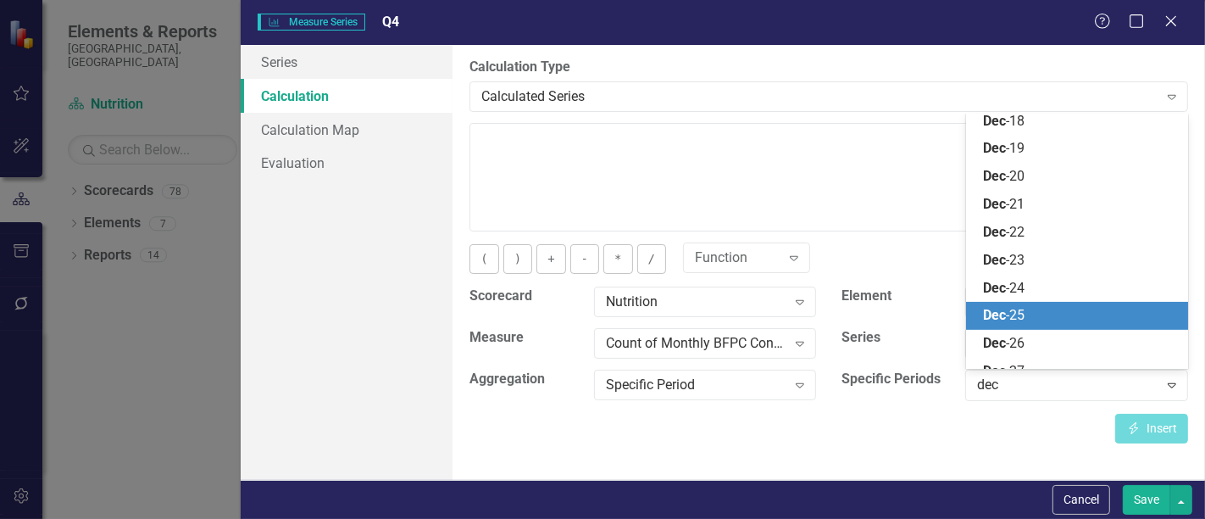
click at [1061, 304] on div "Dec -25" at bounding box center [1077, 316] width 223 height 28
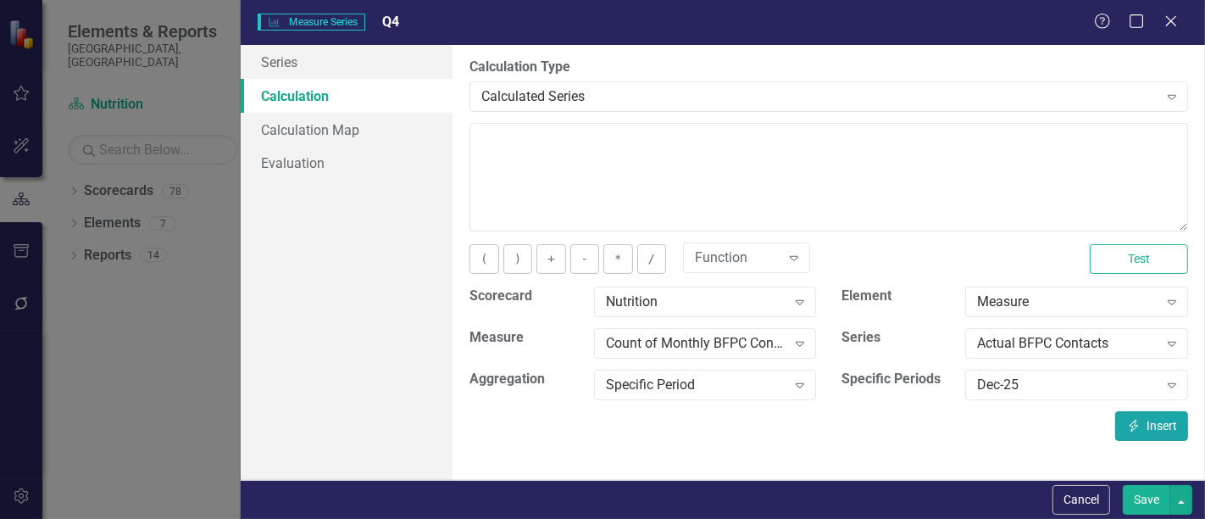
click at [1136, 420] on icon "Insert" at bounding box center [1133, 425] width 15 height 12
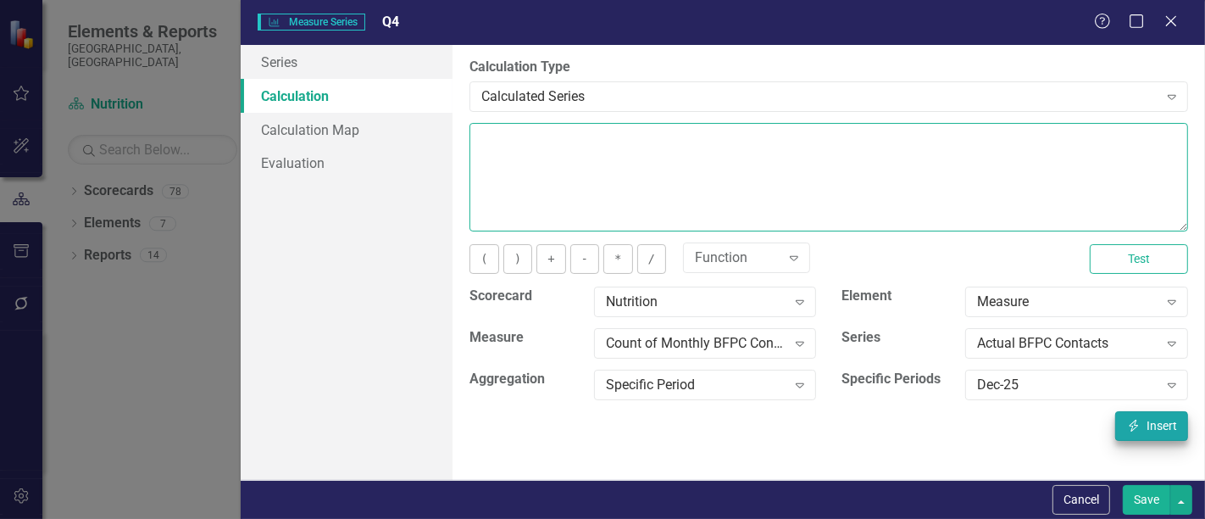
type textarea "[m1916957][Actual BFPC Contacts][Dec-25]"
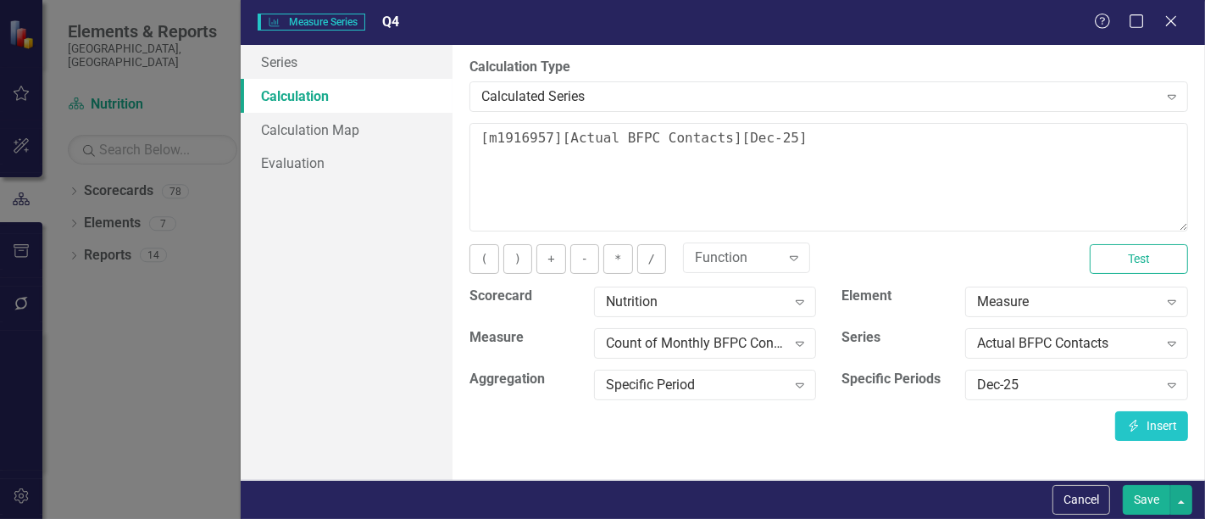
click at [1145, 489] on button "Save" at bounding box center [1146, 500] width 47 height 30
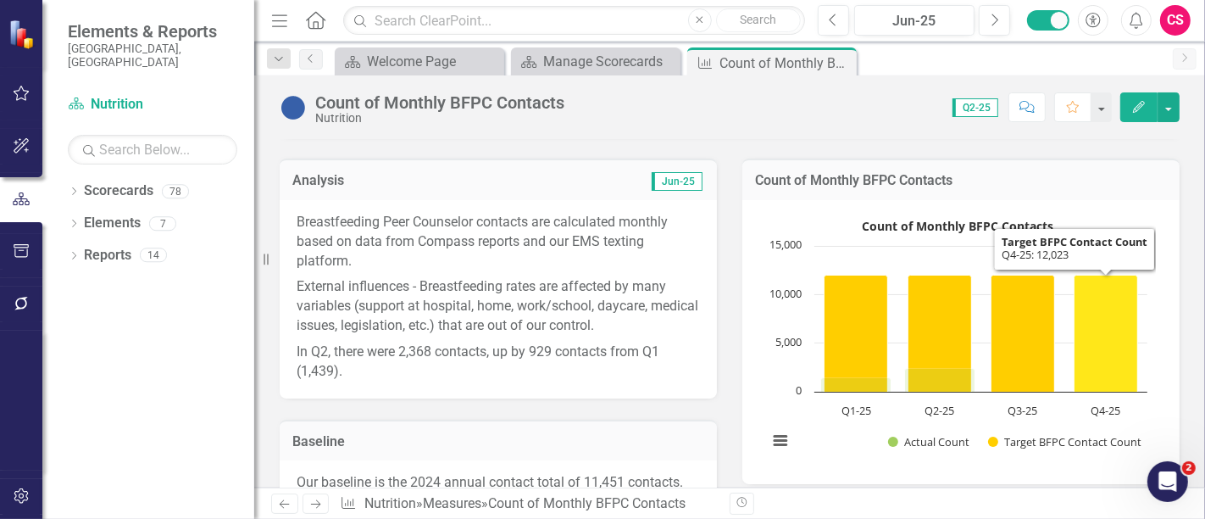
scroll to position [279, 0]
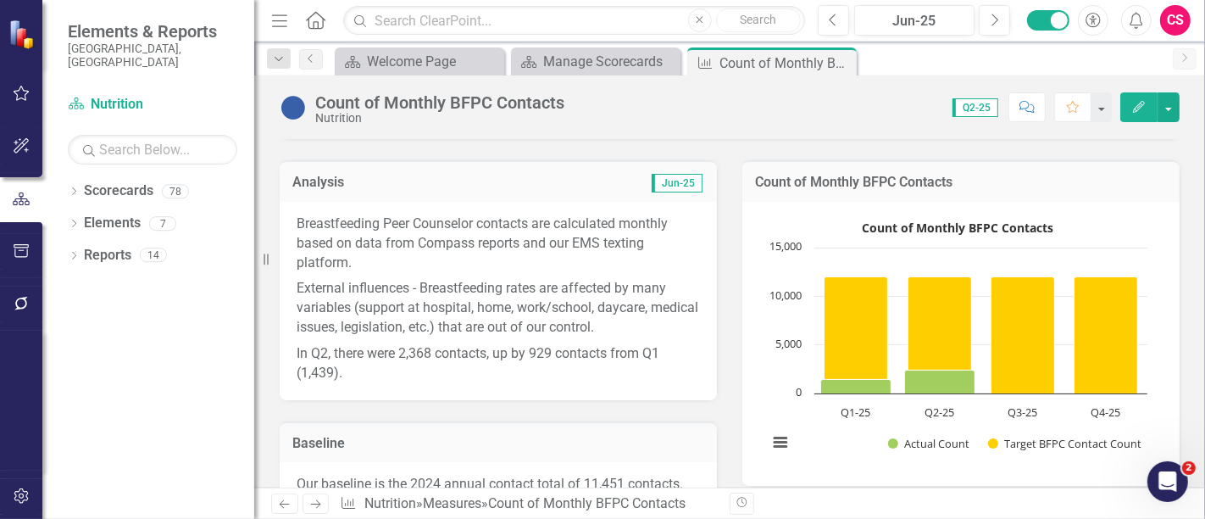
click at [1141, 104] on icon "button" at bounding box center [1139, 107] width 12 height 12
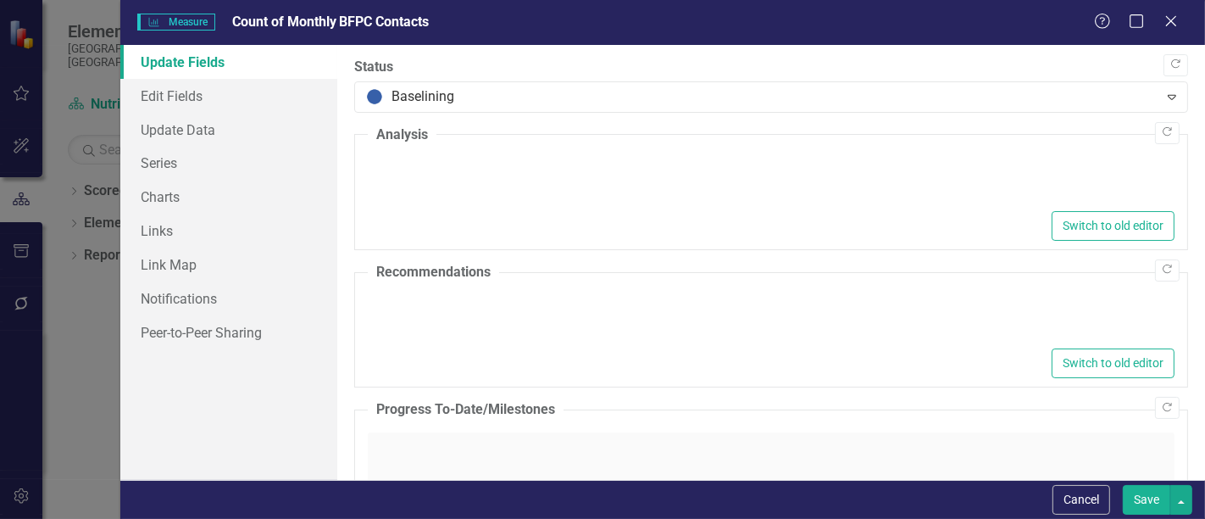
type textarea "<p>Breastfeeding Peer Counselor contacts are calculated monthly based on data f…"
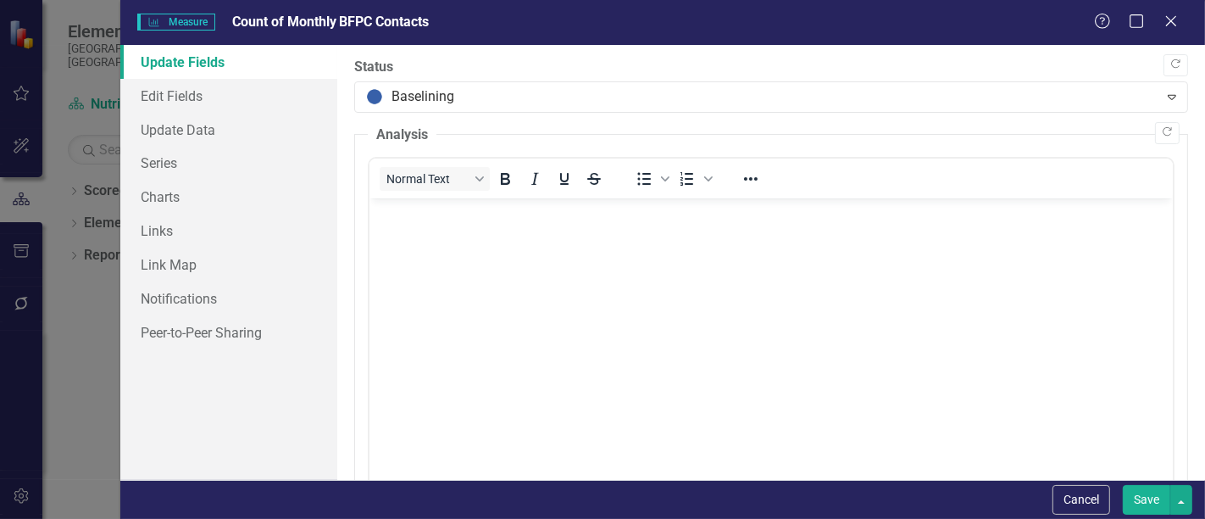
scroll to position [0, 0]
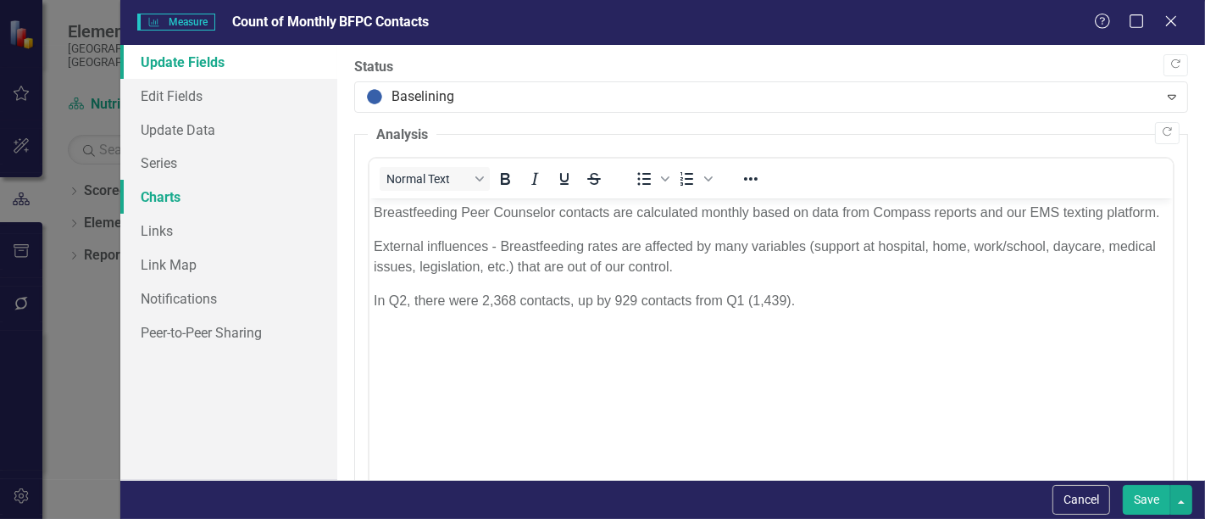
click at [232, 187] on link "Charts" at bounding box center [228, 197] width 217 height 34
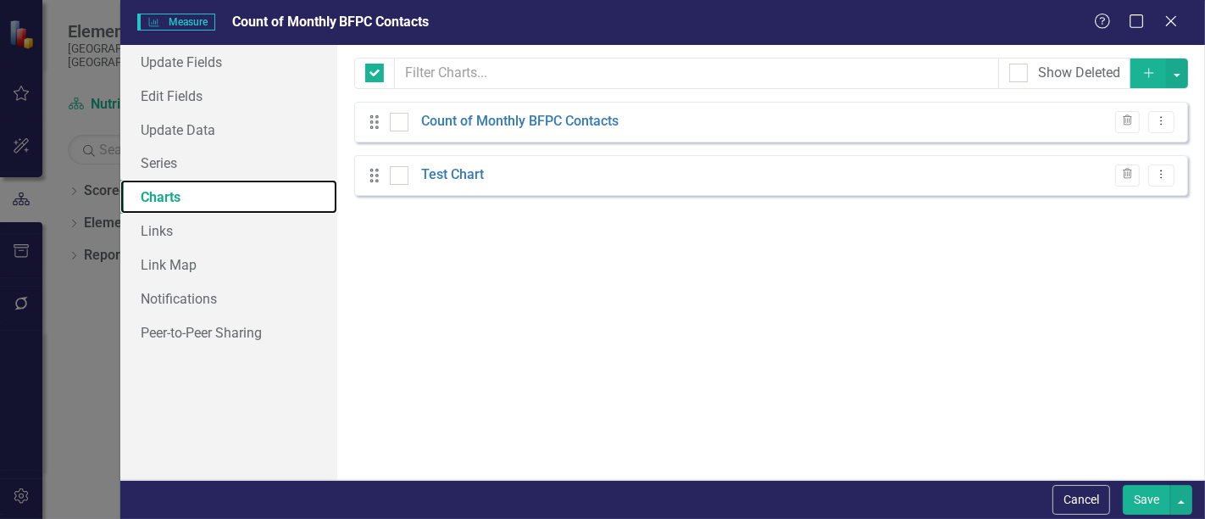
checkbox input "false"
click at [456, 175] on link "Test Chart" at bounding box center [452, 174] width 63 height 19
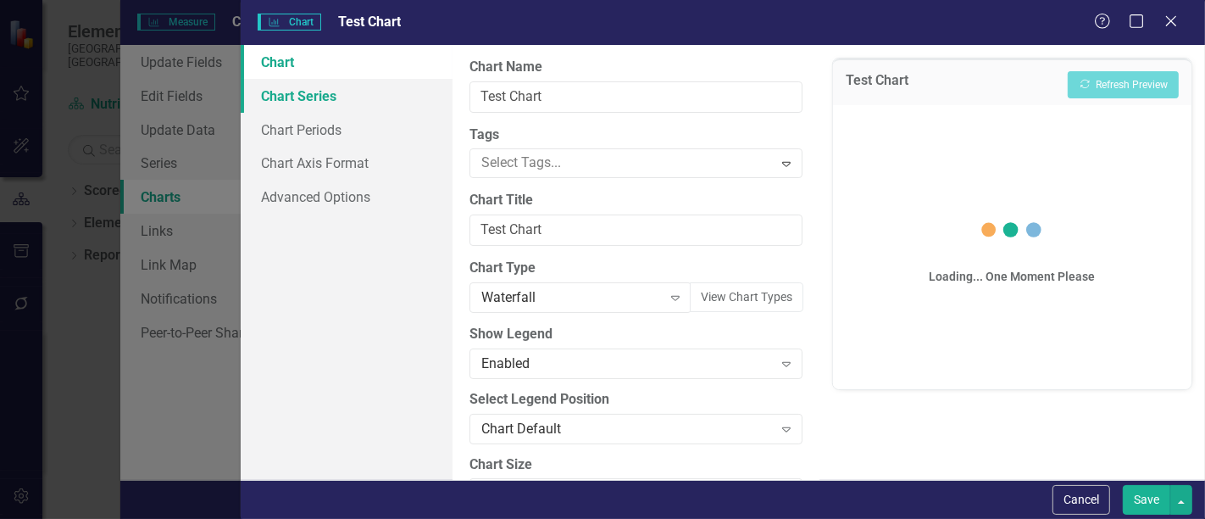
click at [372, 93] on link "Chart Series" at bounding box center [347, 96] width 212 height 34
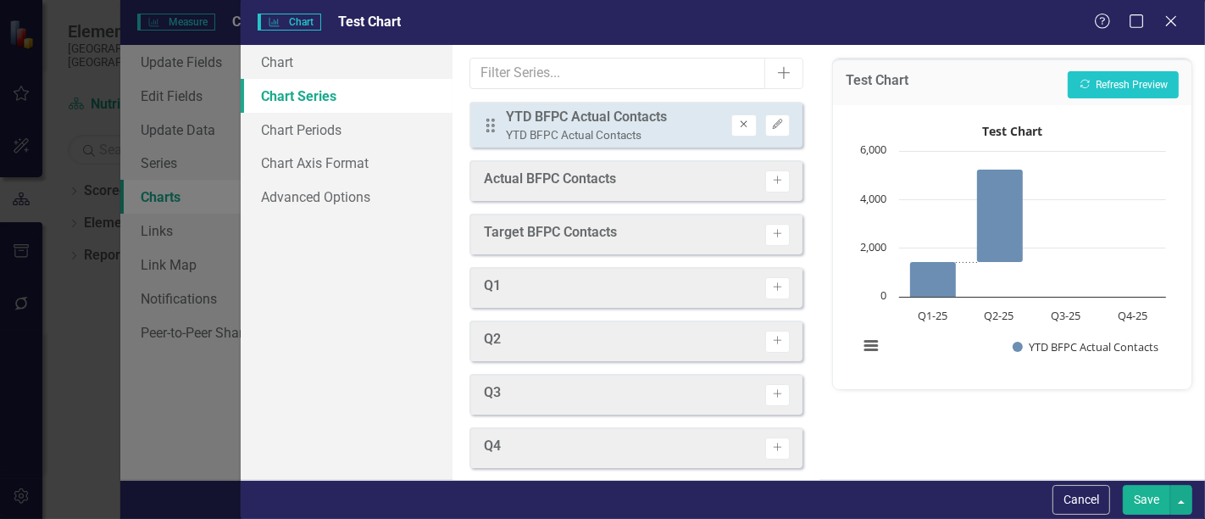
click at [737, 127] on icon "Remove" at bounding box center [743, 124] width 13 height 10
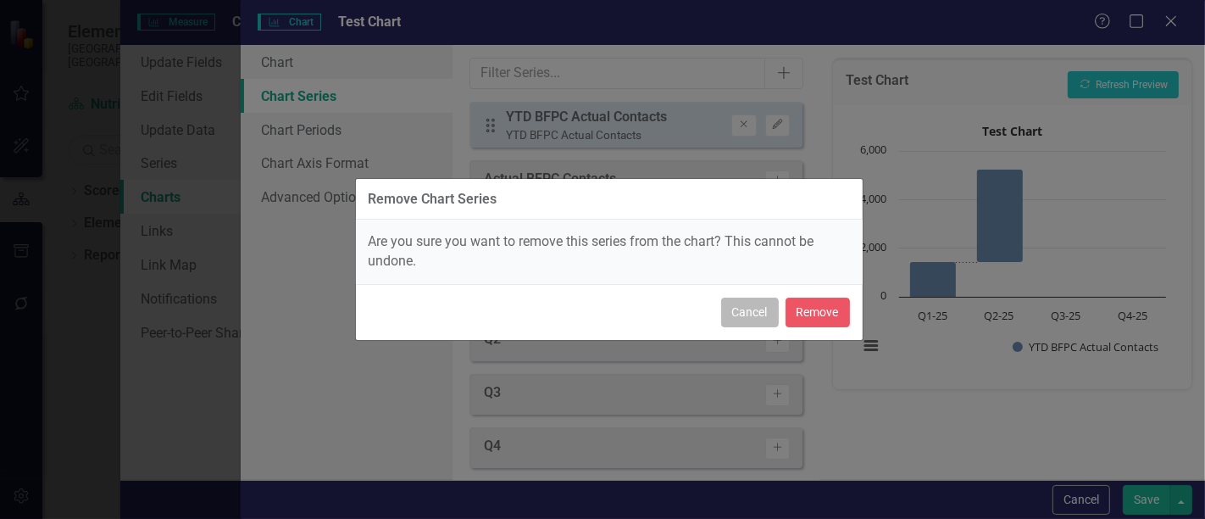
click at [750, 315] on button "Cancel" at bounding box center [750, 312] width 58 height 30
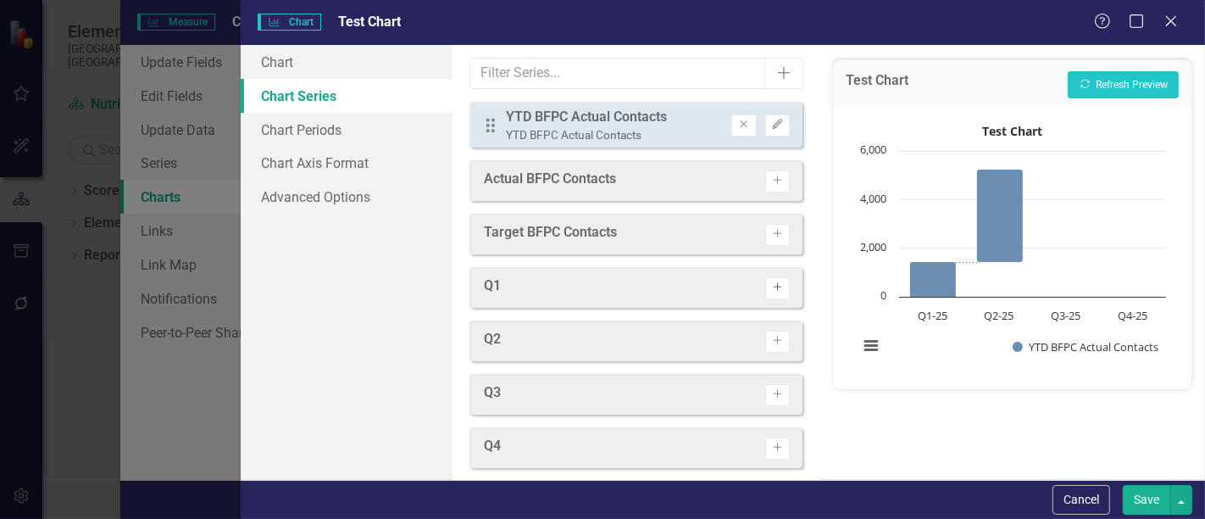
click at [765, 293] on button "Activate" at bounding box center [777, 288] width 25 height 22
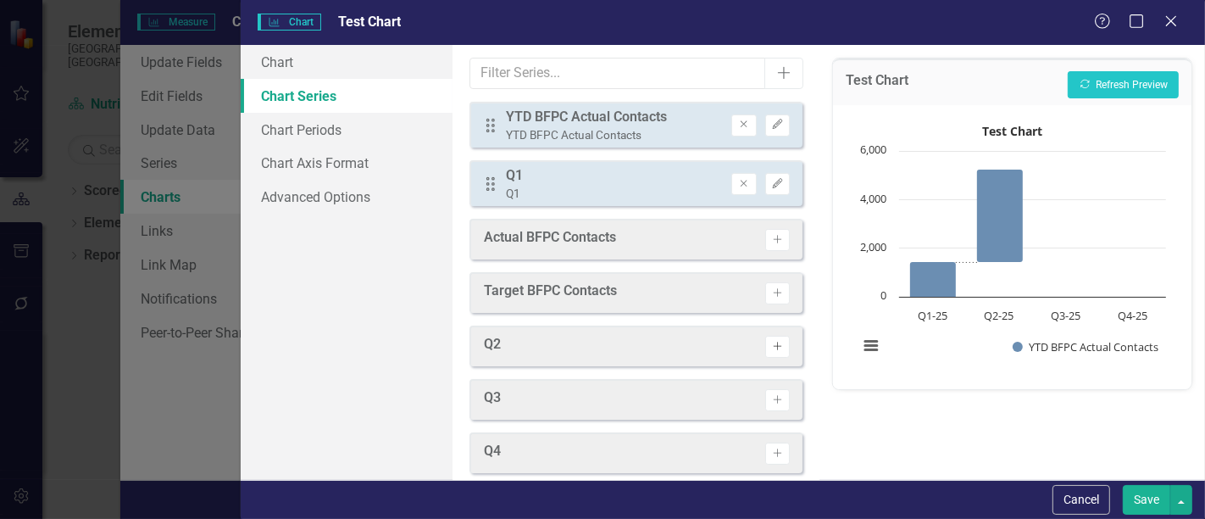
click at [771, 344] on icon "Activate" at bounding box center [777, 347] width 13 height 10
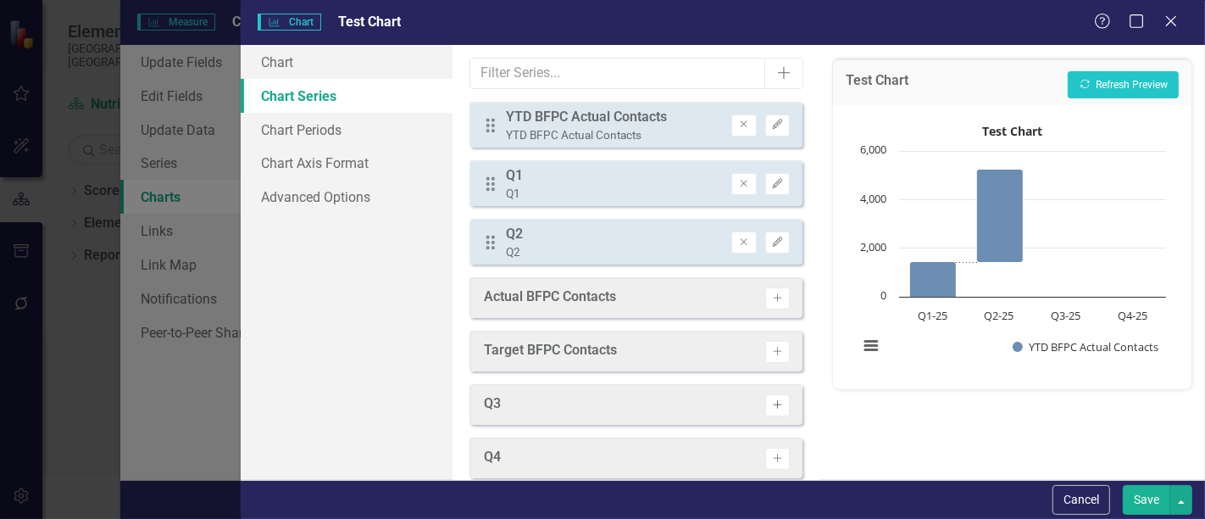
click at [771, 403] on icon "Activate" at bounding box center [777, 405] width 13 height 10
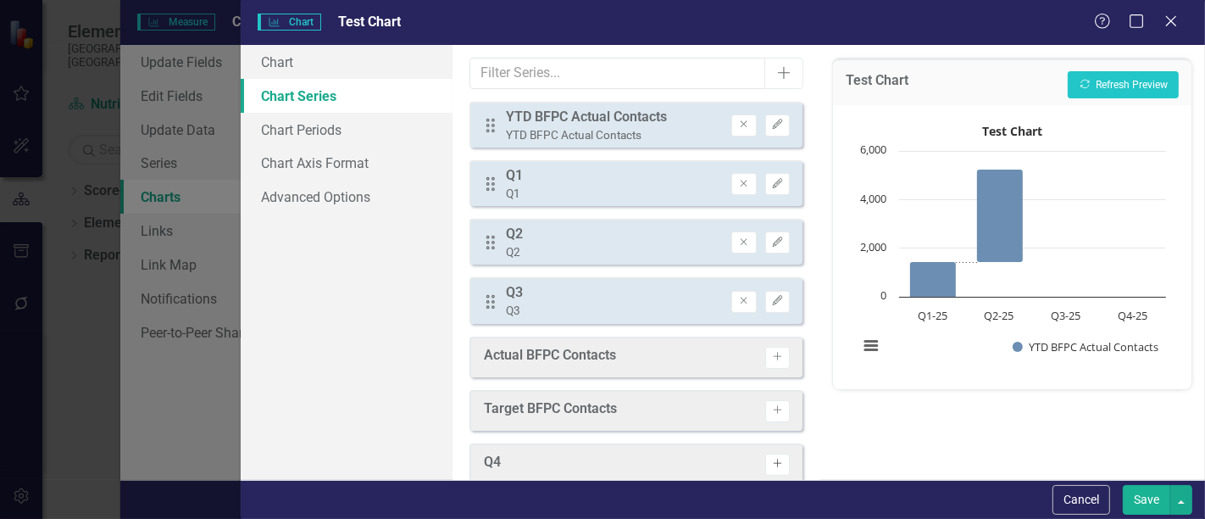
click at [771, 461] on icon "Activate" at bounding box center [777, 463] width 13 height 10
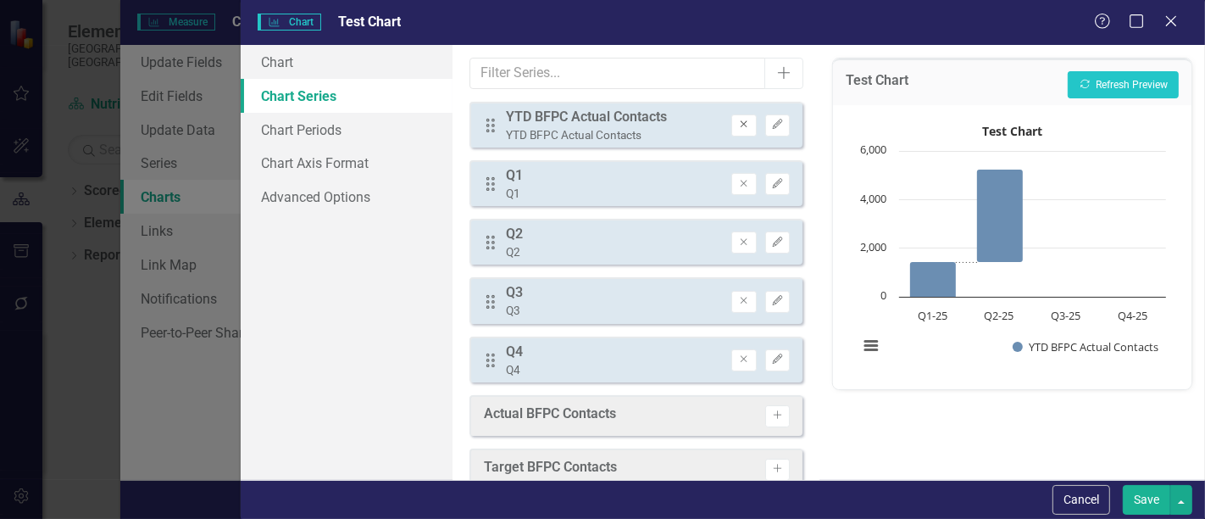
click at [737, 125] on icon "Remove" at bounding box center [743, 124] width 13 height 10
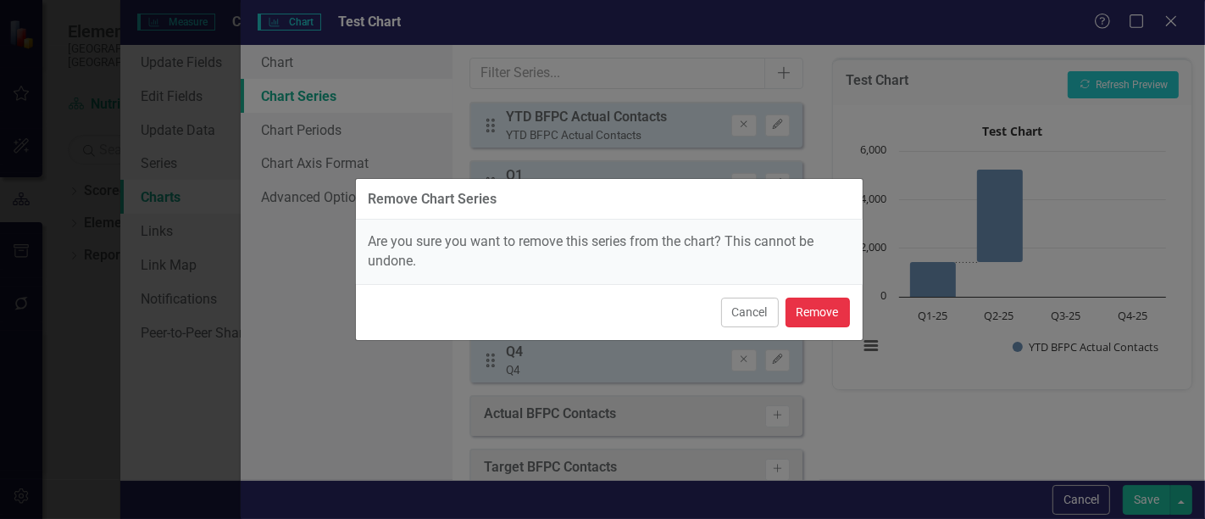
click at [798, 302] on button "Remove" at bounding box center [818, 312] width 64 height 30
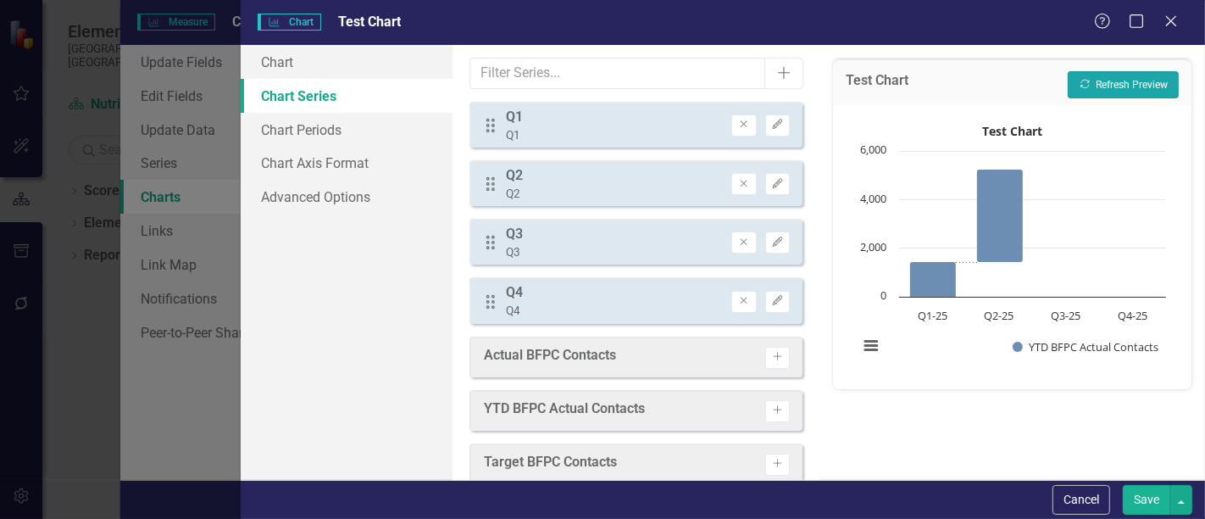
click at [1123, 78] on button "Recalculate Refresh Preview" at bounding box center [1123, 84] width 111 height 27
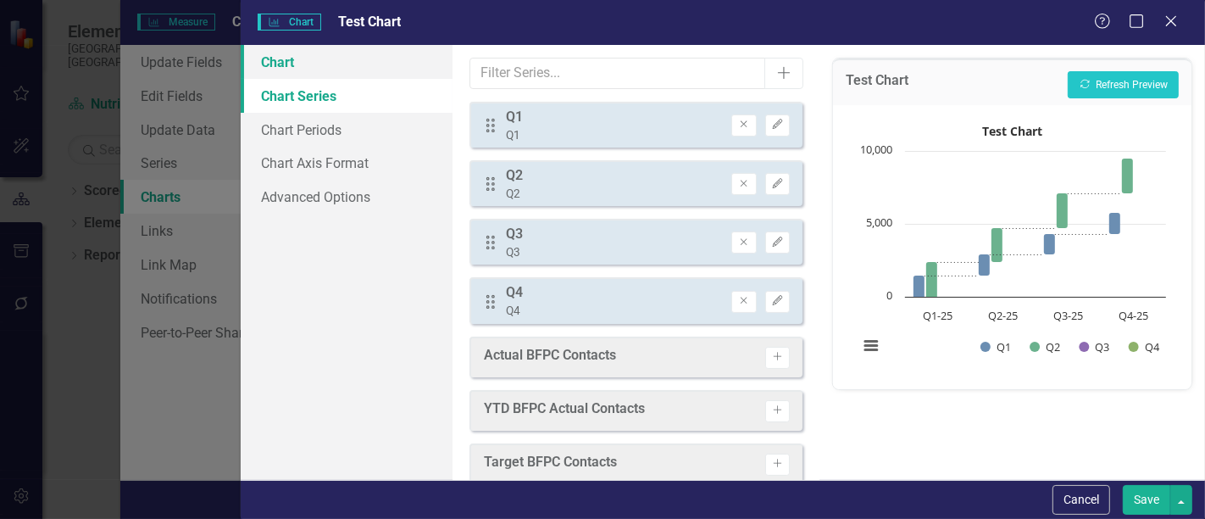
click at [353, 60] on link "Chart" at bounding box center [347, 62] width 212 height 34
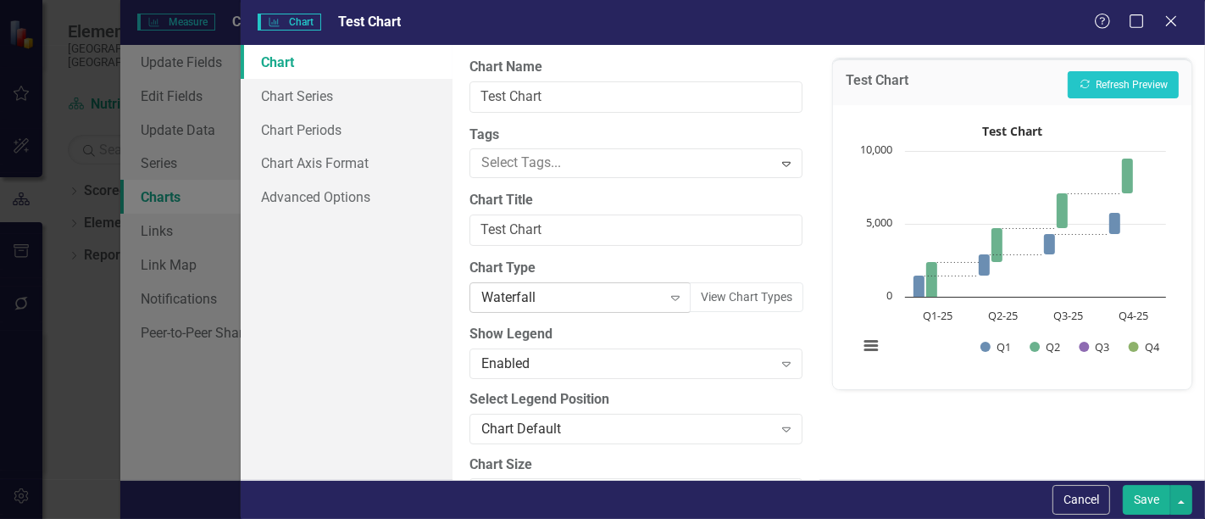
click at [558, 288] on div "Waterfall" at bounding box center [571, 297] width 180 height 19
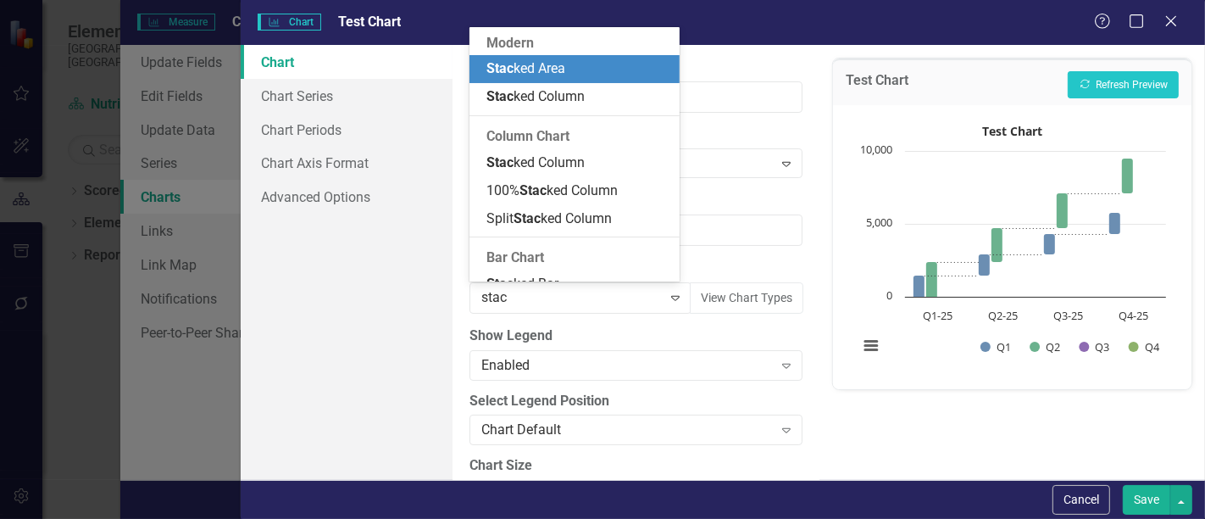
type input "stack"
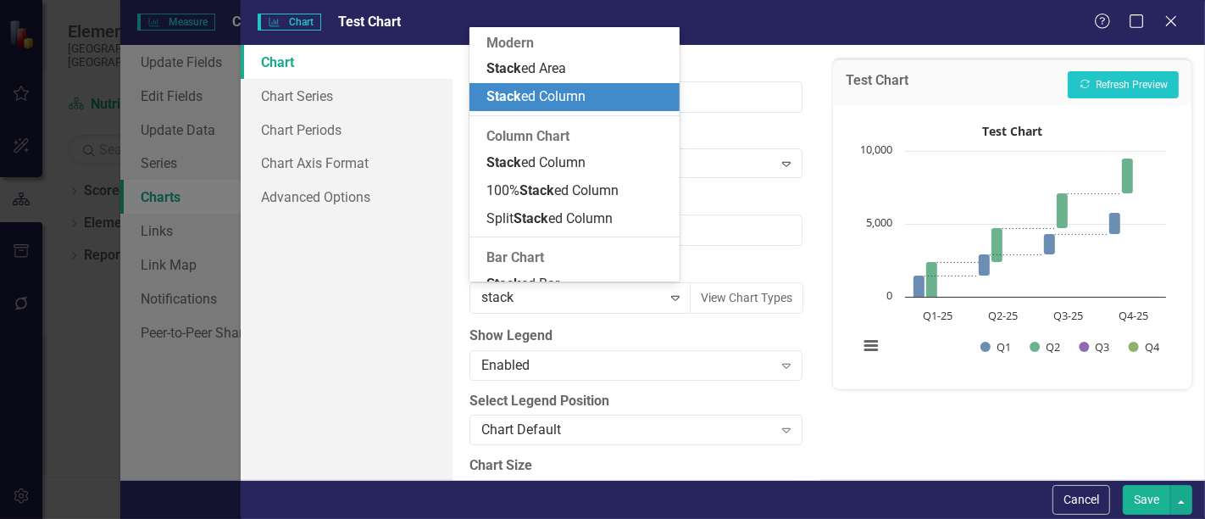
click at [601, 88] on div "Stack ed Column" at bounding box center [577, 96] width 182 height 19
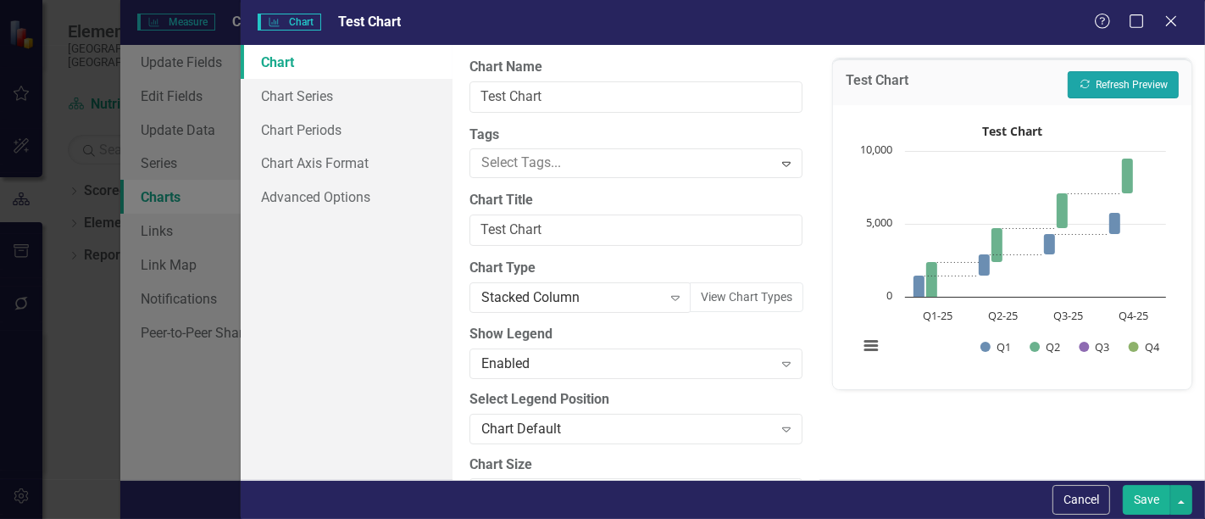
click at [1092, 77] on button "Recalculate Refresh Preview" at bounding box center [1123, 84] width 111 height 27
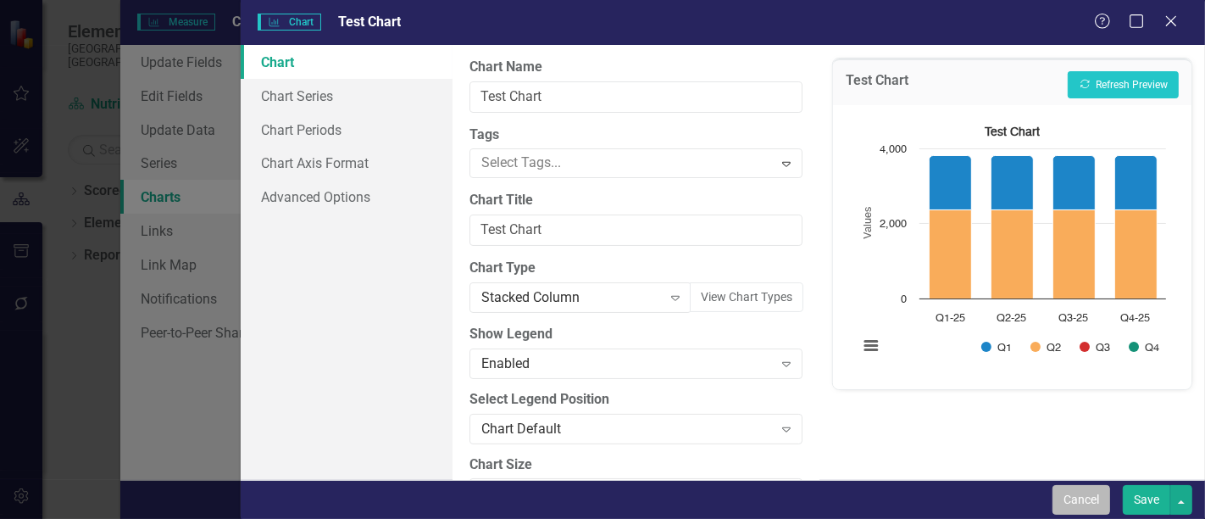
click at [1097, 491] on button "Cancel" at bounding box center [1082, 500] width 58 height 30
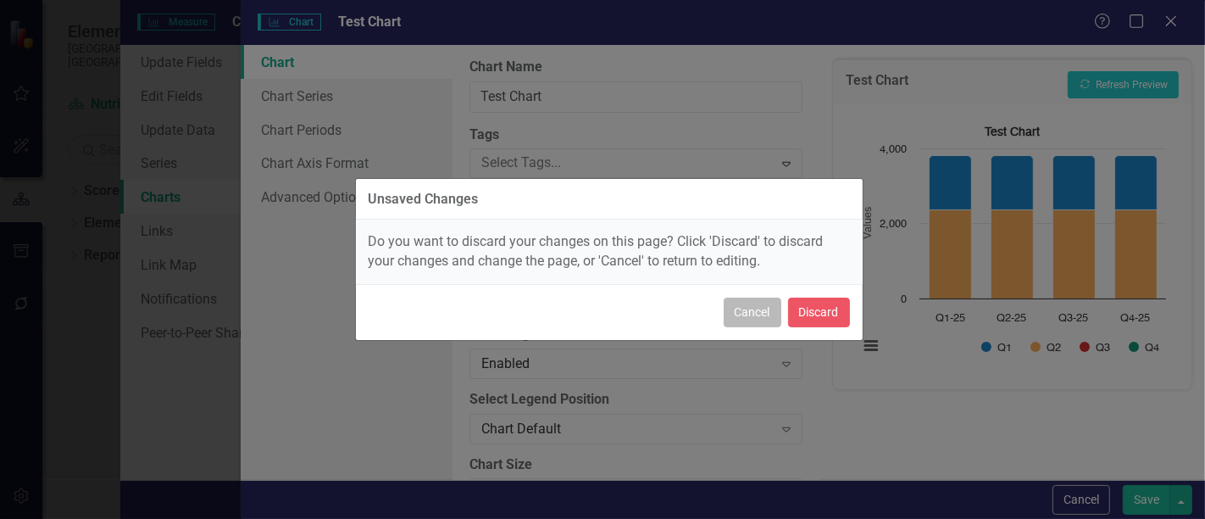
click at [775, 320] on button "Cancel" at bounding box center [753, 312] width 58 height 30
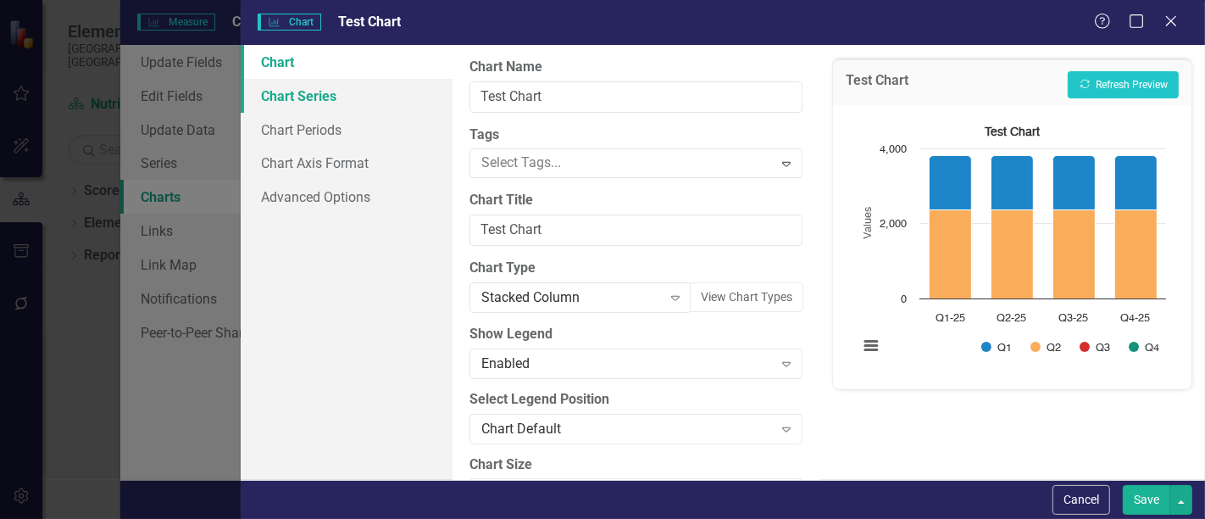
click at [383, 108] on link "Chart Series" at bounding box center [347, 96] width 212 height 34
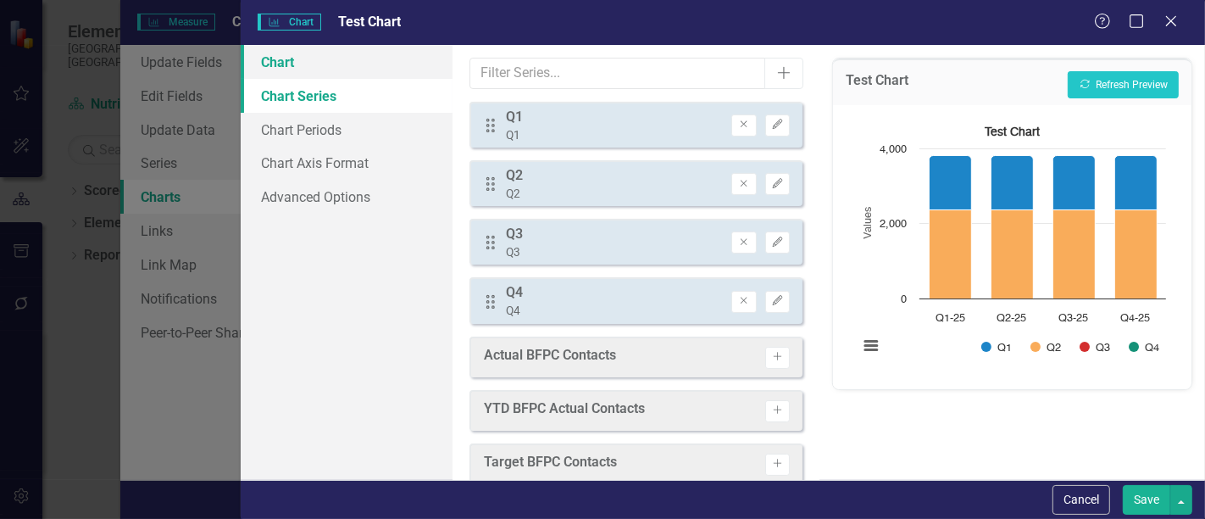
click at [348, 60] on link "Chart" at bounding box center [347, 62] width 212 height 34
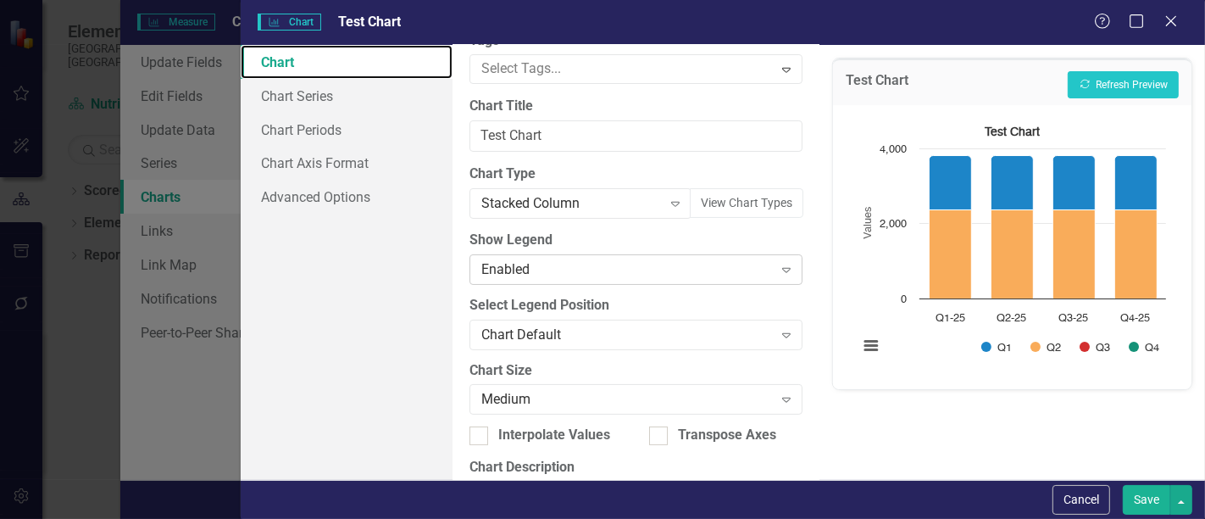
scroll to position [188, 0]
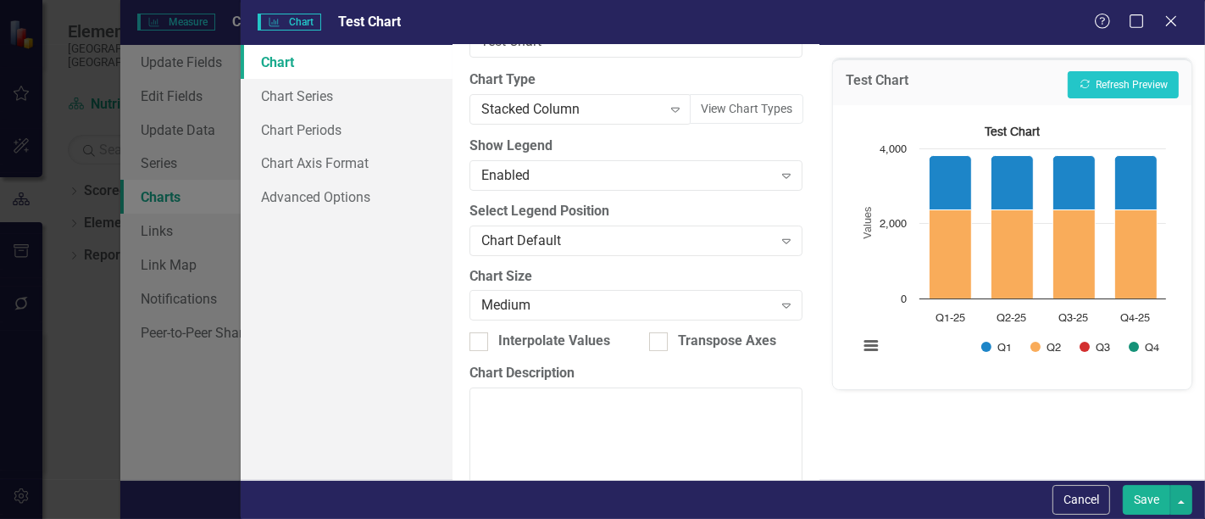
click at [678, 352] on div "Transpose Axes" at bounding box center [725, 347] width 179 height 32
click at [680, 349] on div "Transpose Axes" at bounding box center [727, 340] width 98 height 19
click at [660, 343] on input "Transpose Axes" at bounding box center [654, 337] width 11 height 11
checkbox input "true"
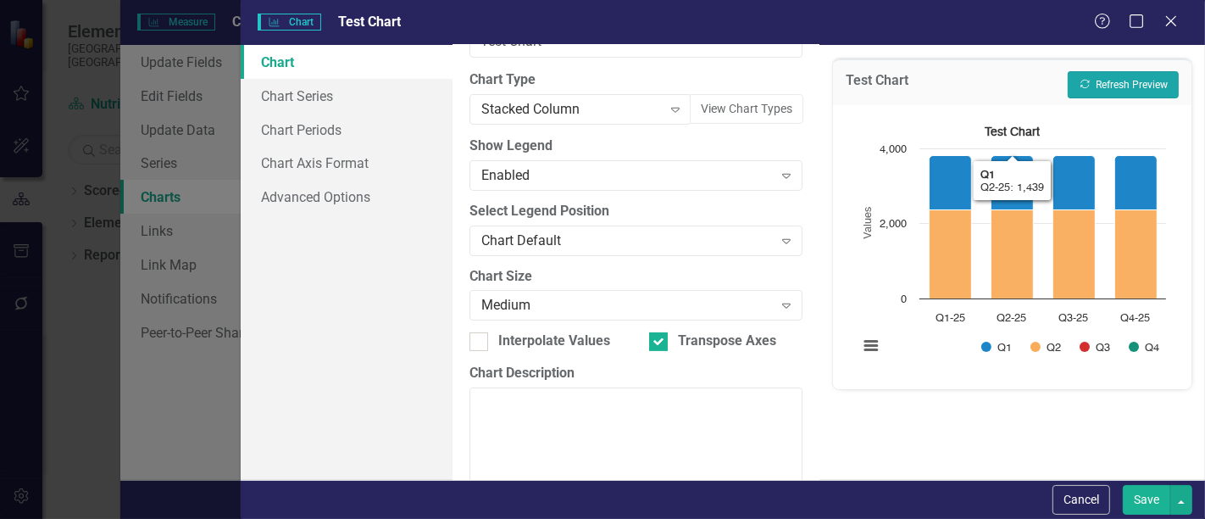
click at [1139, 75] on button "Recalculate Refresh Preview" at bounding box center [1123, 84] width 111 height 27
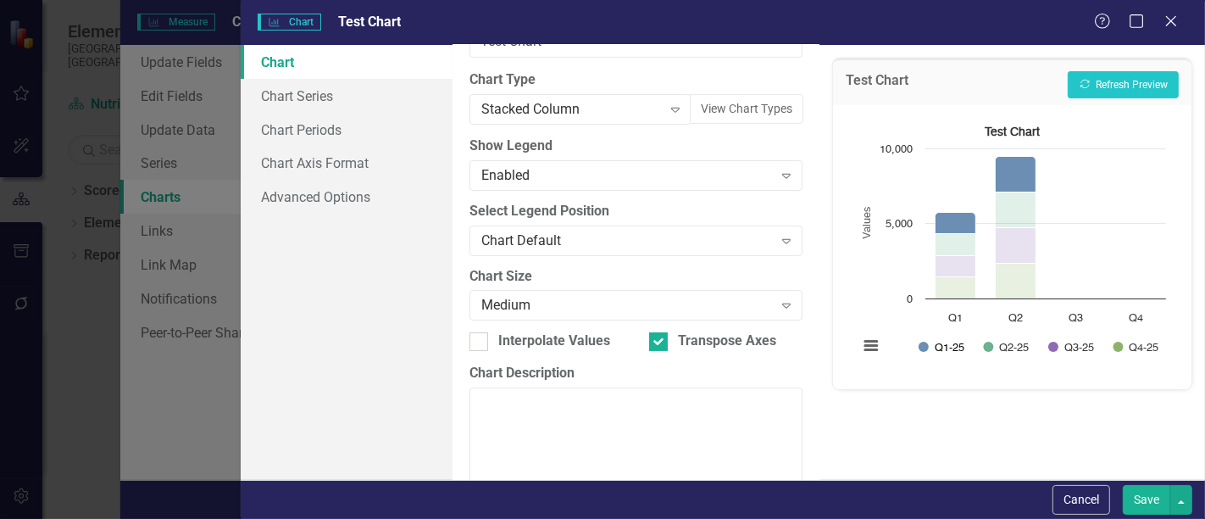
click at [953, 345] on button "Show Q1-25" at bounding box center [942, 347] width 47 height 13
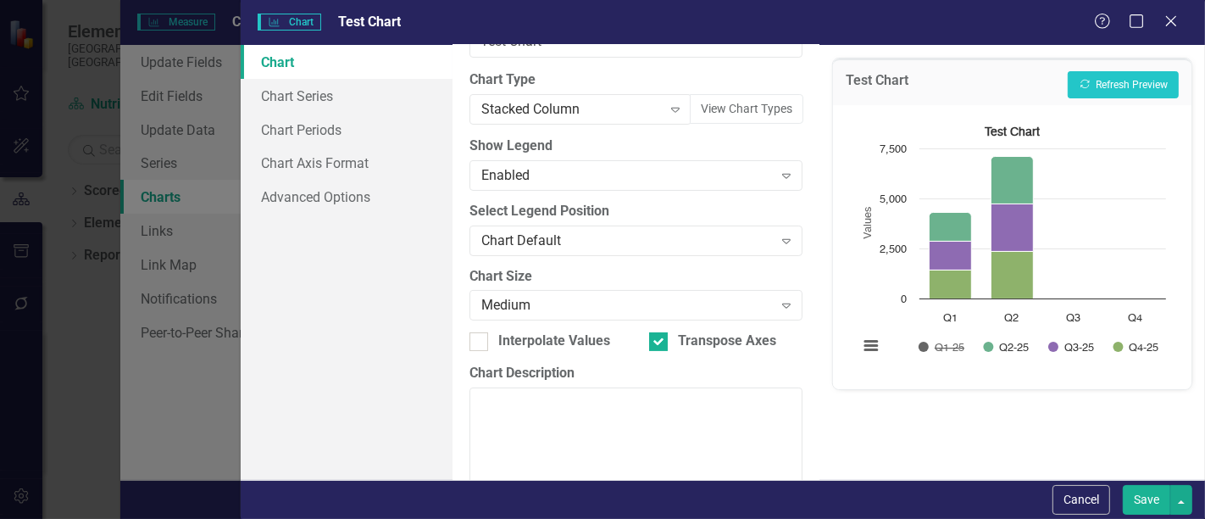
click at [953, 345] on button "Show Q1-25" at bounding box center [942, 347] width 47 height 13
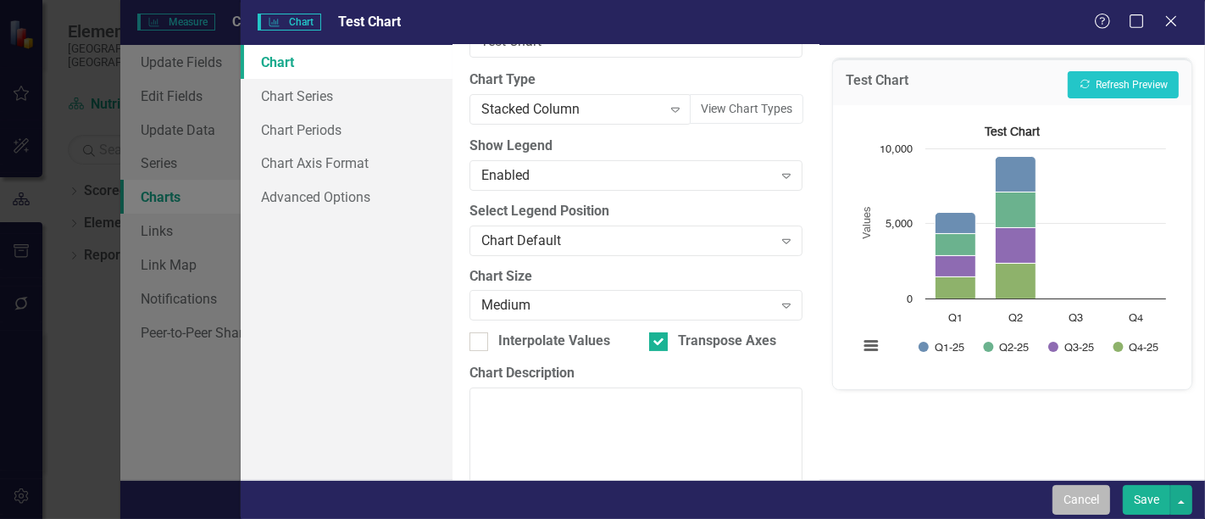
click at [1092, 492] on button "Cancel" at bounding box center [1082, 500] width 58 height 30
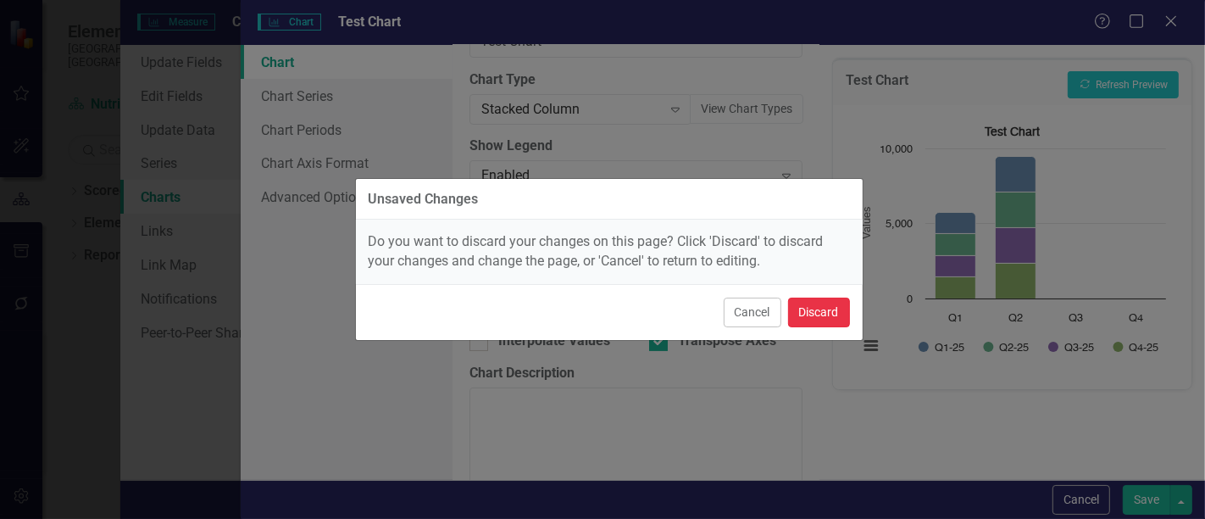
click at [843, 319] on button "Discard" at bounding box center [819, 312] width 62 height 30
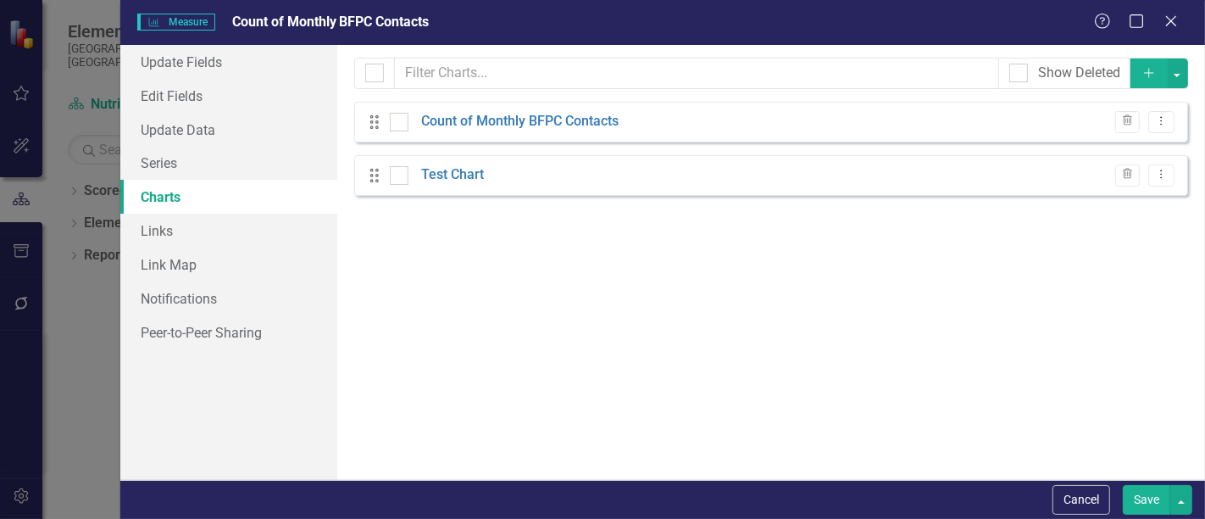
click at [1148, 81] on button "Add" at bounding box center [1149, 73] width 37 height 30
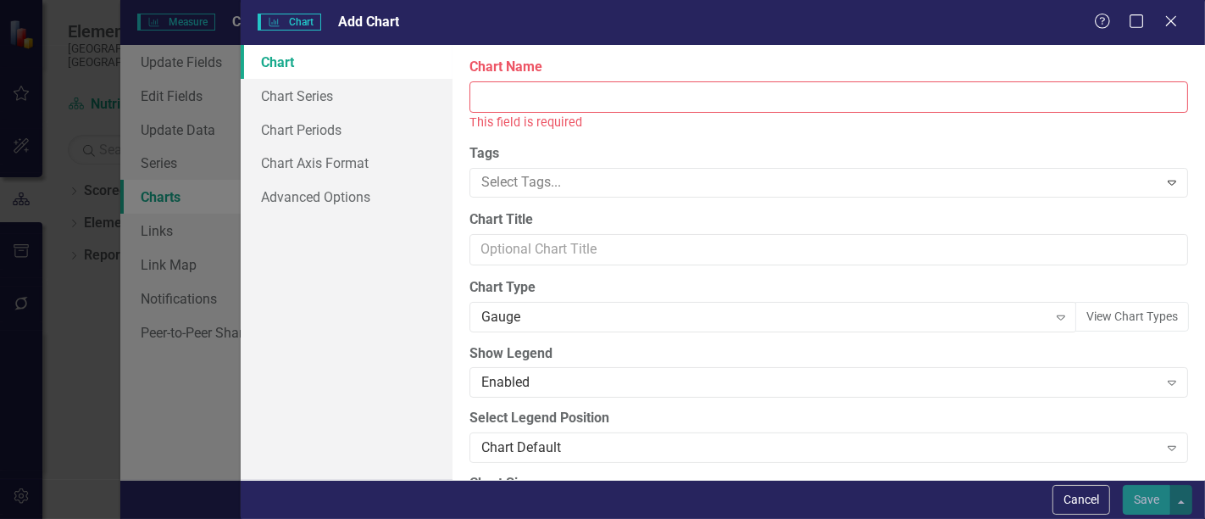
click at [627, 103] on input "Chart Name" at bounding box center [828, 96] width 719 height 31
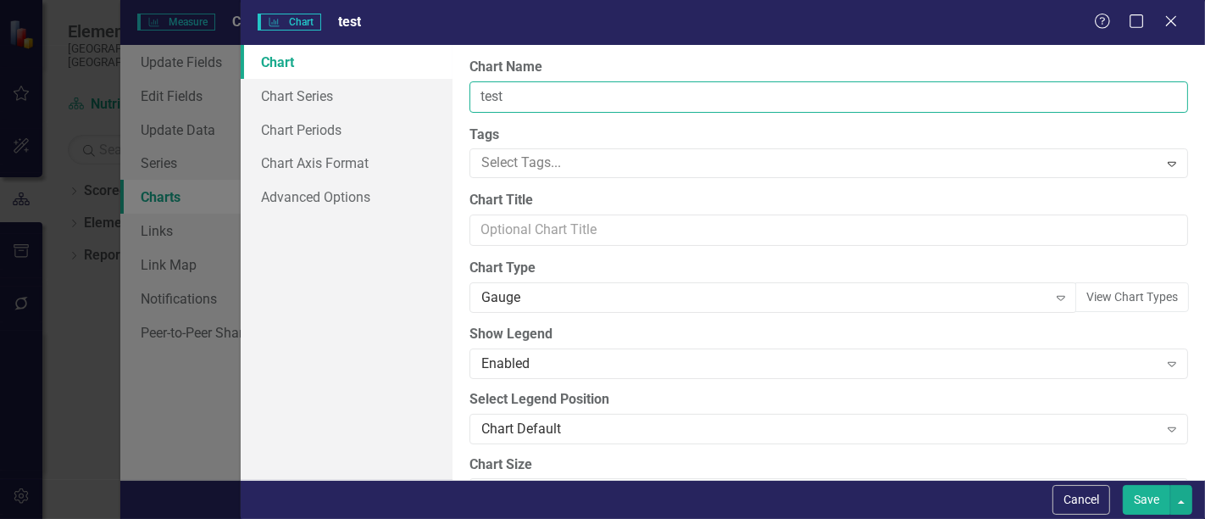
type input "test"
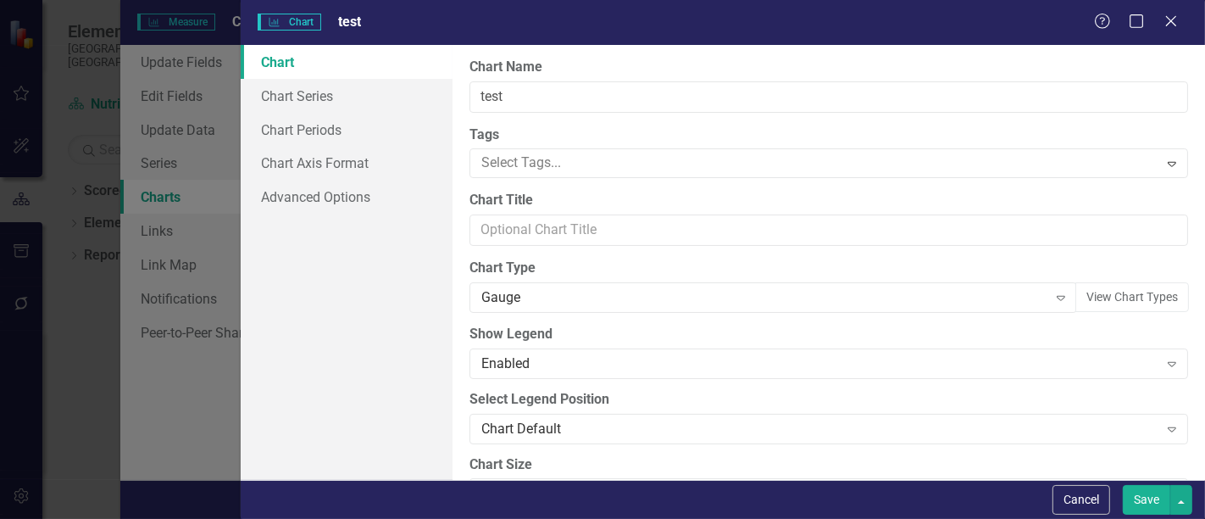
click at [415, 315] on div "Chart Chart Series Chart Periods Chart Axis Format Advanced Options" at bounding box center [347, 262] width 212 height 435
click at [498, 300] on div "Gauge" at bounding box center [763, 297] width 565 height 19
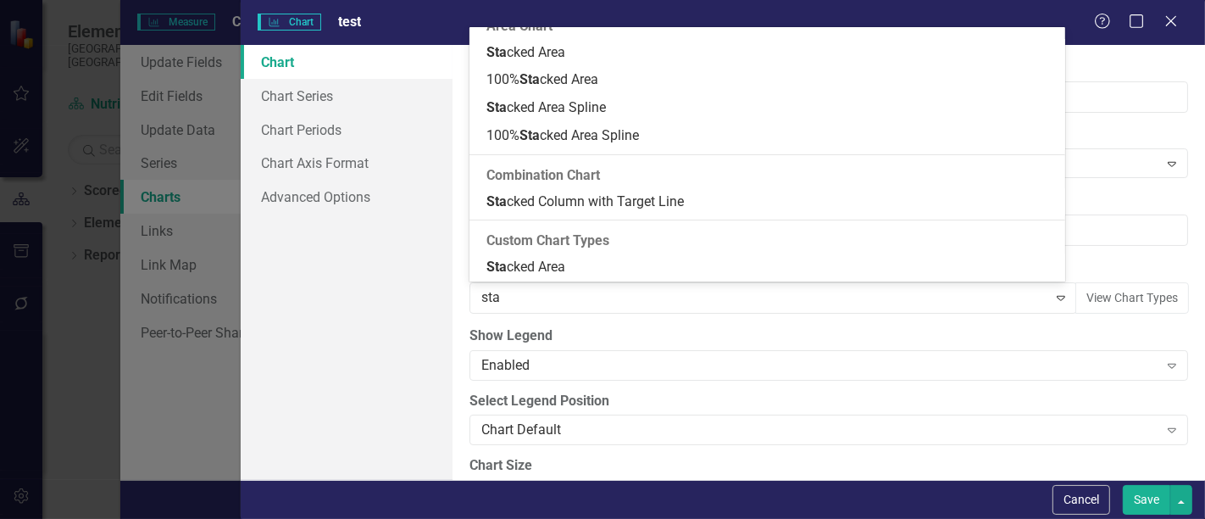
scroll to position [325, 0]
type input "stac"
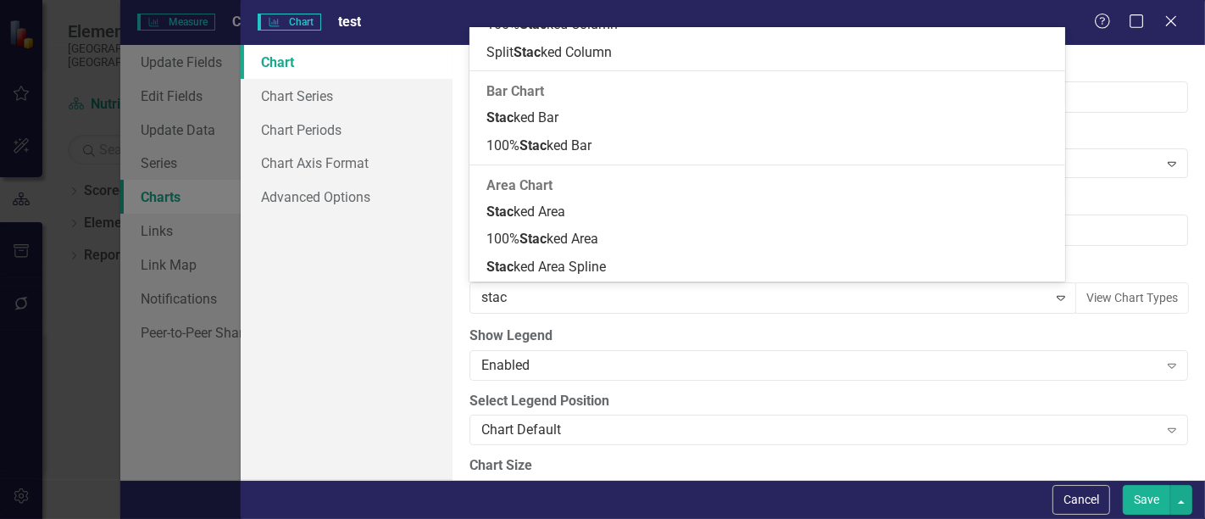
scroll to position [136, 0]
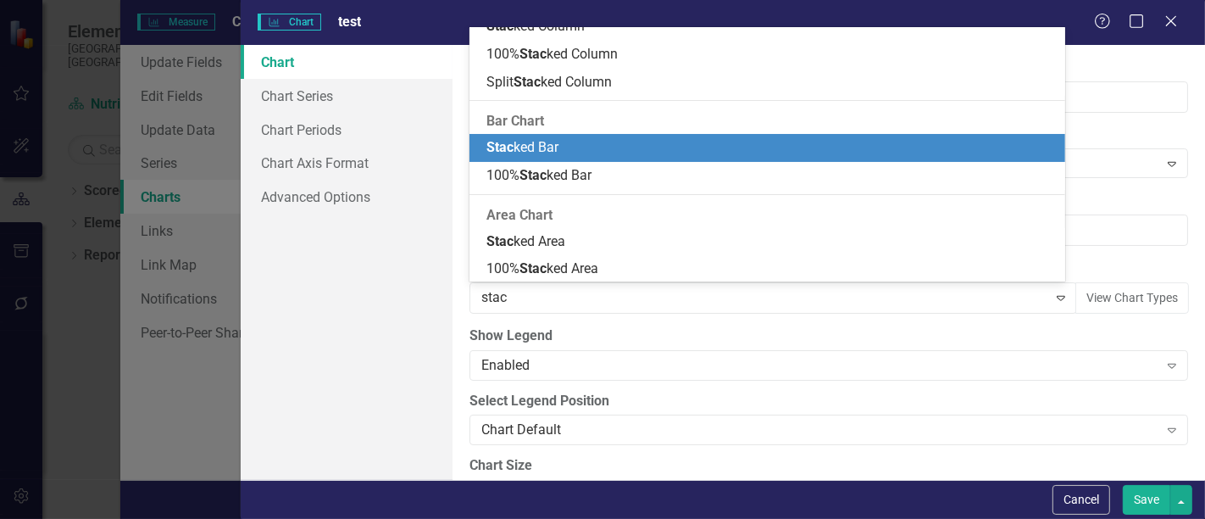
click at [532, 134] on div "Stac ked Bar" at bounding box center [767, 148] width 596 height 28
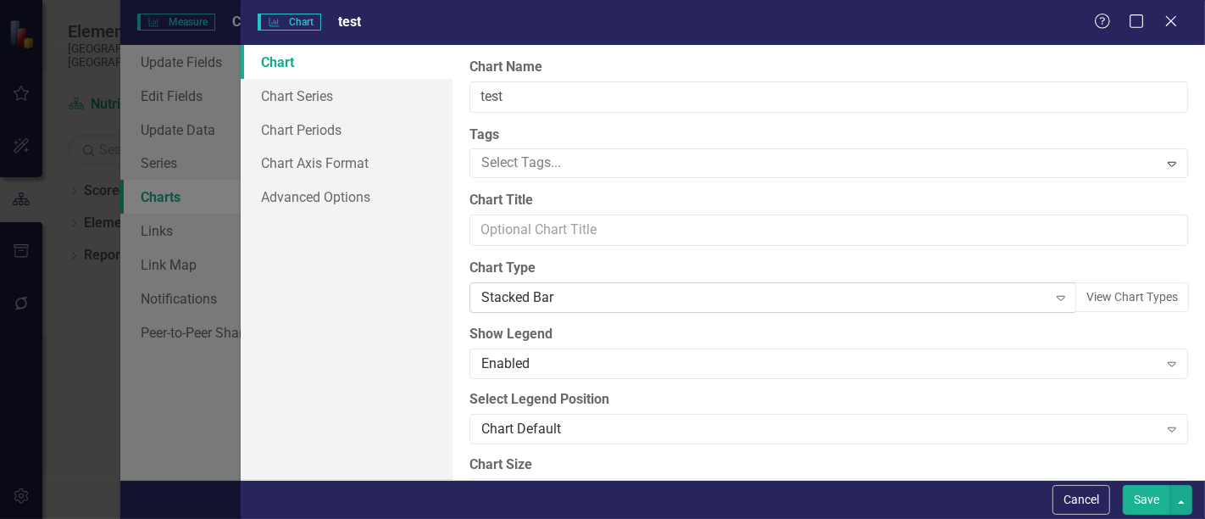
click at [532, 286] on div "Stacked Bar Expand" at bounding box center [773, 297] width 608 height 31
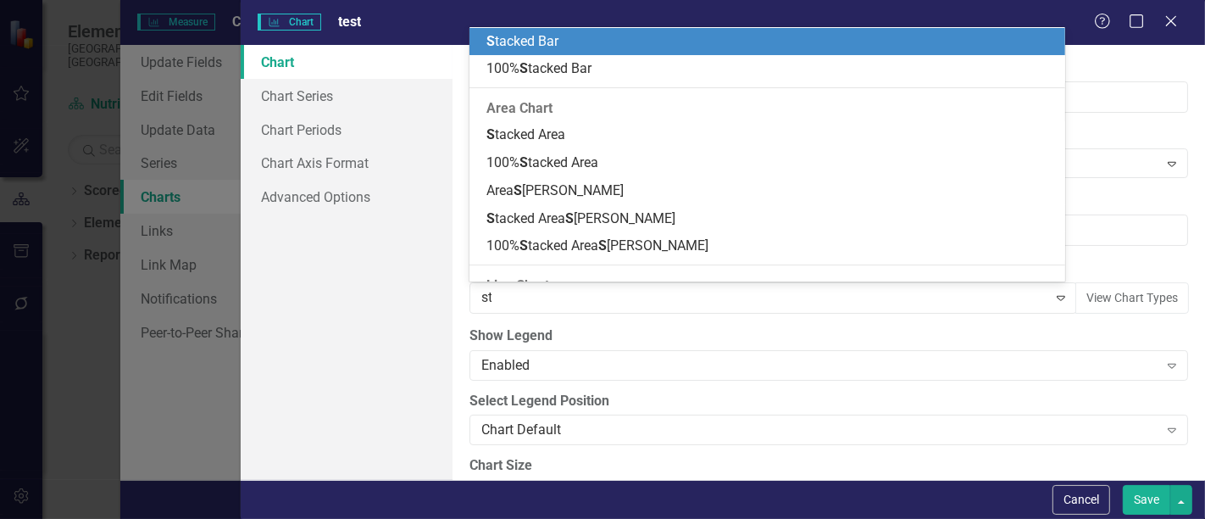
scroll to position [243, 0]
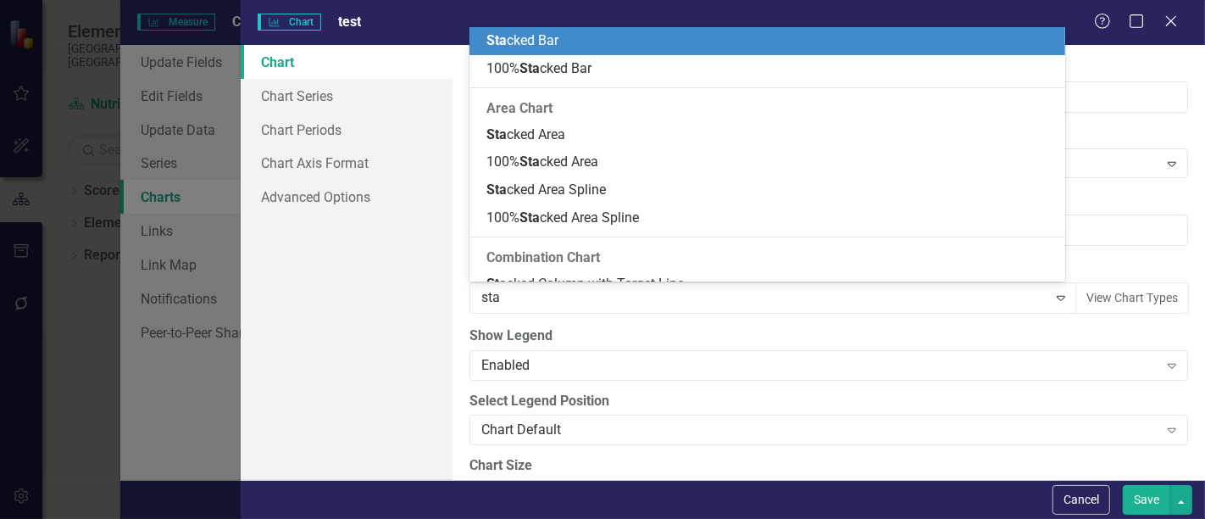
type input "stac"
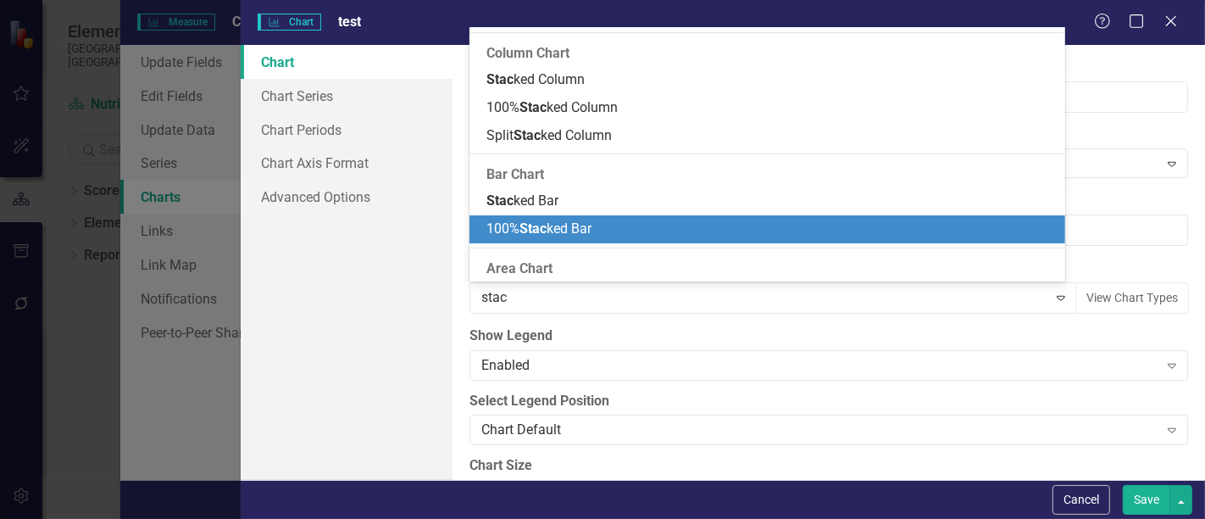
scroll to position [55, 0]
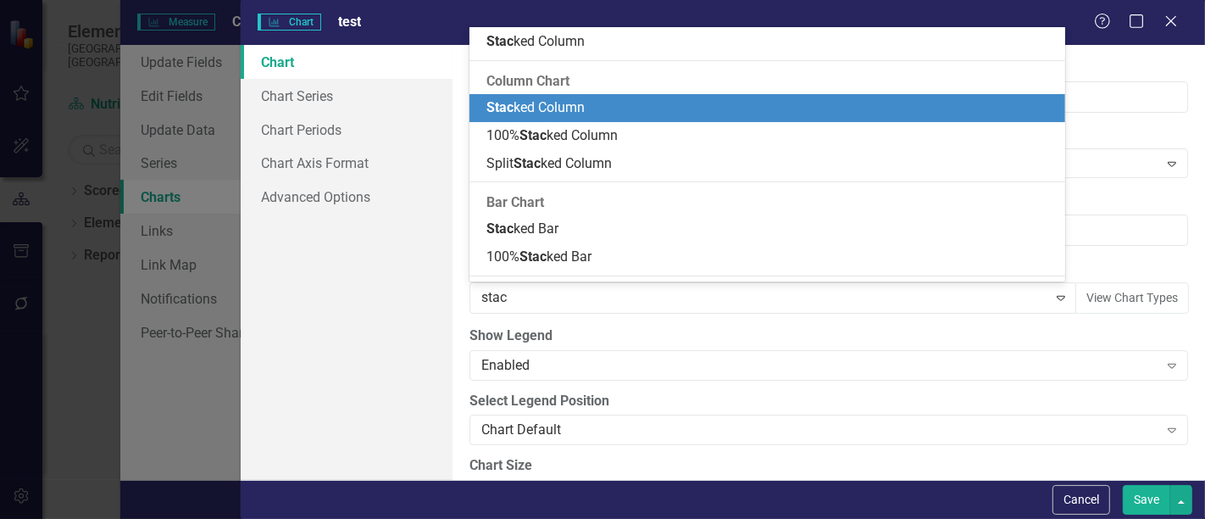
click at [558, 111] on span "Stac ked Column" at bounding box center [535, 107] width 98 height 16
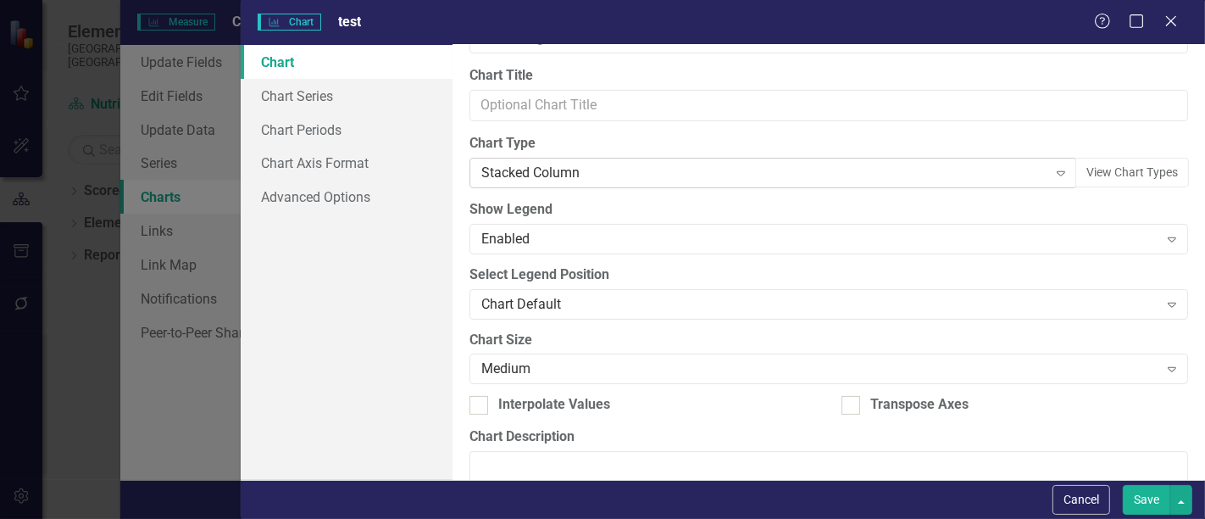
scroll to position [227, 0]
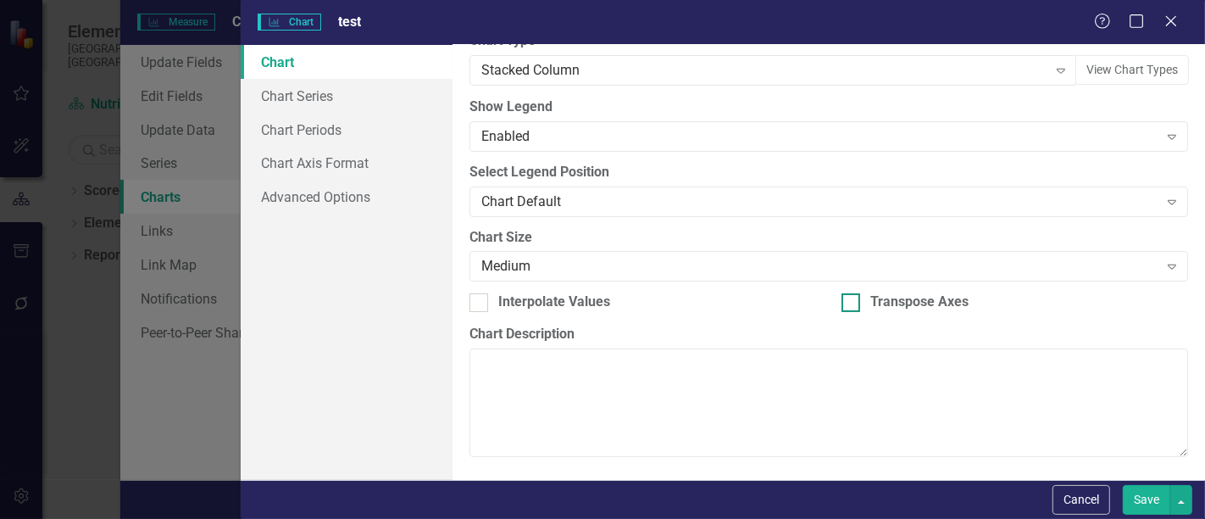
click at [932, 294] on div "Transpose Axes" at bounding box center [919, 301] width 98 height 19
click at [853, 294] on input "Transpose Axes" at bounding box center [847, 298] width 11 height 11
checkbox input "true"
click at [421, 95] on link "Chart Series" at bounding box center [347, 96] width 212 height 34
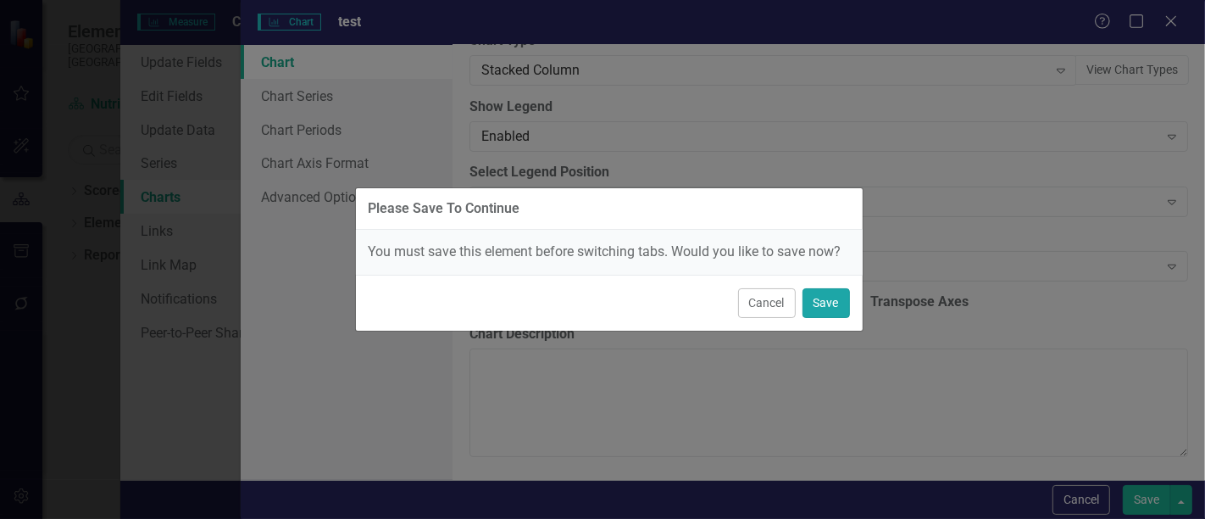
click at [819, 302] on button "Save" at bounding box center [826, 303] width 47 height 30
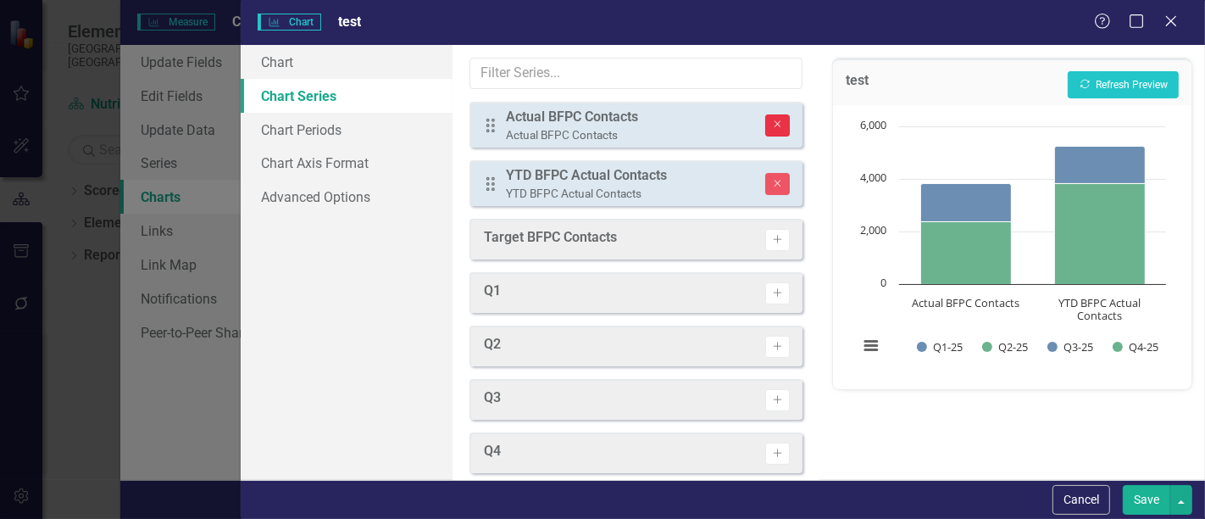
click at [765, 130] on button "Remove" at bounding box center [777, 125] width 25 height 22
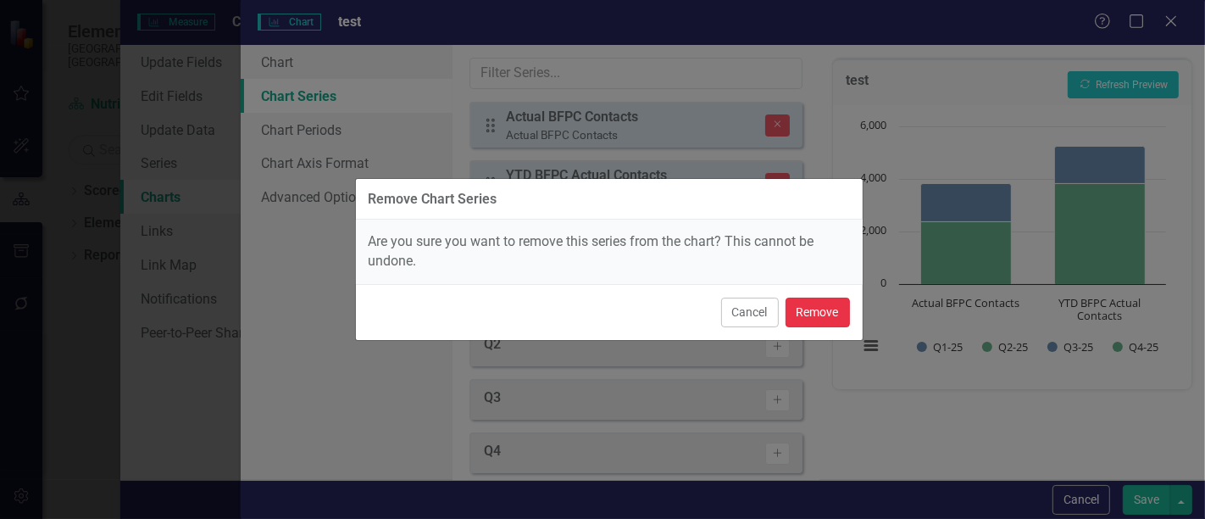
click at [806, 312] on button "Remove" at bounding box center [818, 312] width 64 height 30
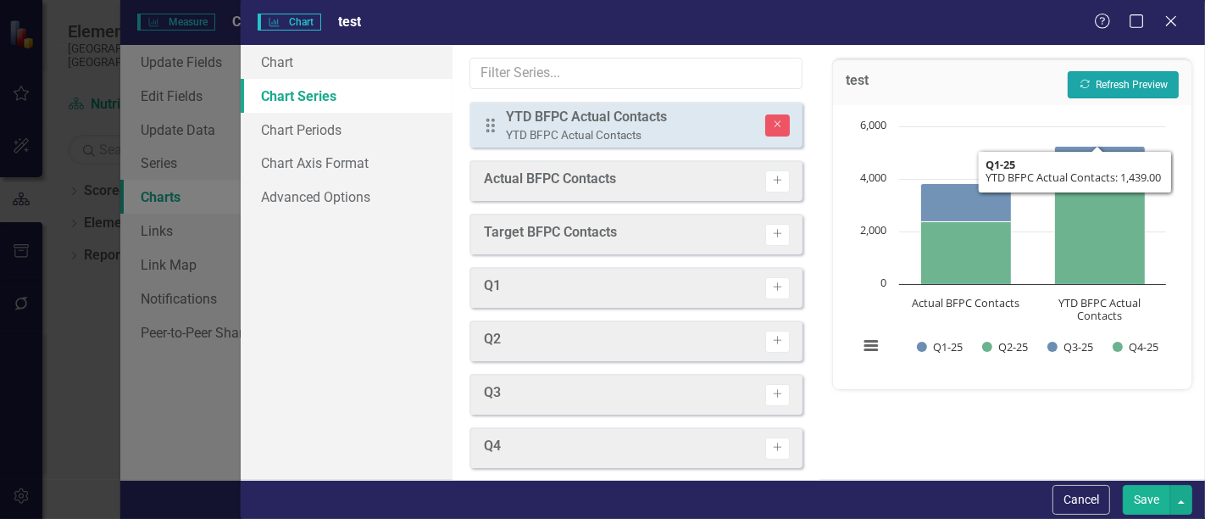
click at [1102, 88] on button "Recalculate Refresh Preview" at bounding box center [1123, 84] width 111 height 27
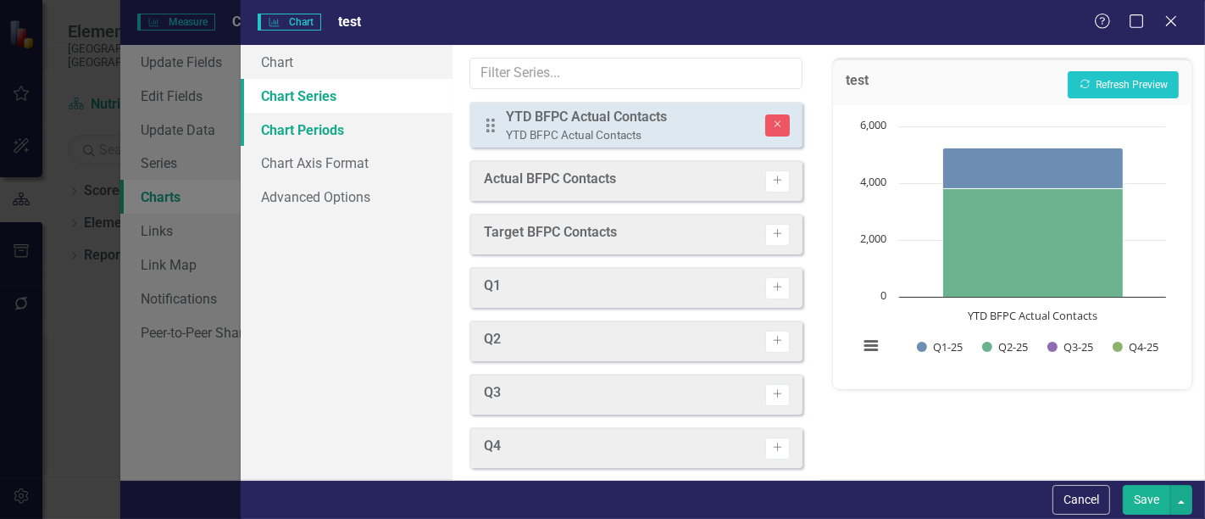
click at [331, 134] on link "Chart Periods" at bounding box center [347, 130] width 212 height 34
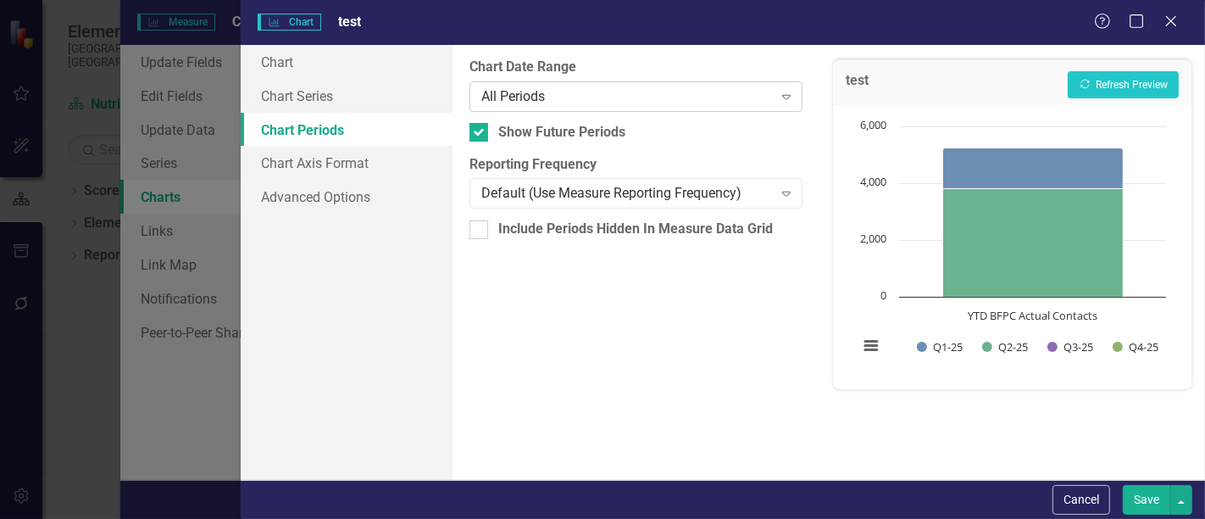
click at [544, 108] on div "All Periods Expand" at bounding box center [635, 96] width 333 height 31
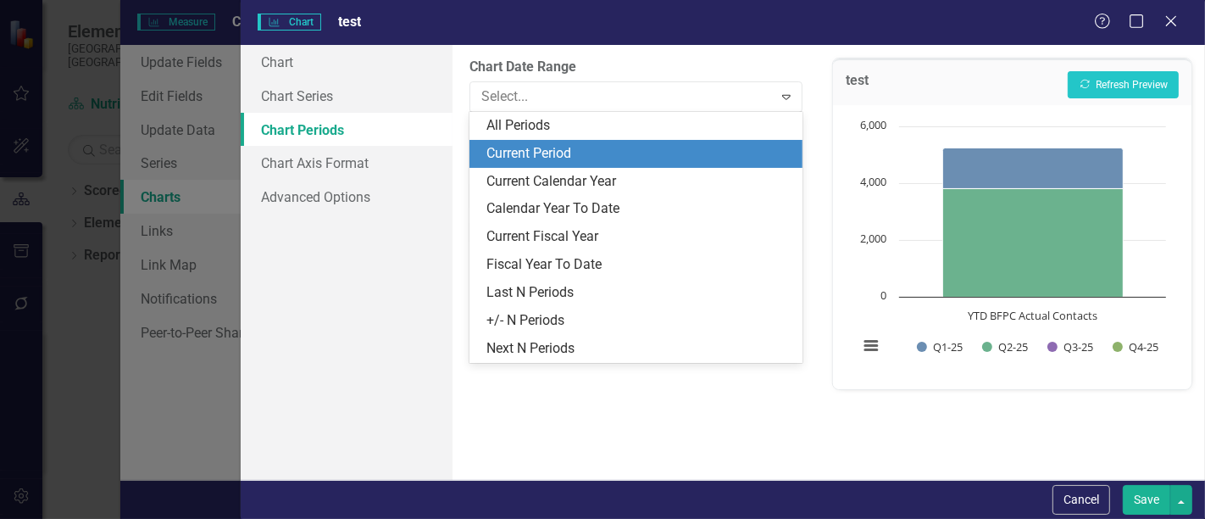
click at [544, 182] on div "Current Calendar Year" at bounding box center [639, 181] width 306 height 19
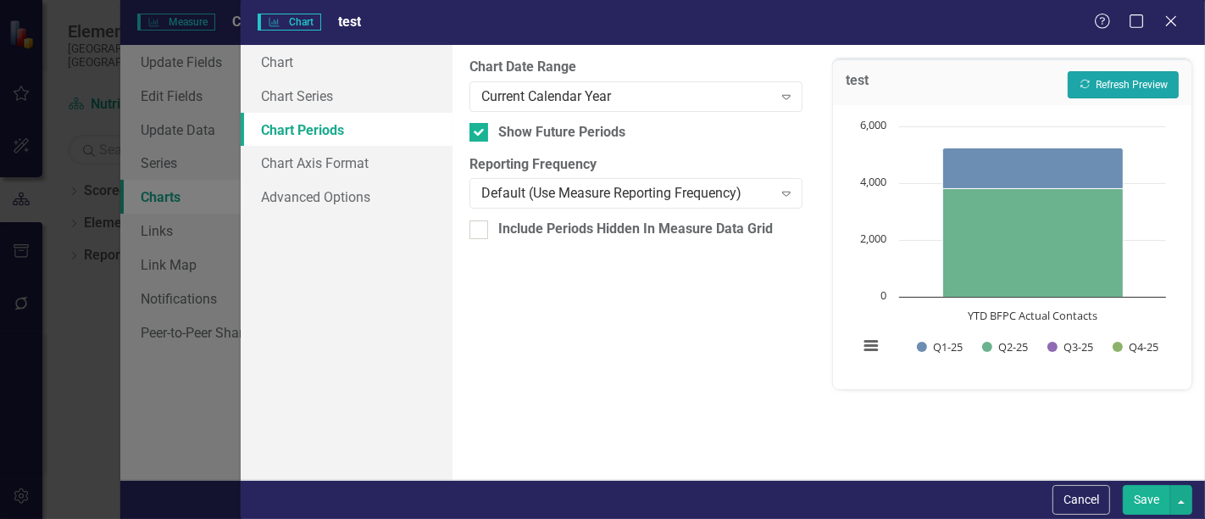
click at [1148, 81] on button "Recalculate Refresh Preview" at bounding box center [1123, 84] width 111 height 27
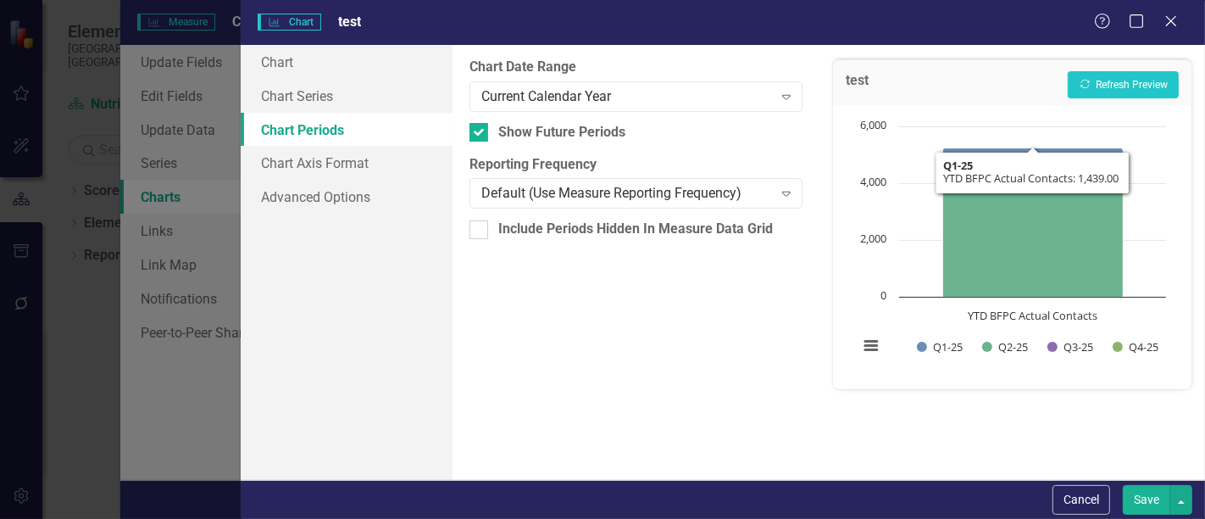
click at [1114, 69] on div "test Recalculate Refresh Preview" at bounding box center [1012, 81] width 358 height 47
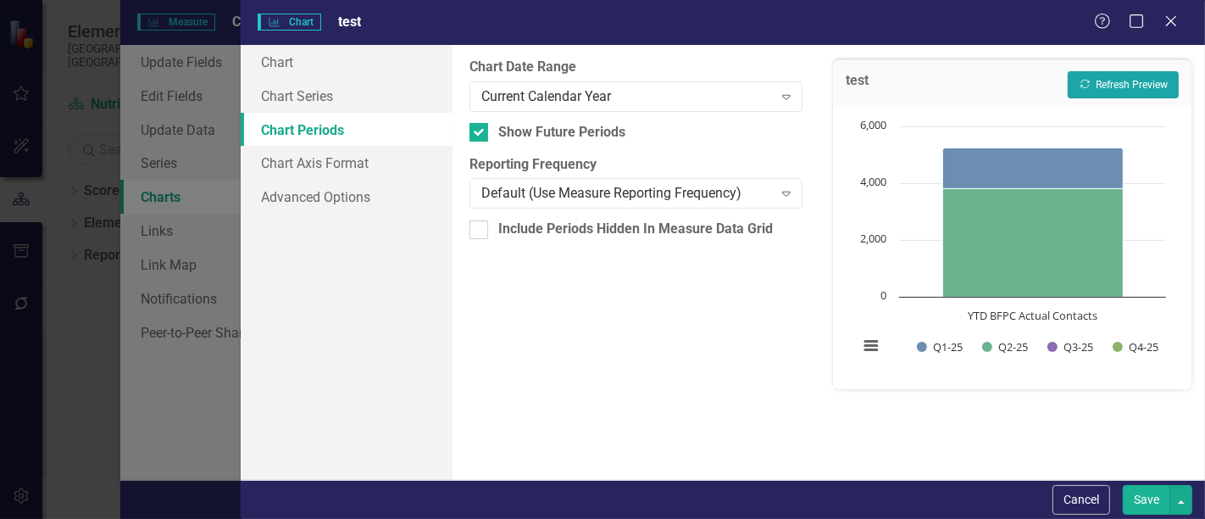
click at [1114, 82] on button "Recalculate Refresh Preview" at bounding box center [1123, 84] width 111 height 27
click at [334, 103] on link "Chart Series" at bounding box center [347, 96] width 212 height 34
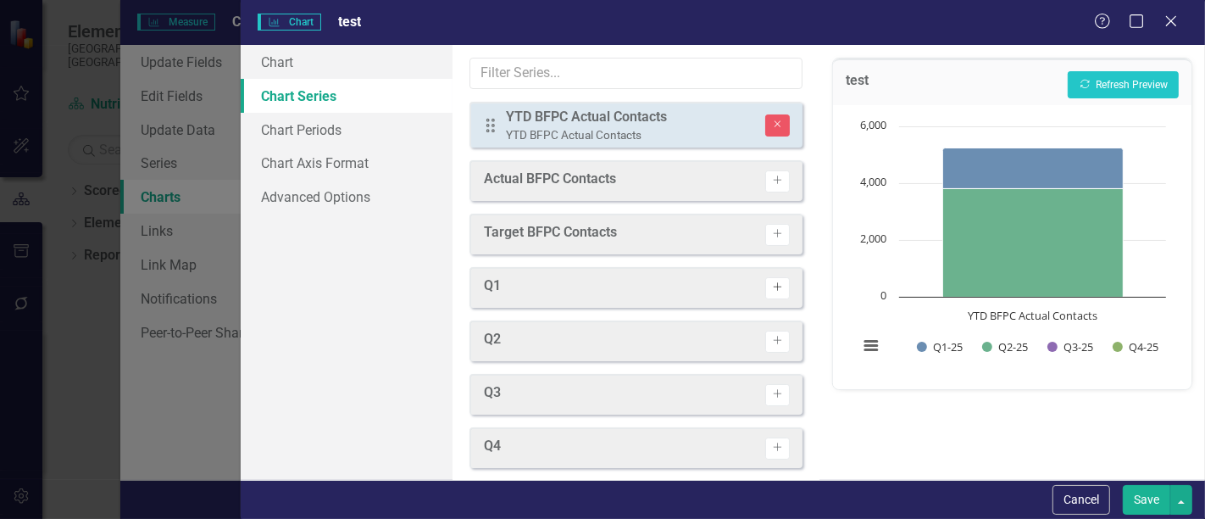
click at [766, 292] on button "Activate" at bounding box center [777, 288] width 25 height 22
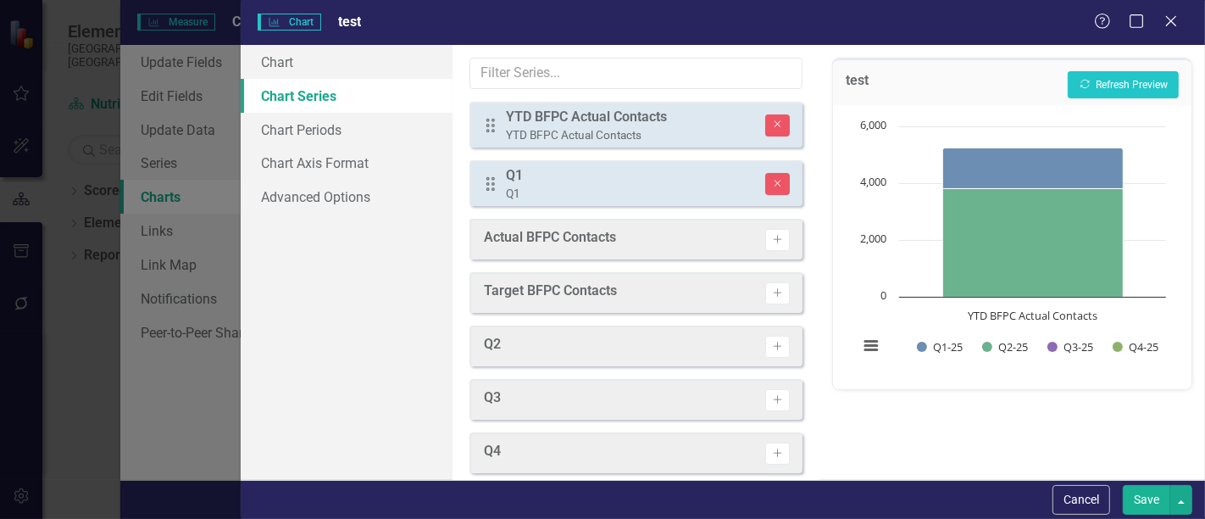
drag, startPoint x: 775, startPoint y: 346, endPoint x: 750, endPoint y: 317, distance: 37.9
click at [775, 345] on button "Activate" at bounding box center [777, 347] width 25 height 22
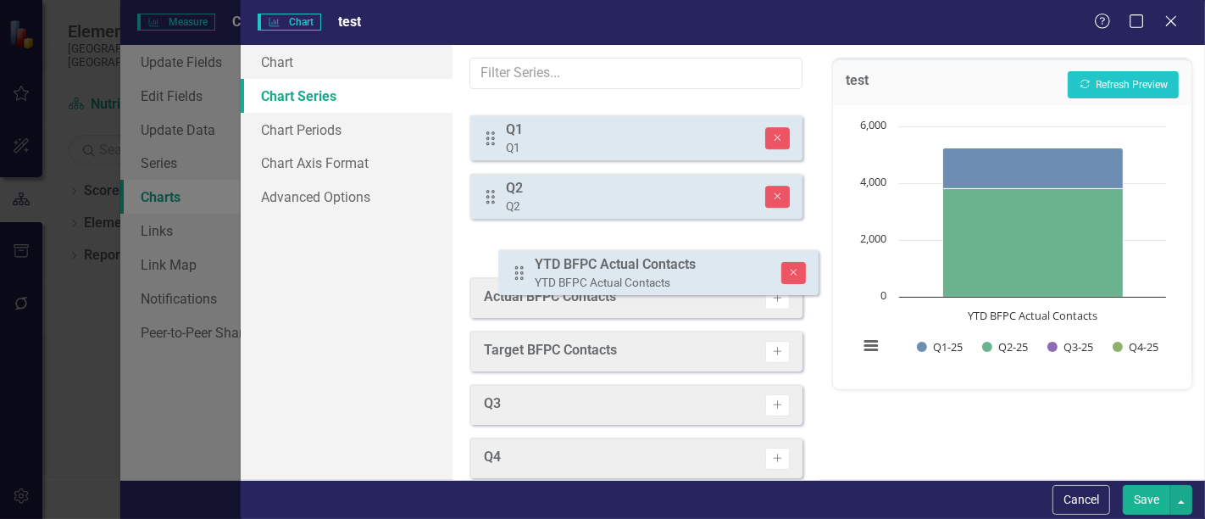
drag, startPoint x: 493, startPoint y: 119, endPoint x: 615, endPoint y: 228, distance: 163.3
click at [519, 264] on div "Since the data in this chart are transposed, the series will be grouped togethe…" at bounding box center [636, 262] width 367 height 435
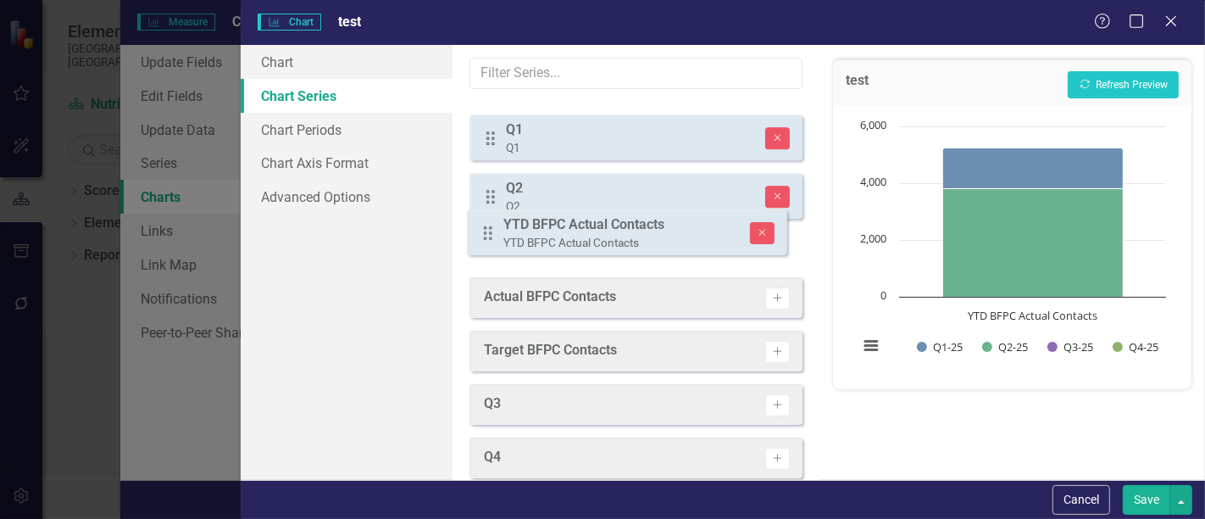
drag, startPoint x: 489, startPoint y: 130, endPoint x: 486, endPoint y: 238, distance: 108.5
click at [486, 238] on div "Drag YTD BFPC Actual Contacts YTD BFPC Actual Contacts Remove Drag Q1 Q1 Remove…" at bounding box center [635, 184] width 333 height 164
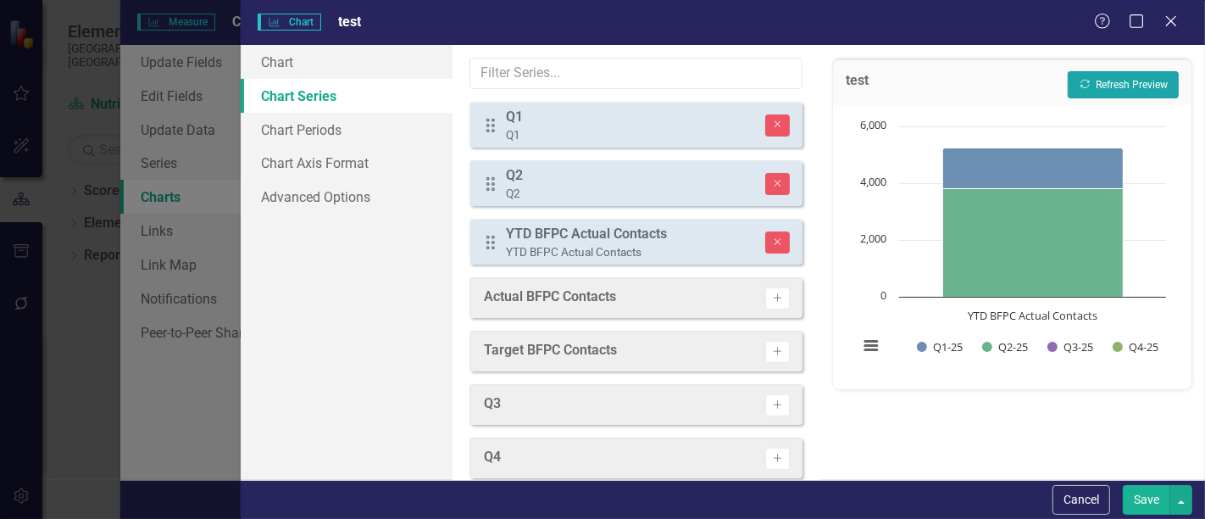
click at [1095, 92] on button "Recalculate Refresh Preview" at bounding box center [1123, 84] width 111 height 27
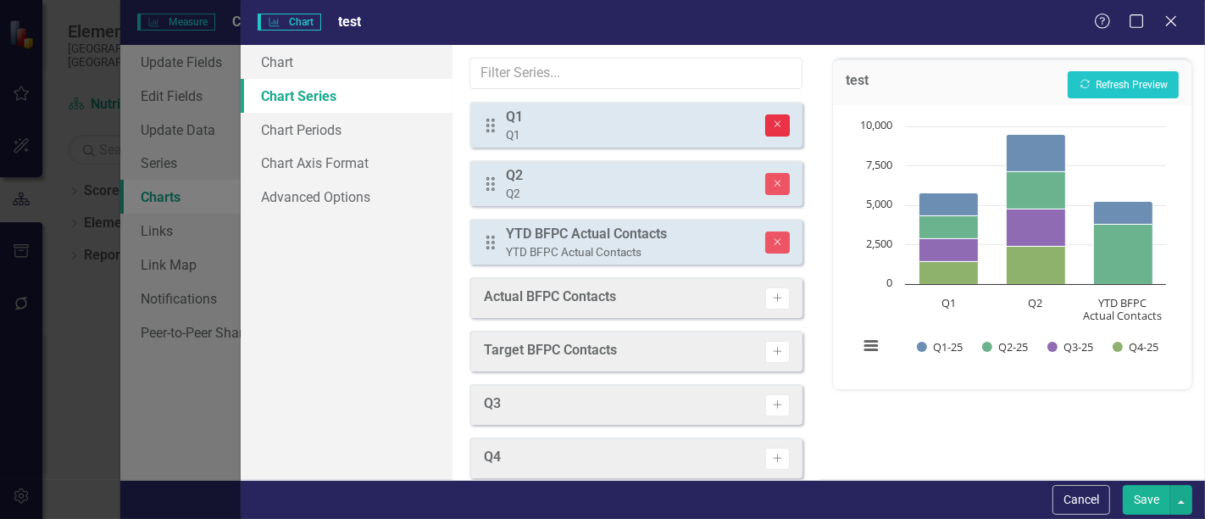
click at [769, 131] on button "Remove" at bounding box center [777, 125] width 25 height 22
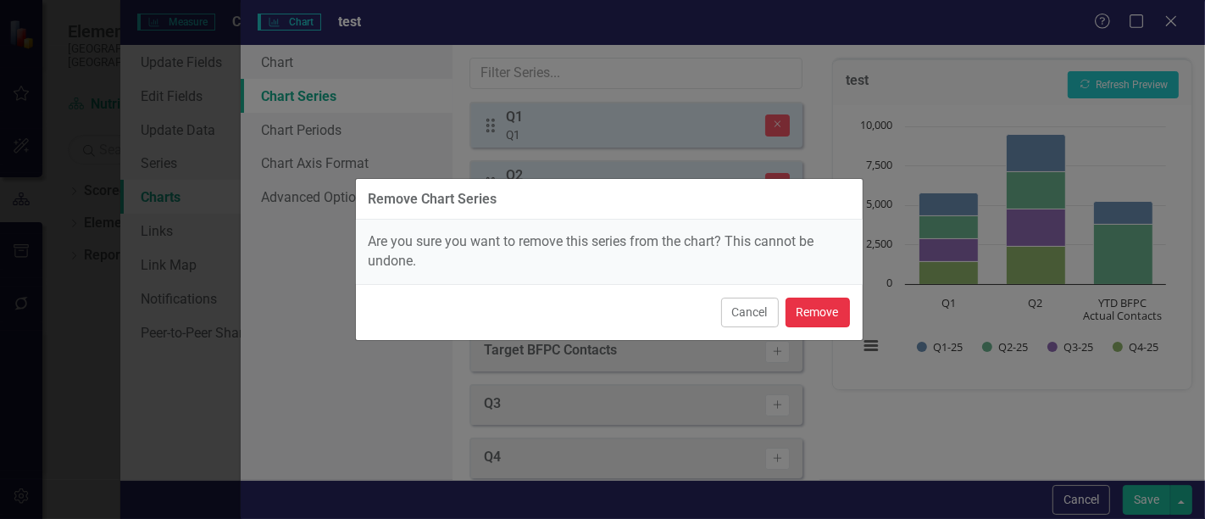
click at [831, 306] on button "Remove" at bounding box center [818, 312] width 64 height 30
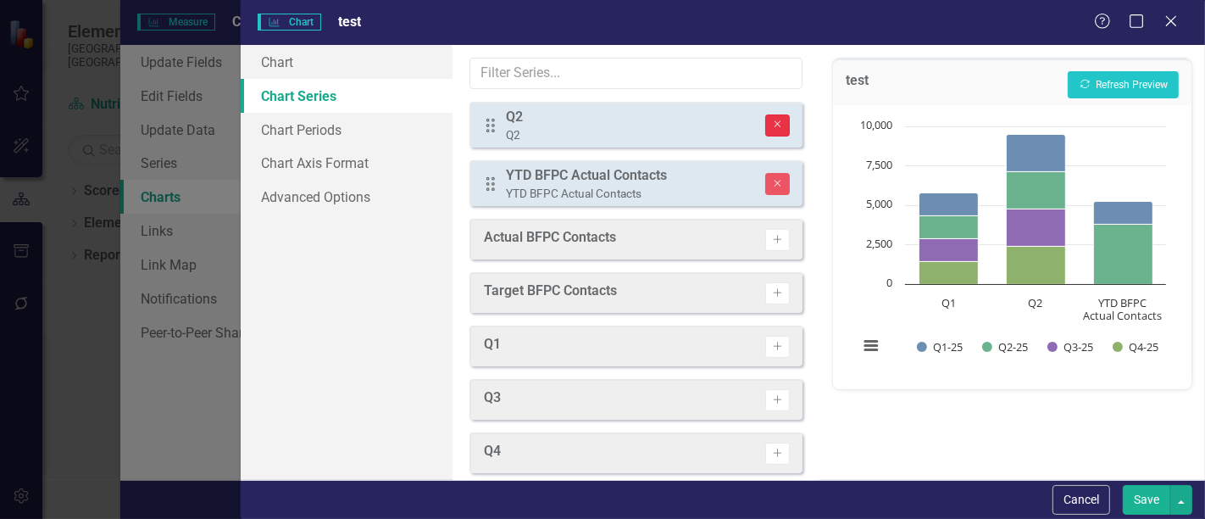
click at [765, 130] on button "Remove" at bounding box center [777, 125] width 25 height 22
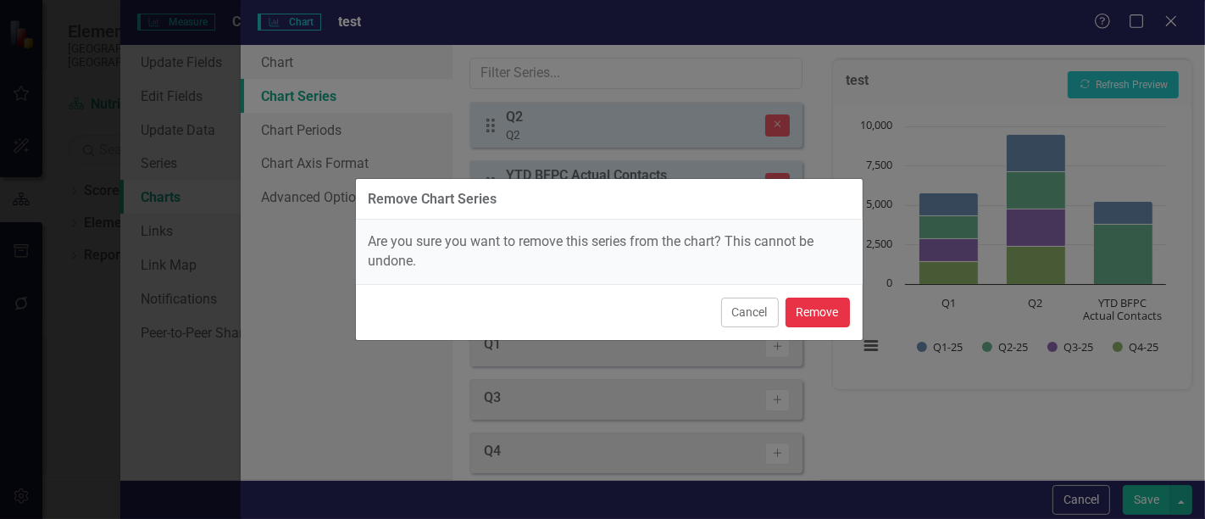
drag, startPoint x: 827, startPoint y: 305, endPoint x: 883, endPoint y: 267, distance: 67.7
click at [827, 303] on button "Remove" at bounding box center [818, 312] width 64 height 30
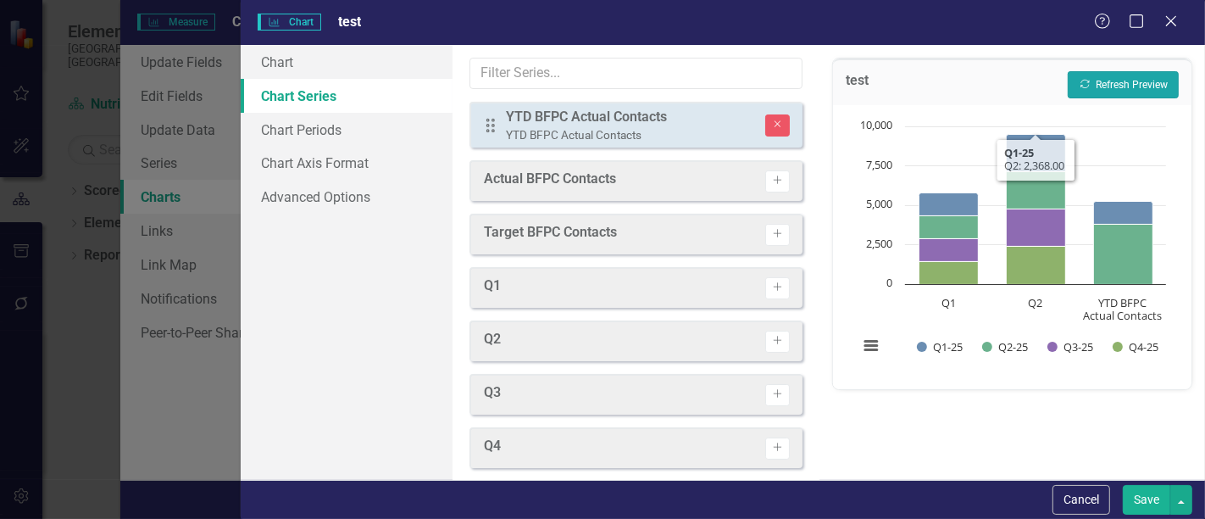
click at [1103, 88] on button "Recalculate Refresh Preview" at bounding box center [1123, 84] width 111 height 27
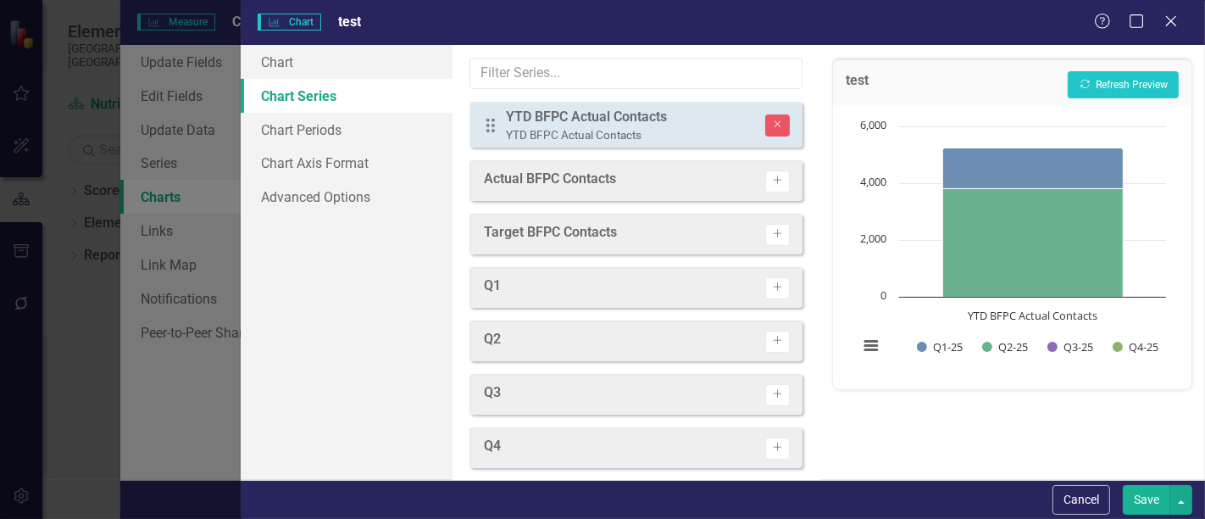
click at [1143, 512] on button "Save" at bounding box center [1146, 500] width 47 height 30
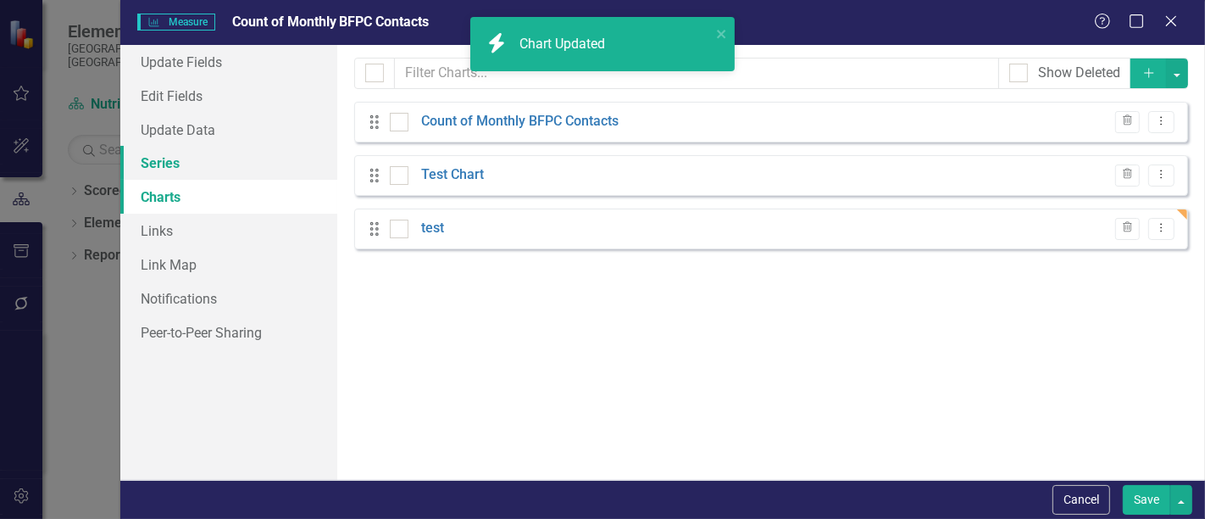
click at [187, 165] on link "Series" at bounding box center [228, 163] width 217 height 34
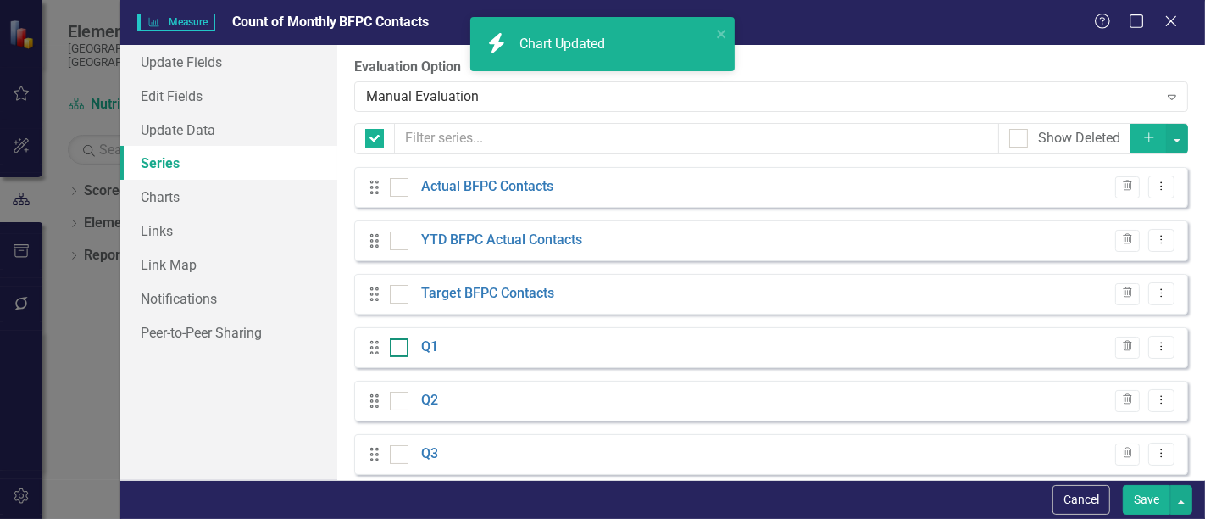
click at [402, 351] on div at bounding box center [399, 347] width 19 height 19
click at [401, 349] on input "checkbox" at bounding box center [395, 343] width 11 height 11
checkbox input "true"
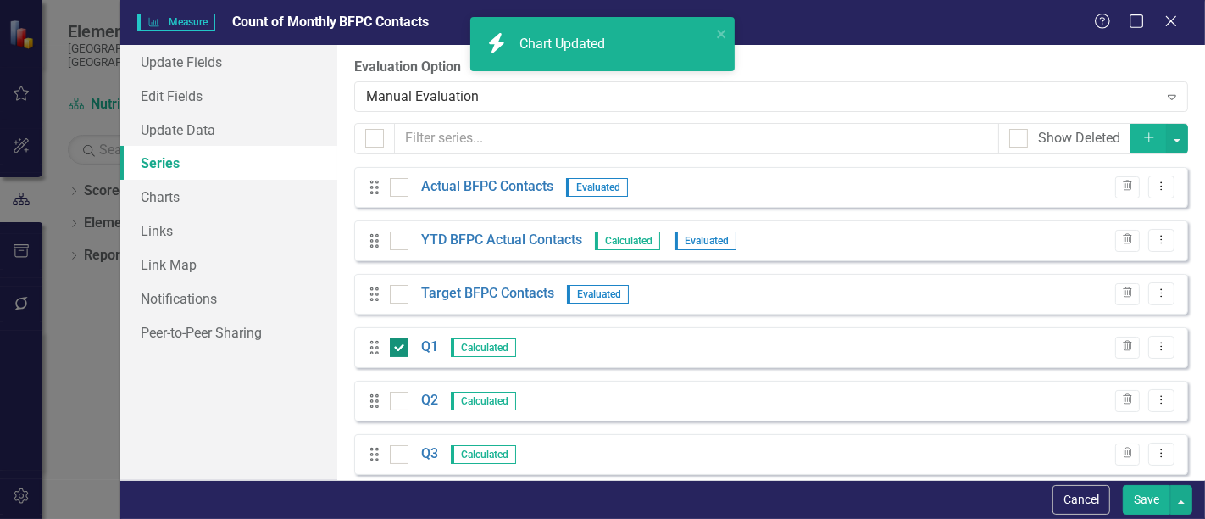
checkbox input "false"
click at [411, 398] on div "Q2 Calculated" at bounding box center [454, 400] width 128 height 19
click at [406, 398] on div at bounding box center [399, 401] width 19 height 19
click at [401, 398] on input "checkbox" at bounding box center [395, 397] width 11 height 11
checkbox input "true"
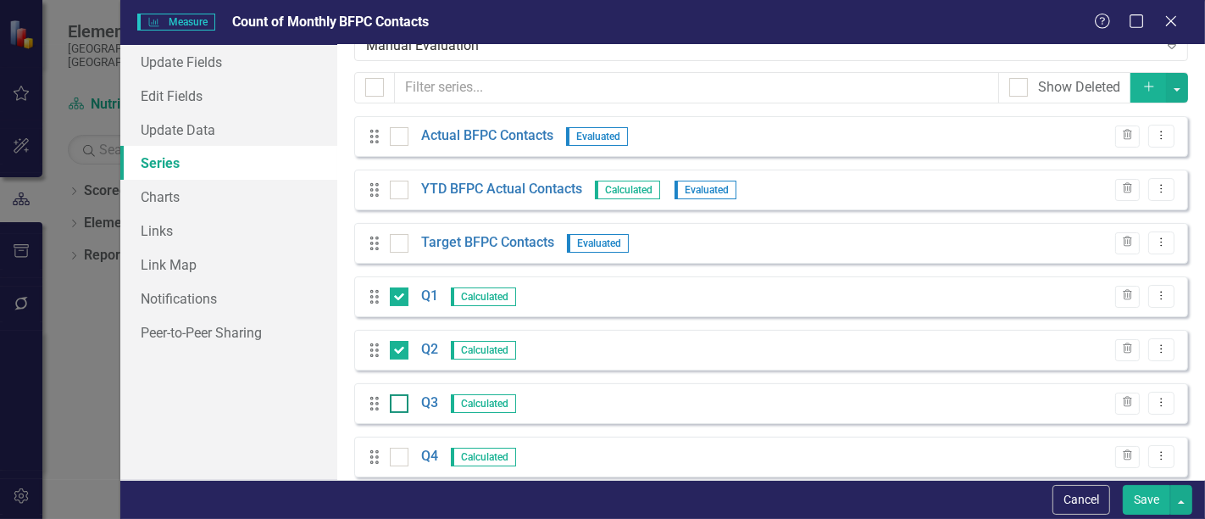
scroll to position [72, 0]
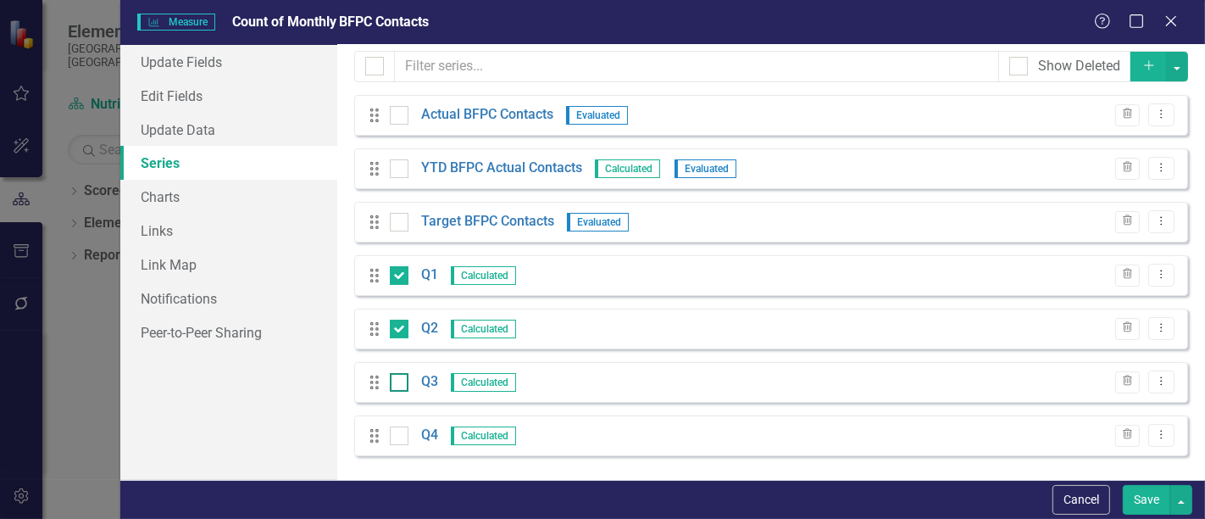
click at [402, 385] on div at bounding box center [399, 382] width 19 height 19
click at [401, 384] on input "checkbox" at bounding box center [395, 378] width 11 height 11
checkbox input "true"
drag, startPoint x: 400, startPoint y: 432, endPoint x: 419, endPoint y: 427, distance: 19.3
click at [401, 432] on div at bounding box center [399, 435] width 19 height 19
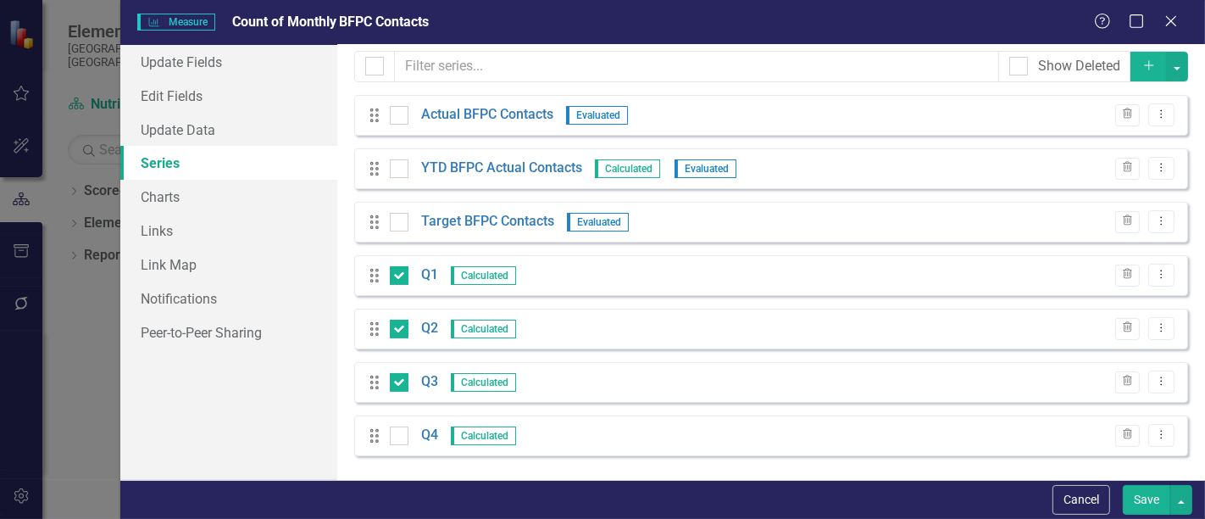
click at [401, 432] on input "checkbox" at bounding box center [395, 431] width 11 height 11
checkbox input "true"
click at [1166, 71] on button "button" at bounding box center [1177, 67] width 22 height 30
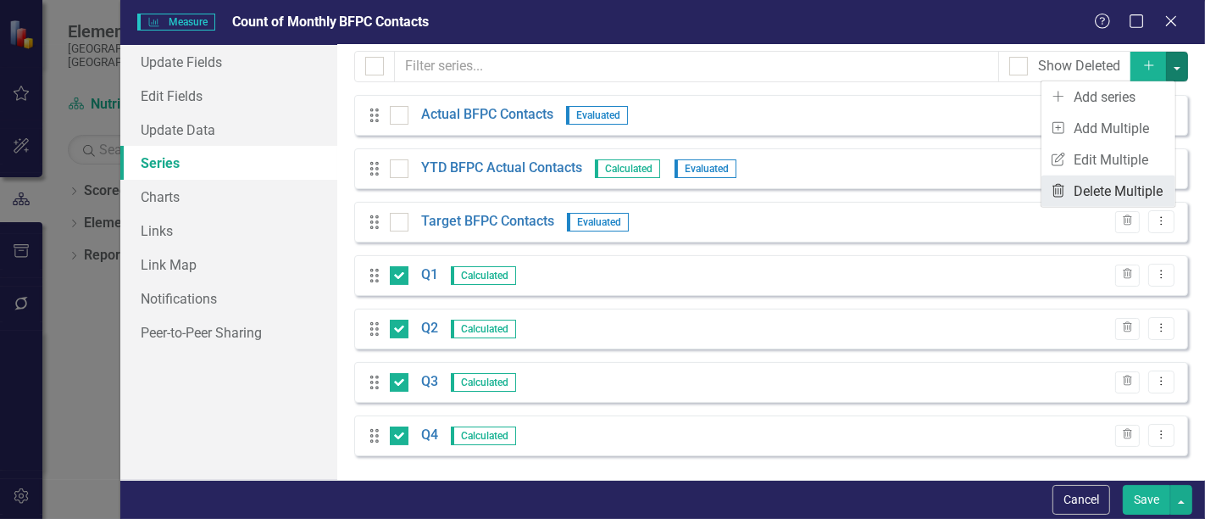
click at [1111, 181] on link "Trash Delete Multiple" at bounding box center [1109, 190] width 134 height 31
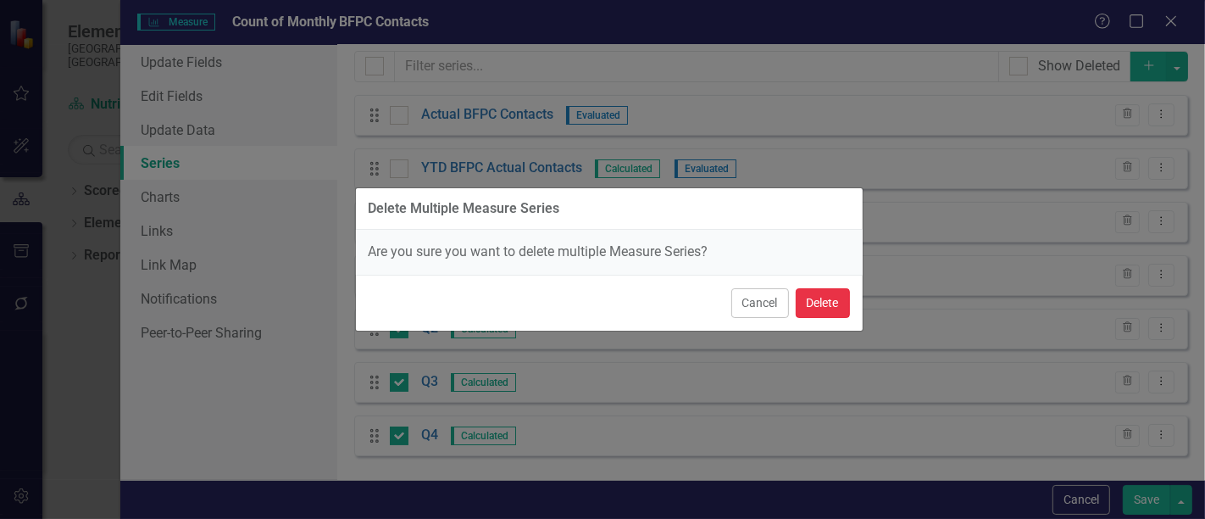
click at [846, 302] on button "Delete" at bounding box center [823, 303] width 54 height 30
checkbox input "false"
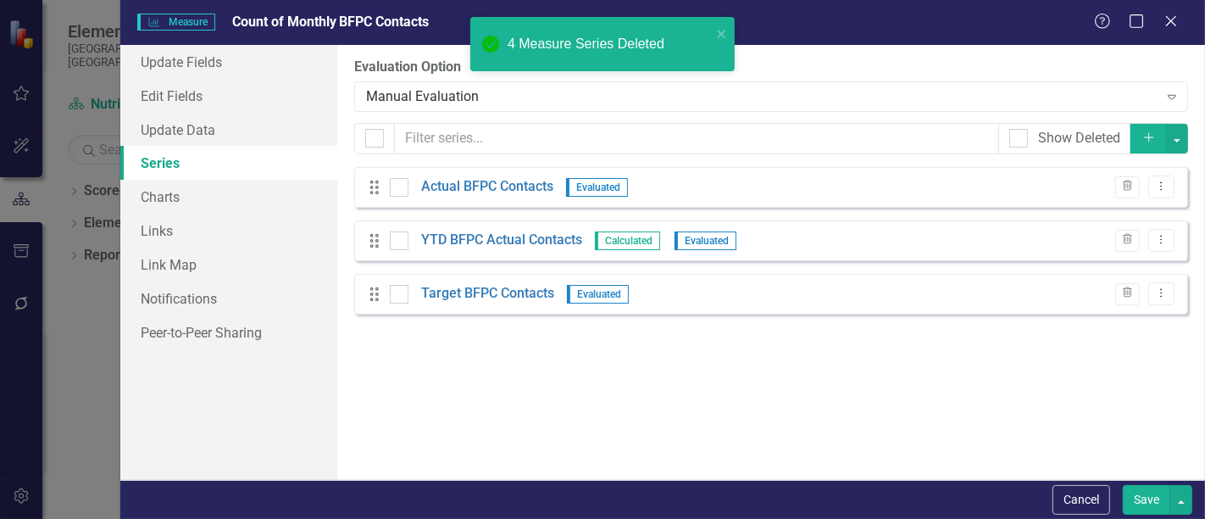
scroll to position [0, 0]
